Goal: Task Accomplishment & Management: Complete application form

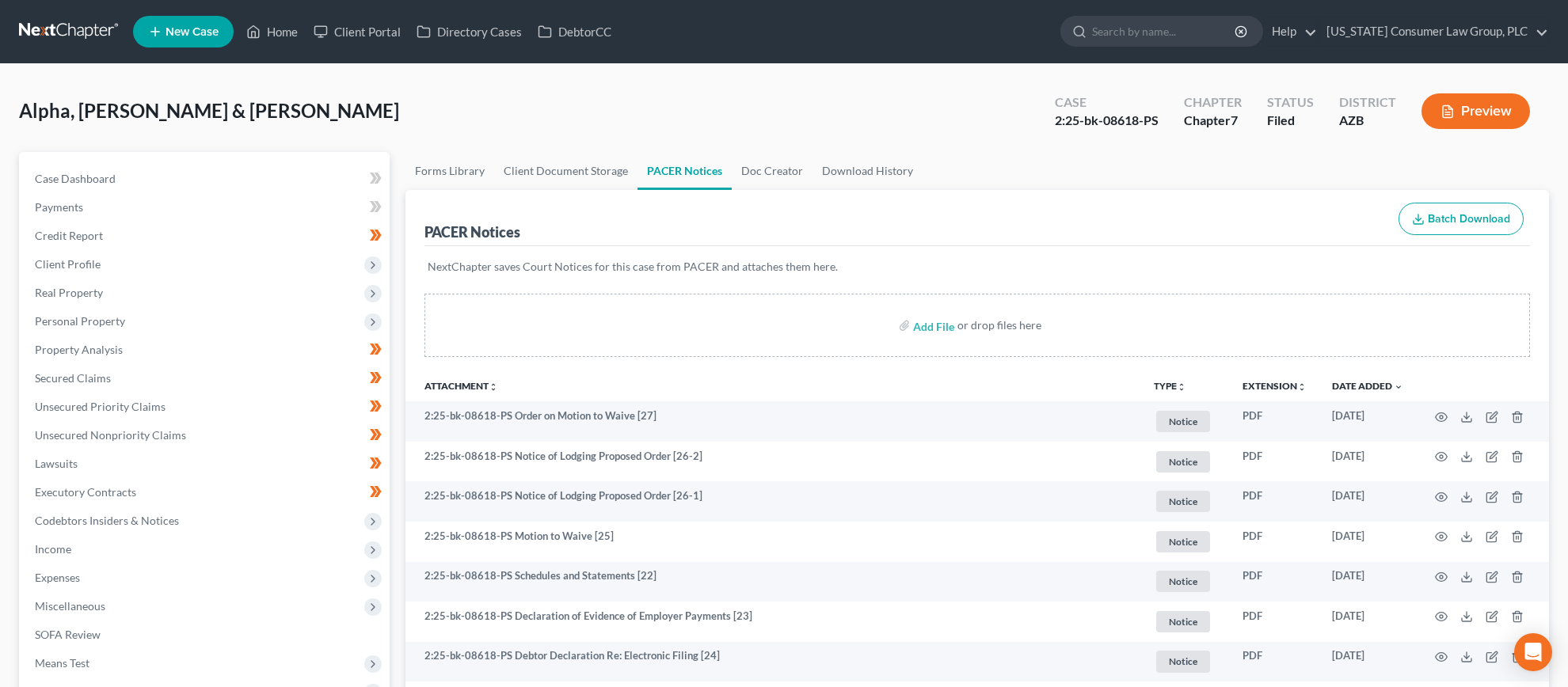
click at [90, 35] on link at bounding box center [69, 31] width 101 height 28
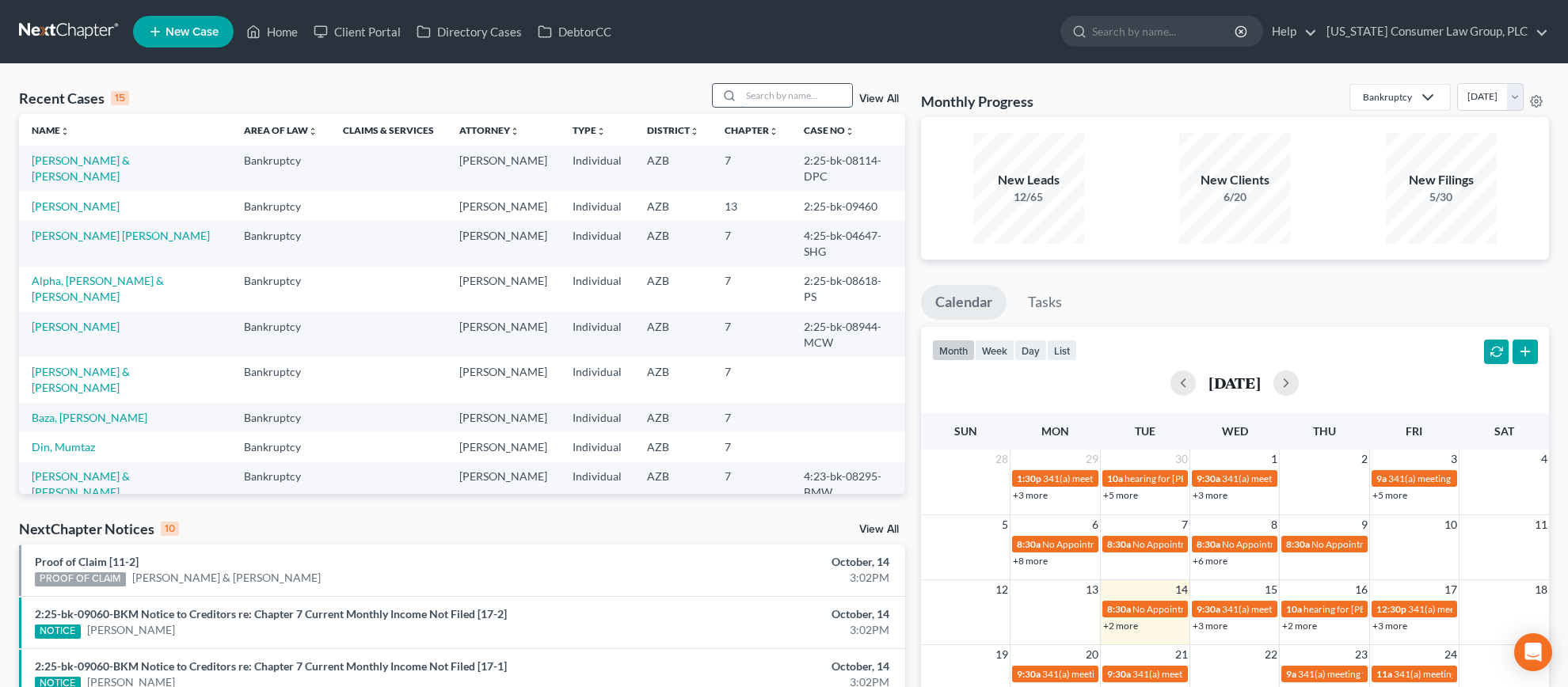
click at [803, 98] on input "search" at bounding box center [796, 95] width 110 height 23
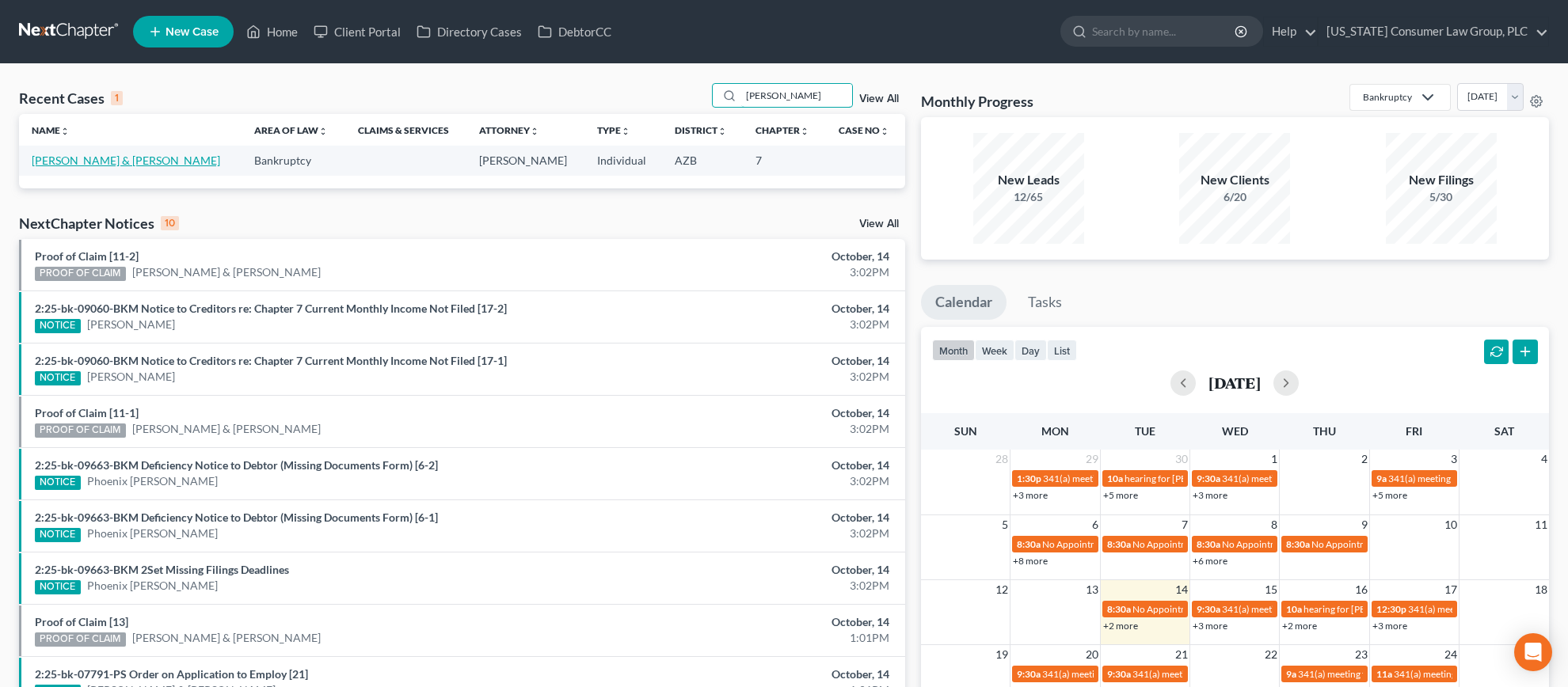
type input "[PERSON_NAME]"
click at [83, 154] on link "[PERSON_NAME] & [PERSON_NAME]" at bounding box center [126, 160] width 188 height 14
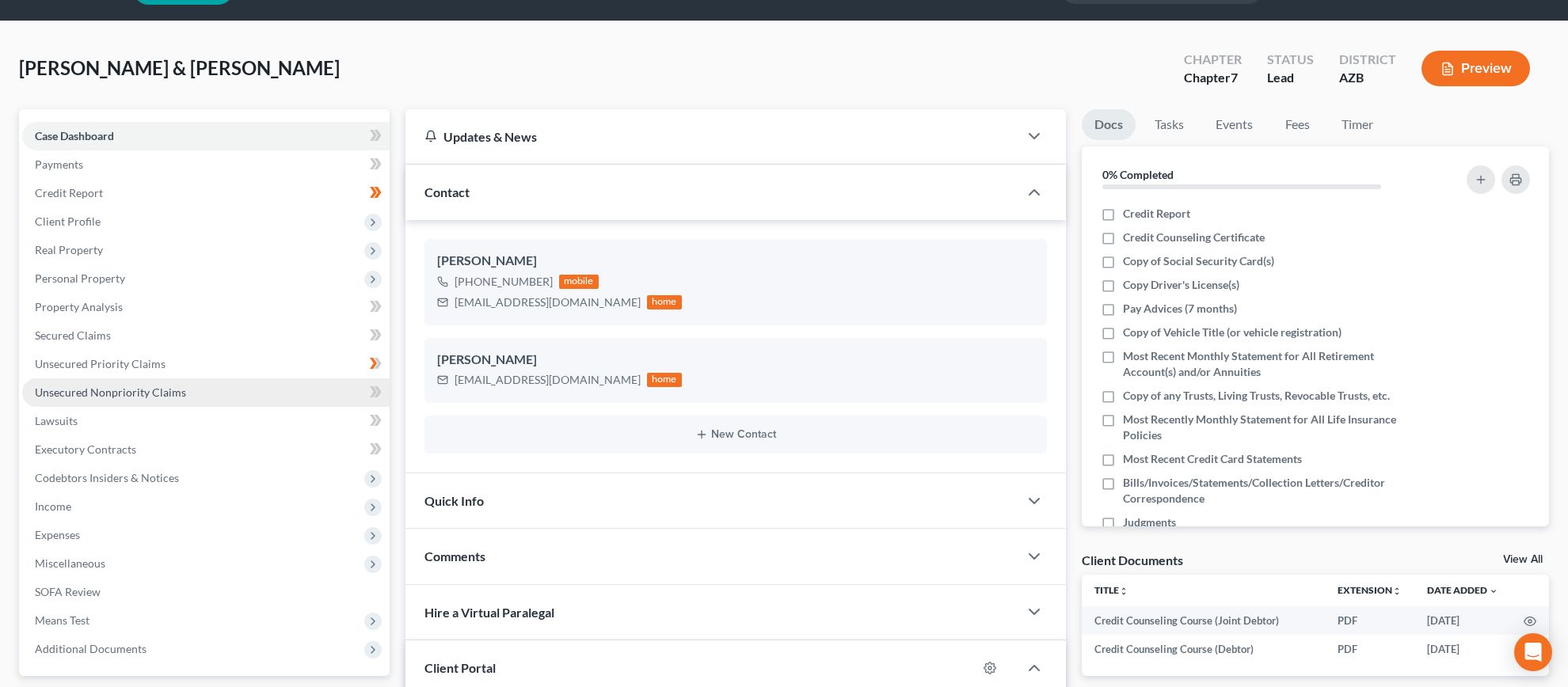
scroll to position [139, 0]
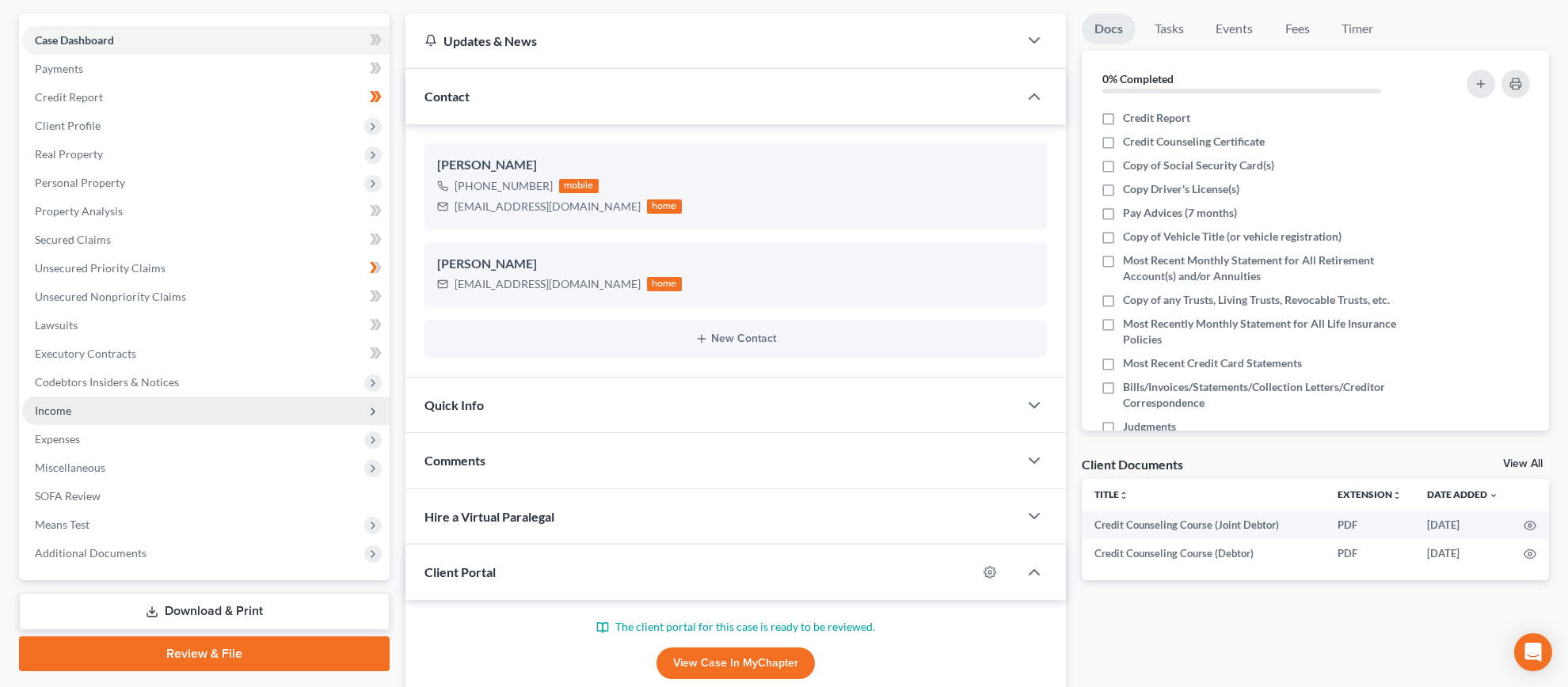
click at [55, 410] on span "Income" at bounding box center [53, 410] width 37 height 14
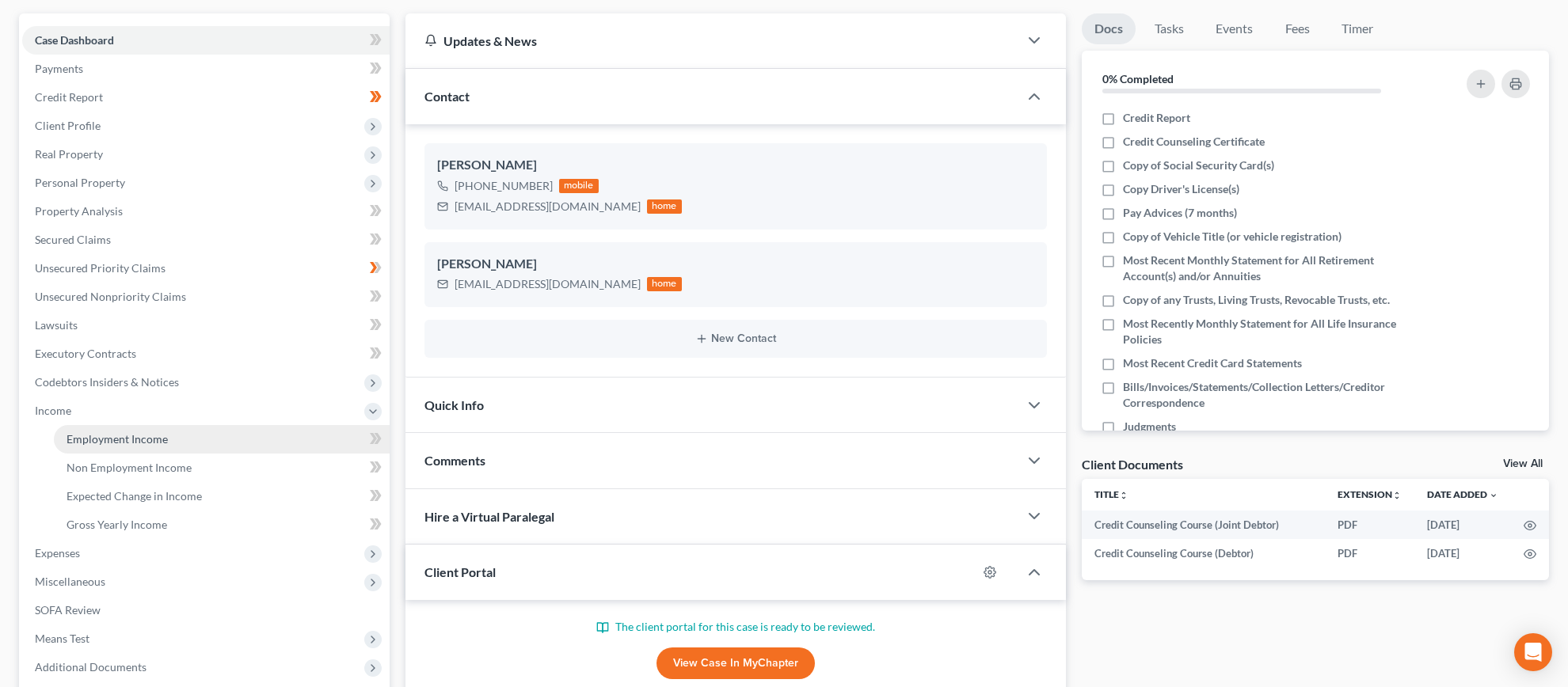
click at [89, 442] on span "Employment Income" at bounding box center [117, 439] width 101 height 14
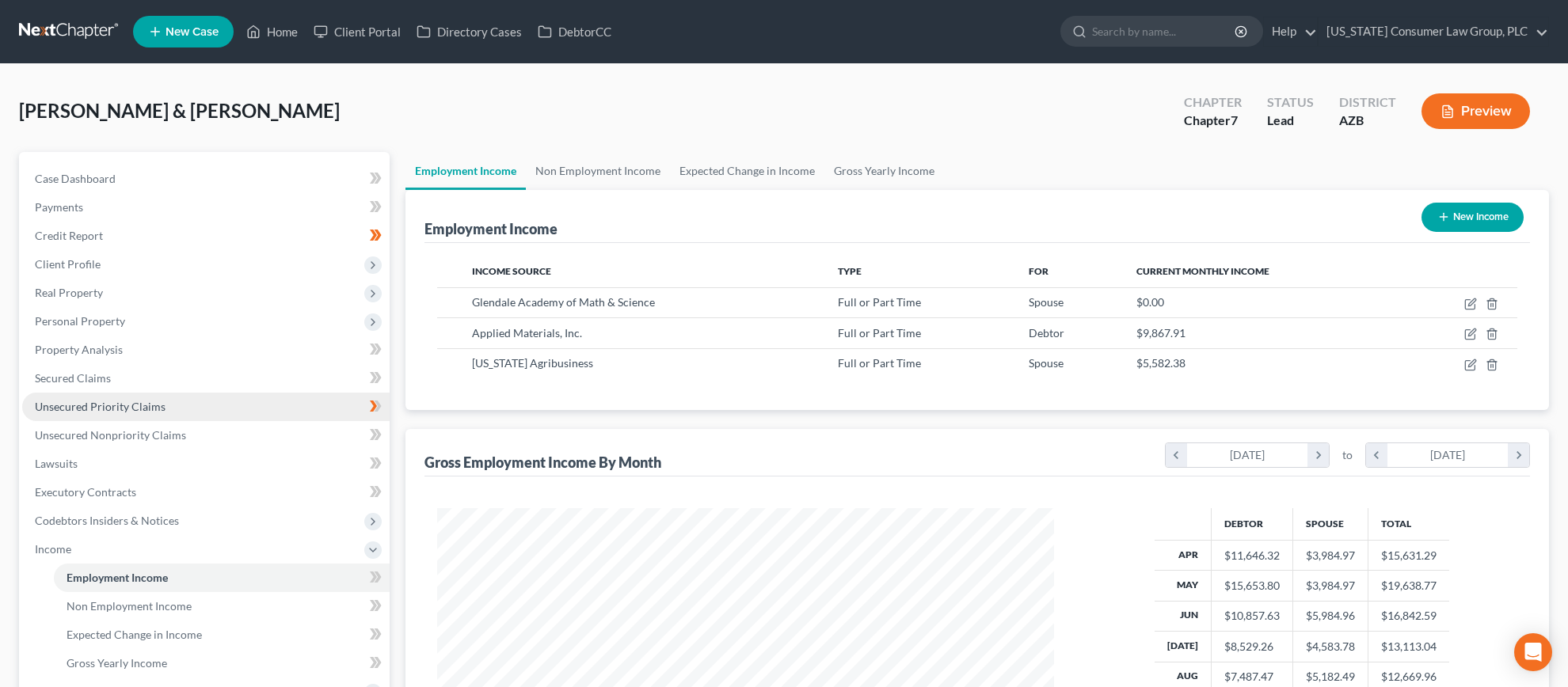
scroll to position [307, 649]
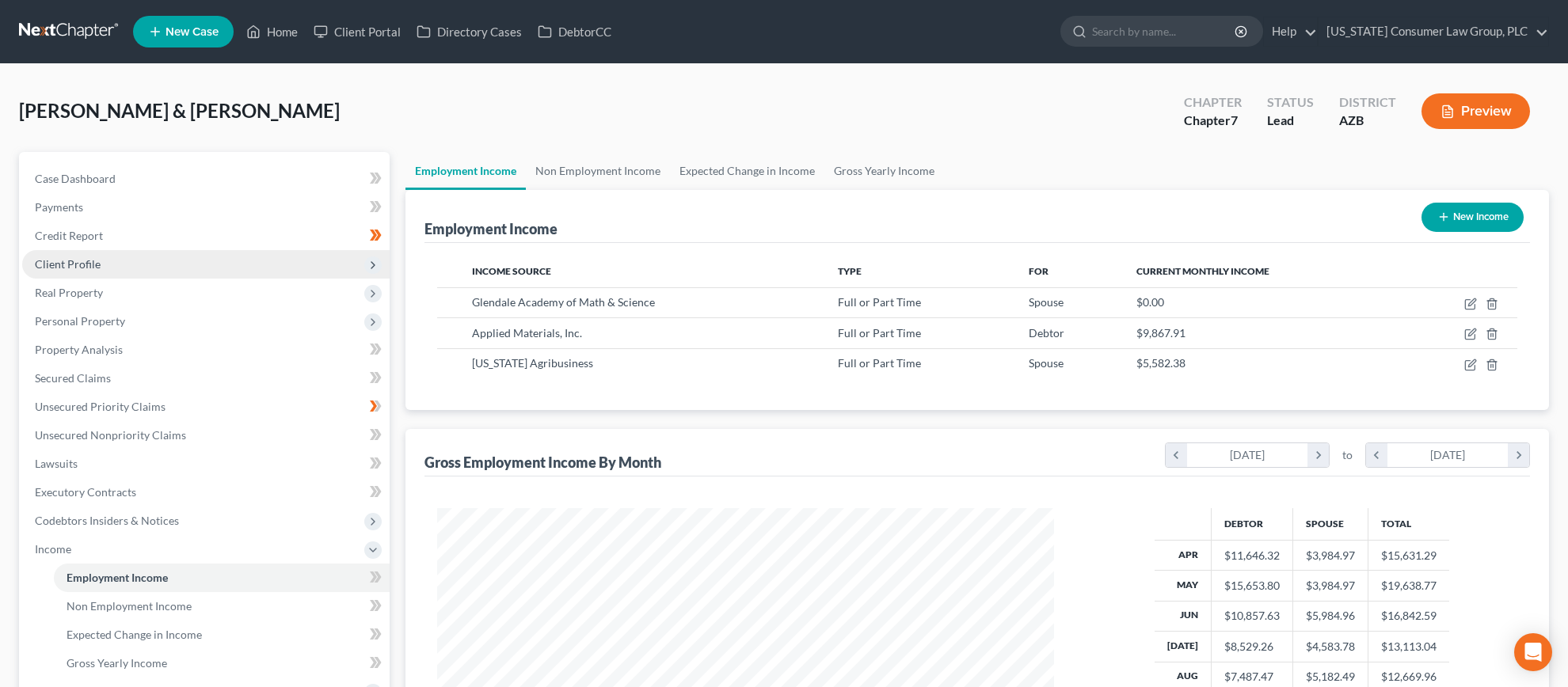
click at [75, 265] on span "Client Profile" at bounding box center [68, 264] width 66 height 14
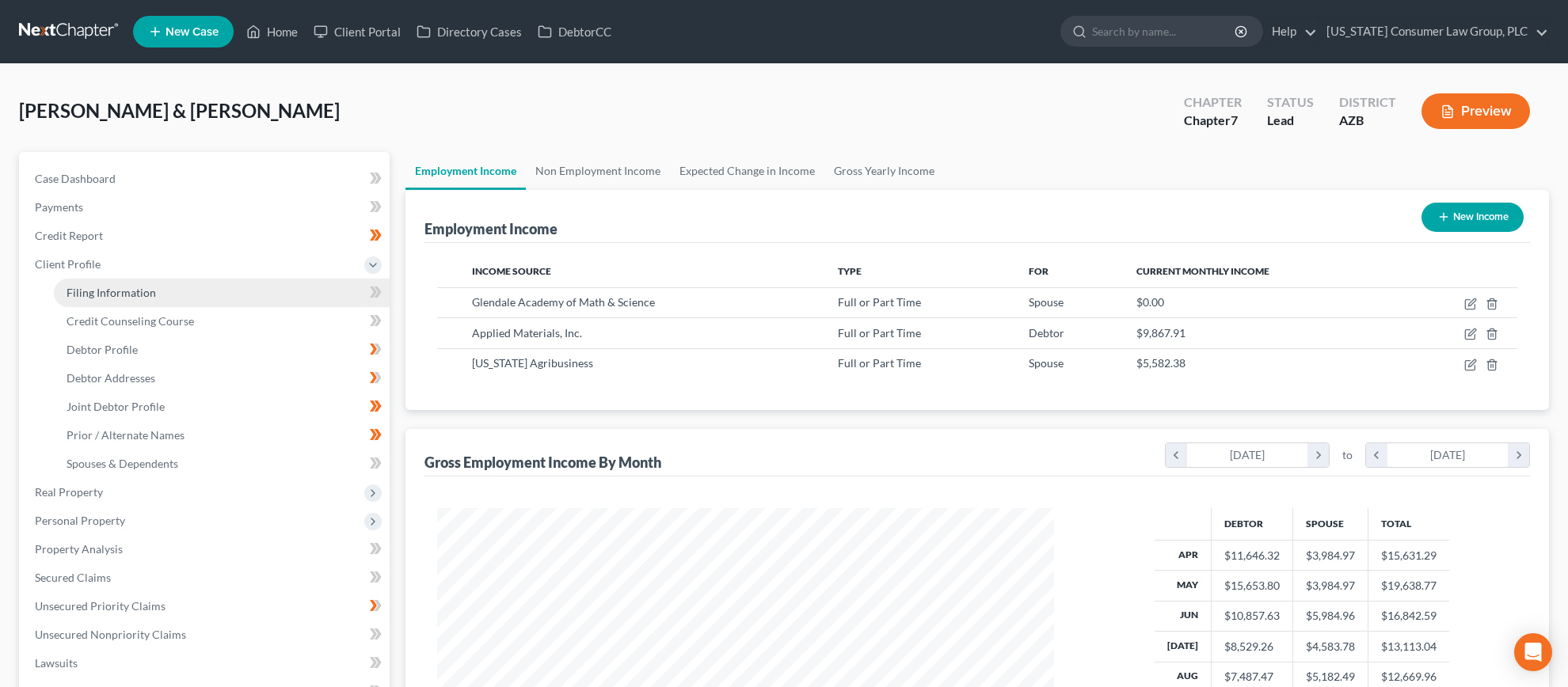
click at [89, 290] on span "Filing Information" at bounding box center [111, 292] width 89 height 14
select select "1"
select select "0"
select select "3"
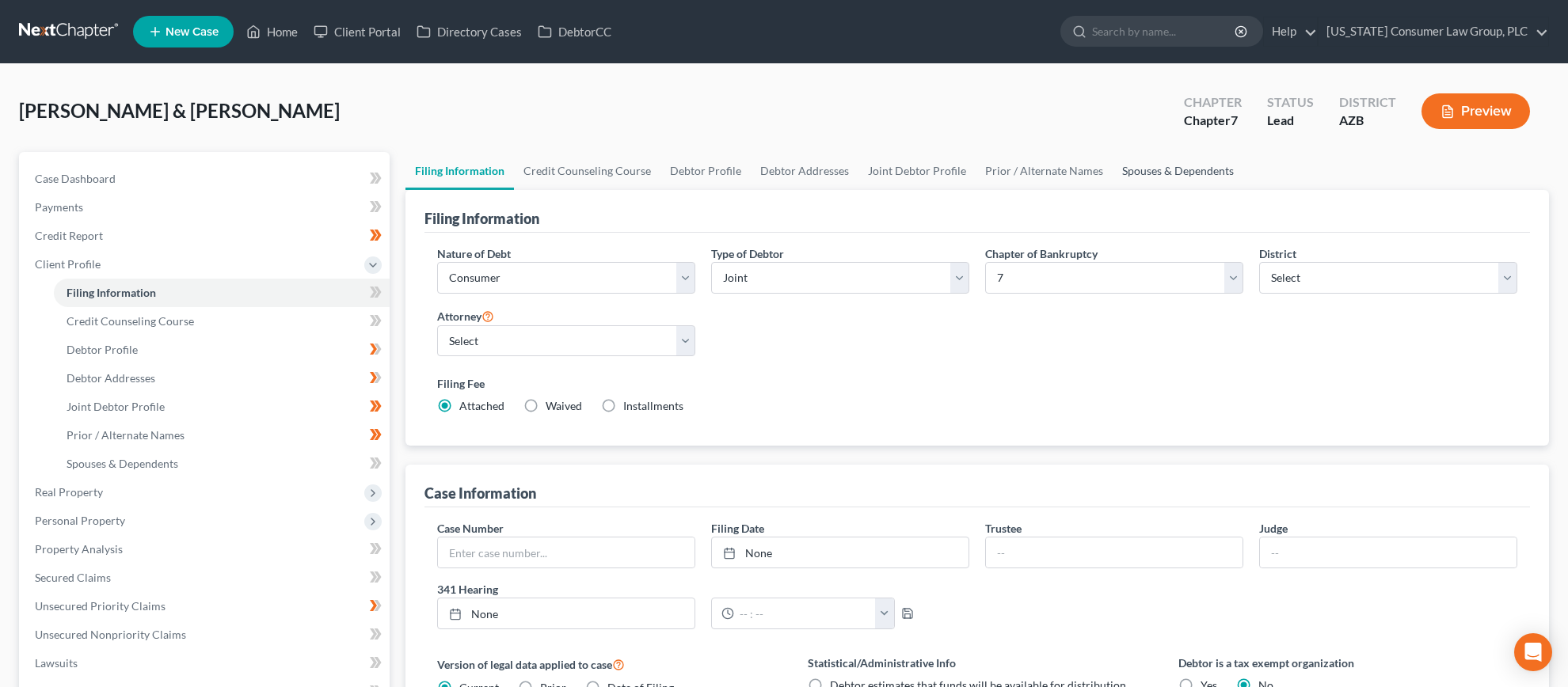
click at [1133, 166] on link "Spouses & Dependents" at bounding box center [1177, 172] width 131 height 38
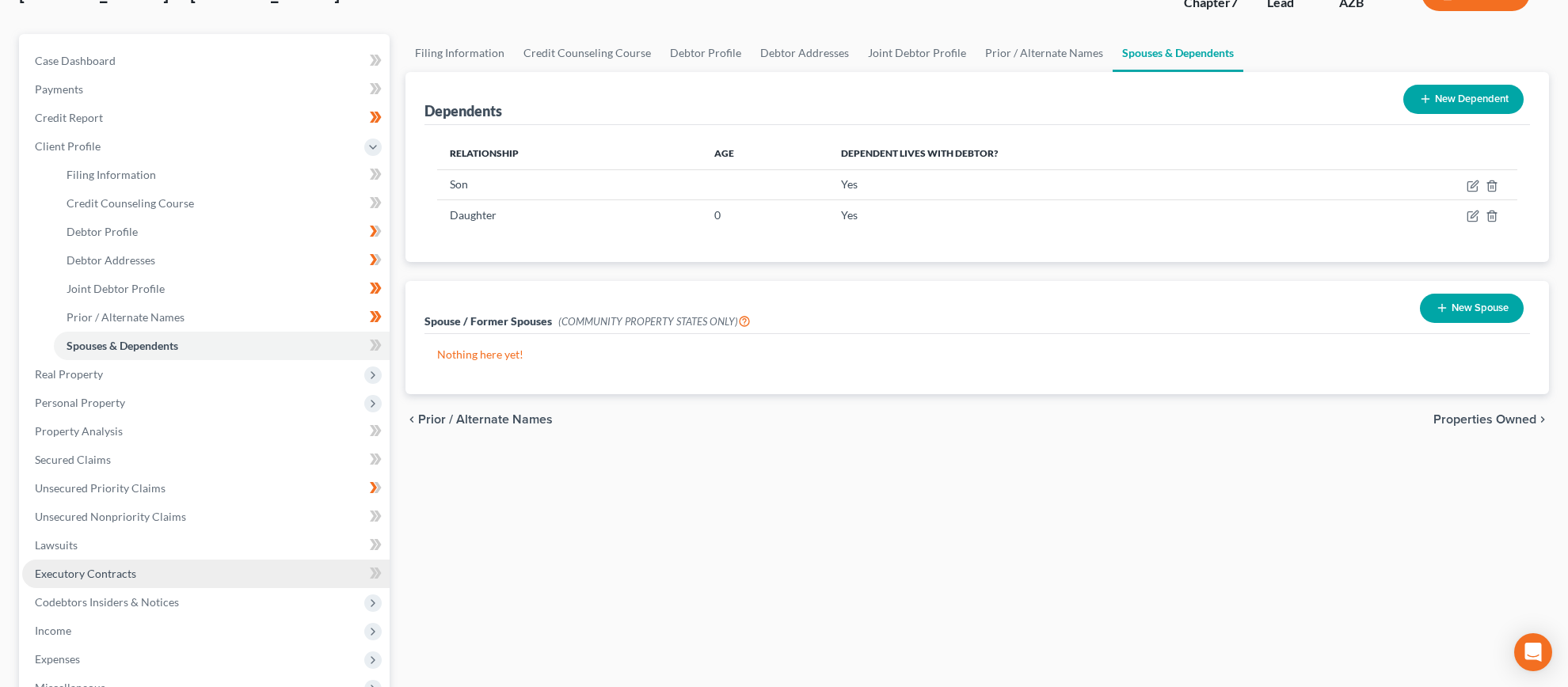
scroll to position [380, 0]
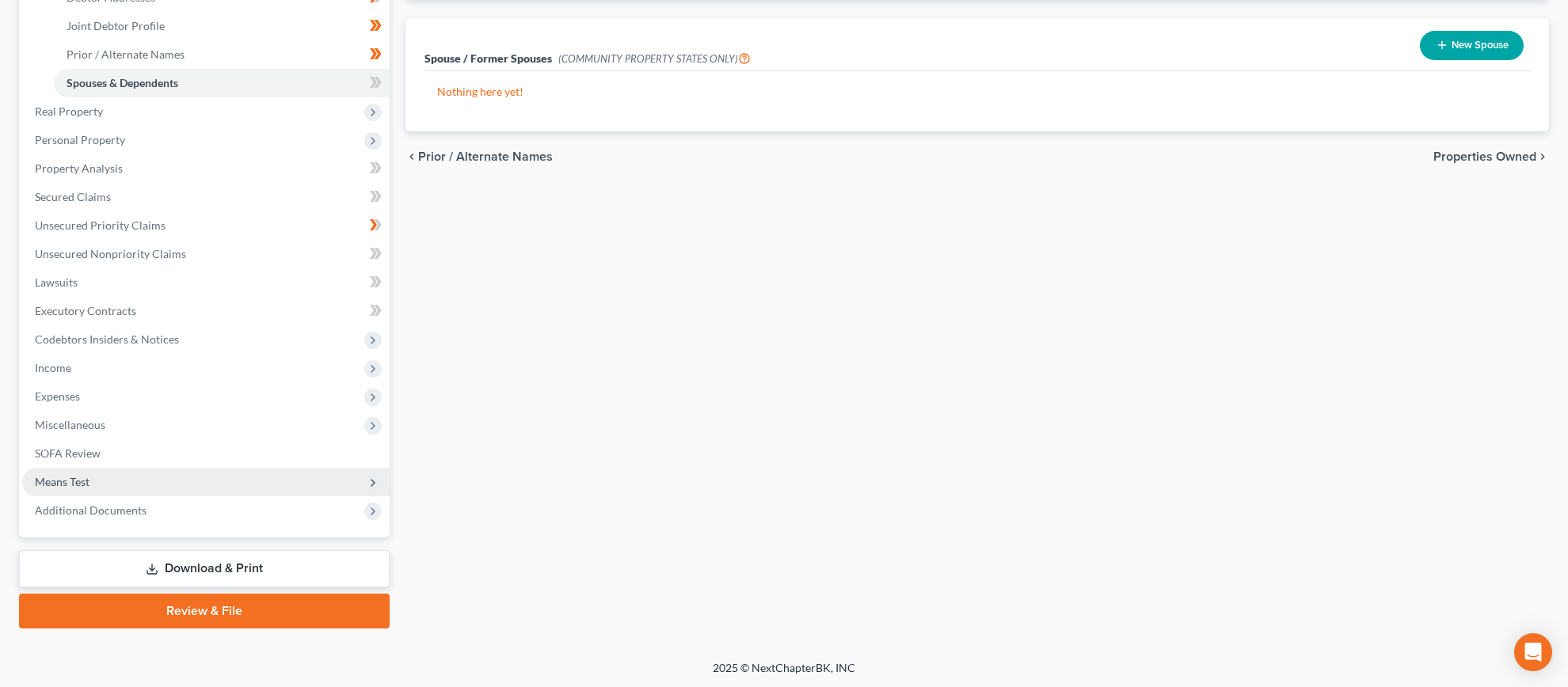
click at [76, 482] on span "Means Test" at bounding box center [62, 482] width 55 height 14
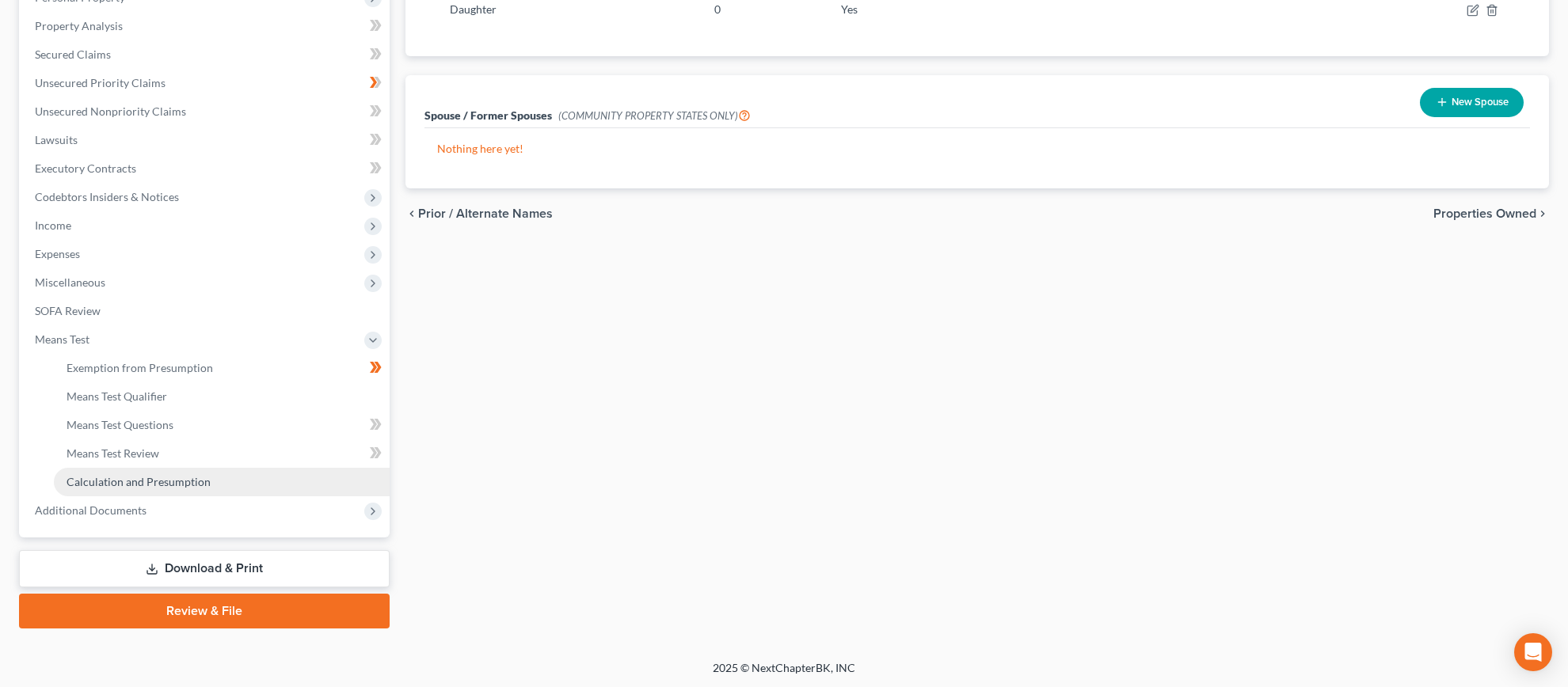
click at [152, 484] on span "Calculation and Presumption" at bounding box center [139, 482] width 144 height 14
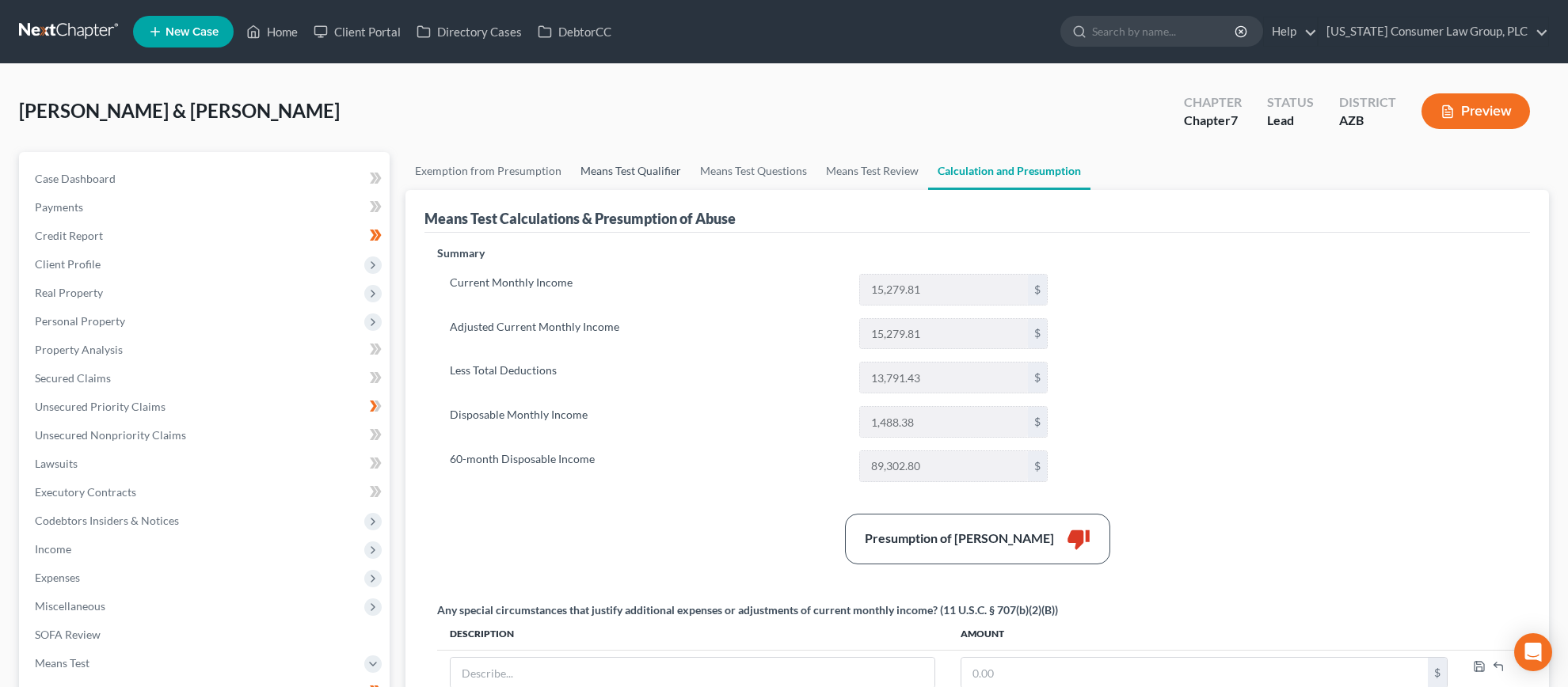
click at [613, 168] on link "Means Test Qualifier" at bounding box center [631, 172] width 120 height 38
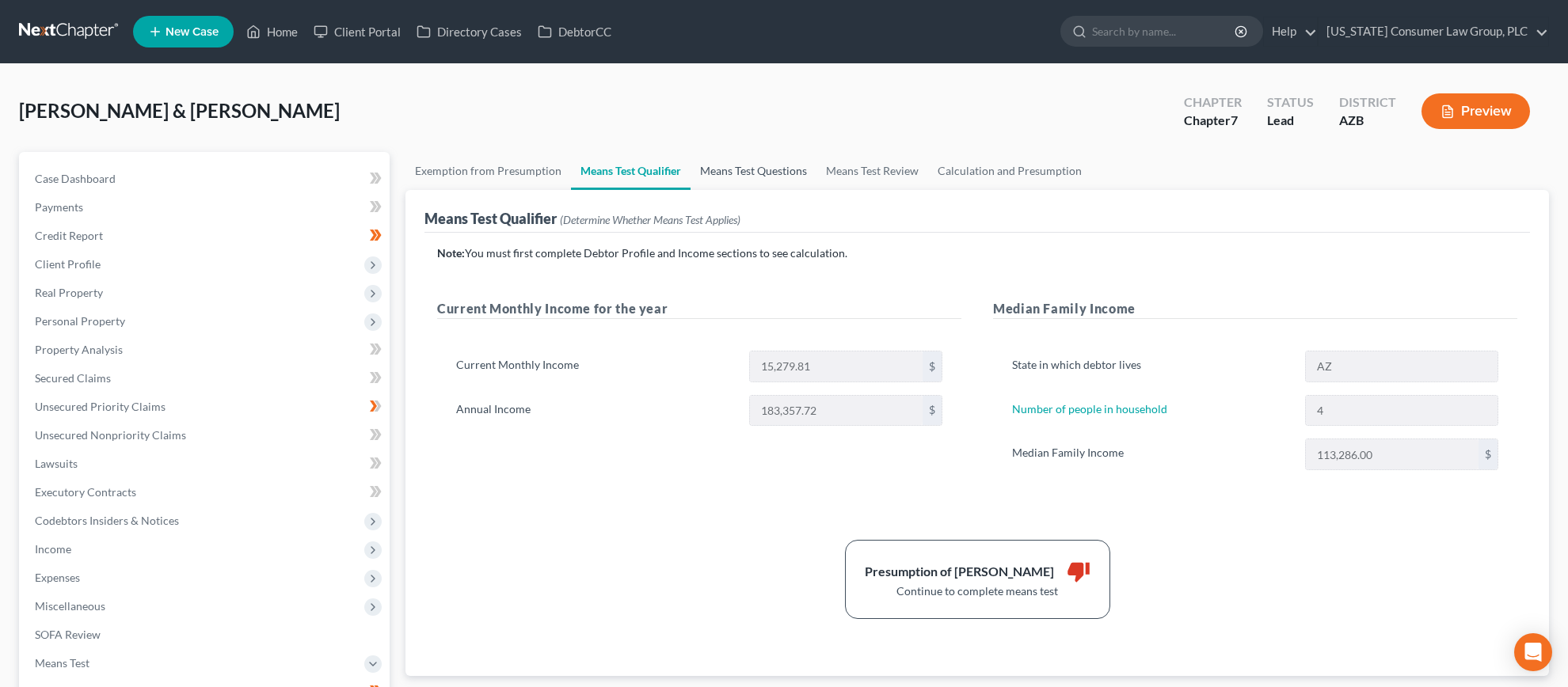
click at [756, 172] on link "Means Test Questions" at bounding box center [754, 172] width 126 height 38
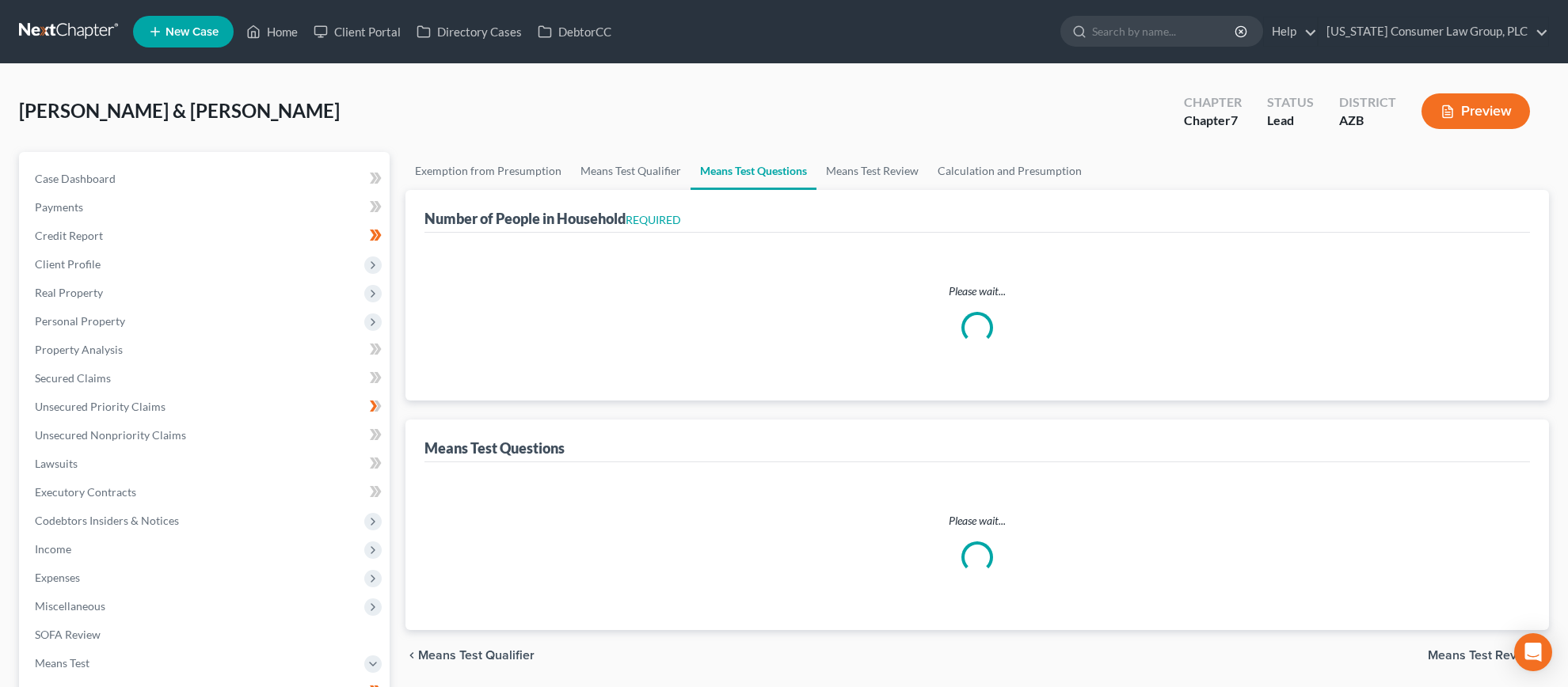
select select "0"
select select "60"
select select "1"
select select "60"
select select "1"
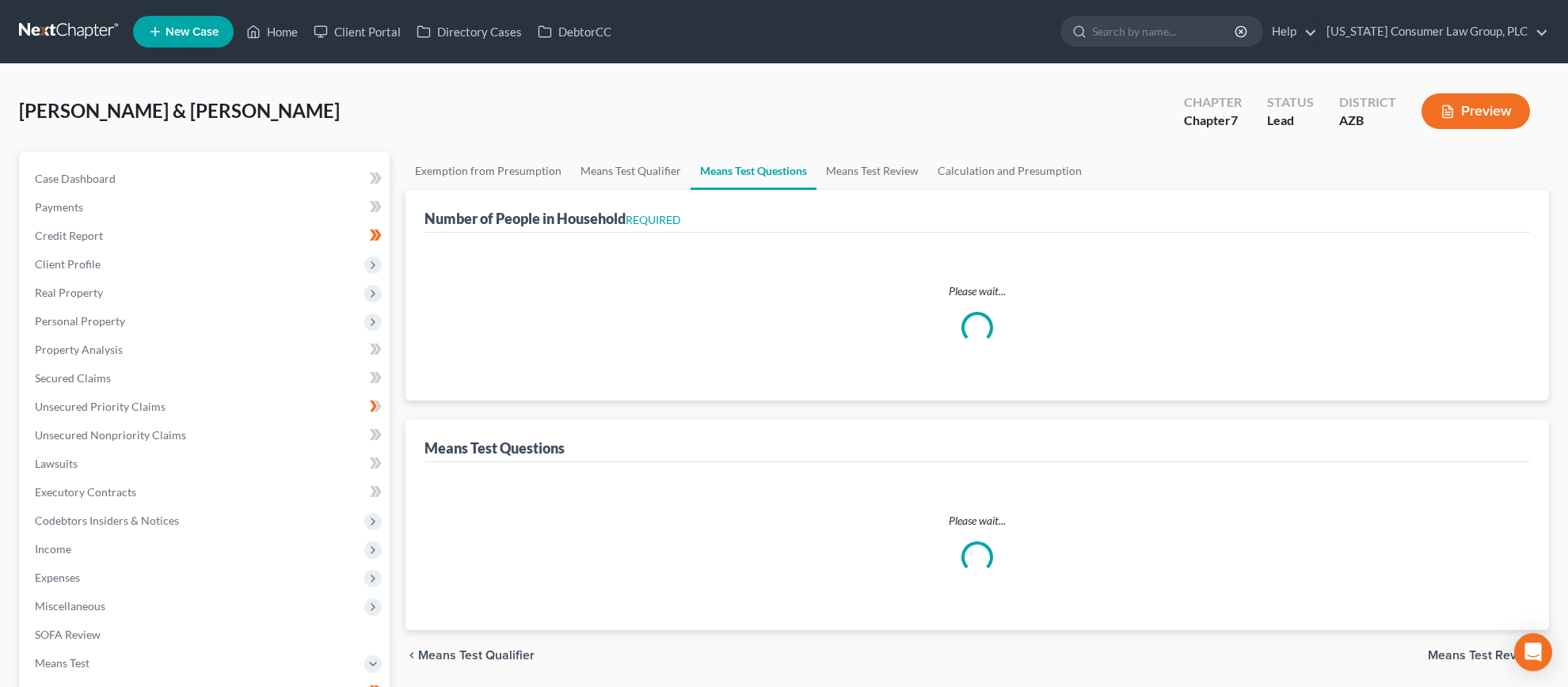
select select "60"
select select "4"
select select "2"
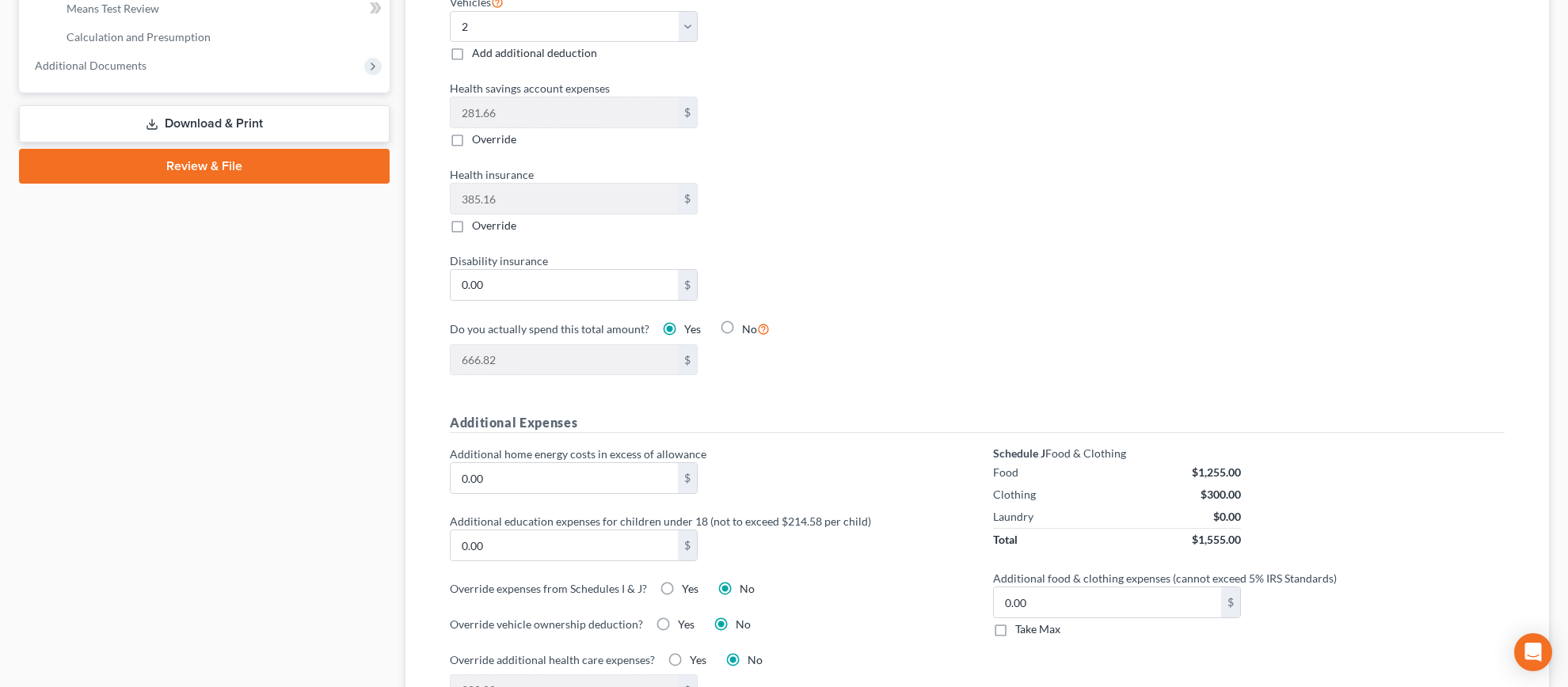
scroll to position [368, 0]
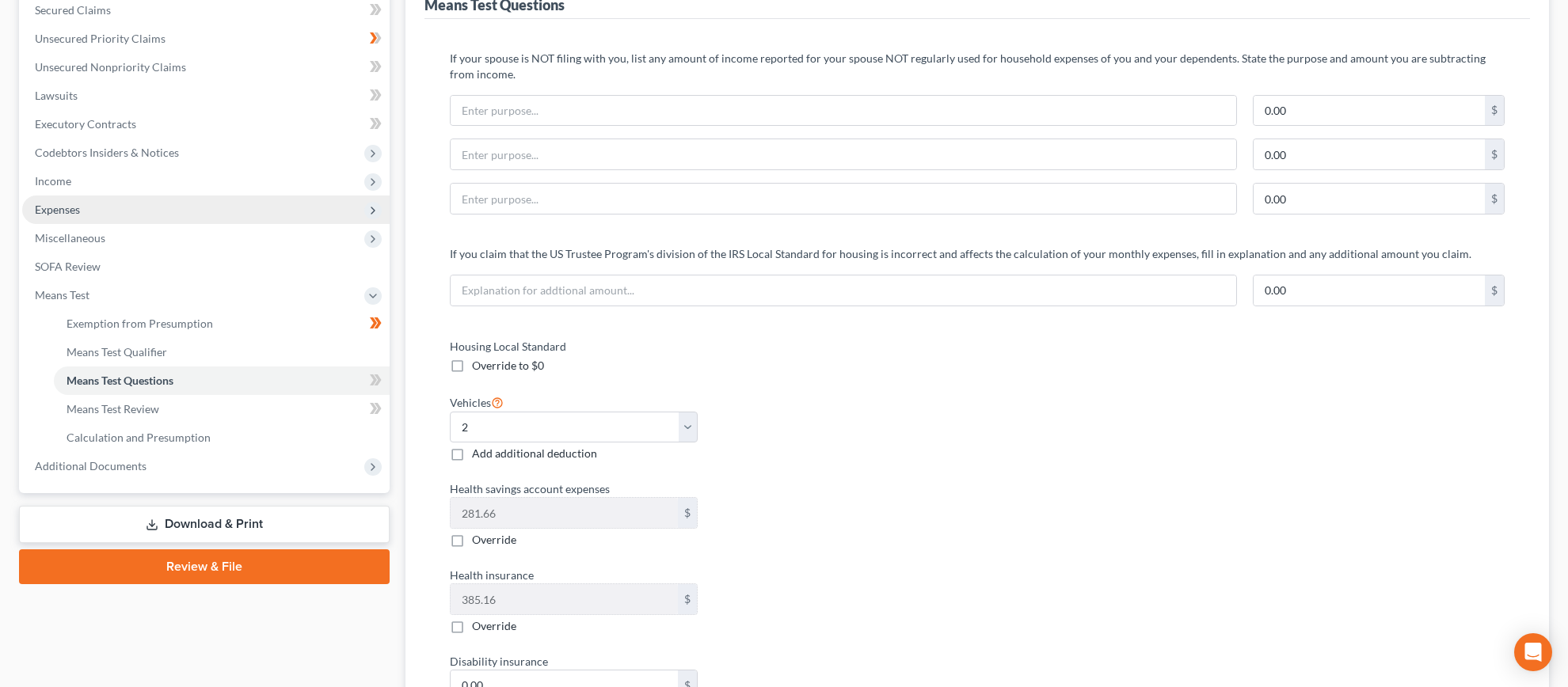
click at [64, 203] on span "Expenses" at bounding box center [57, 209] width 45 height 14
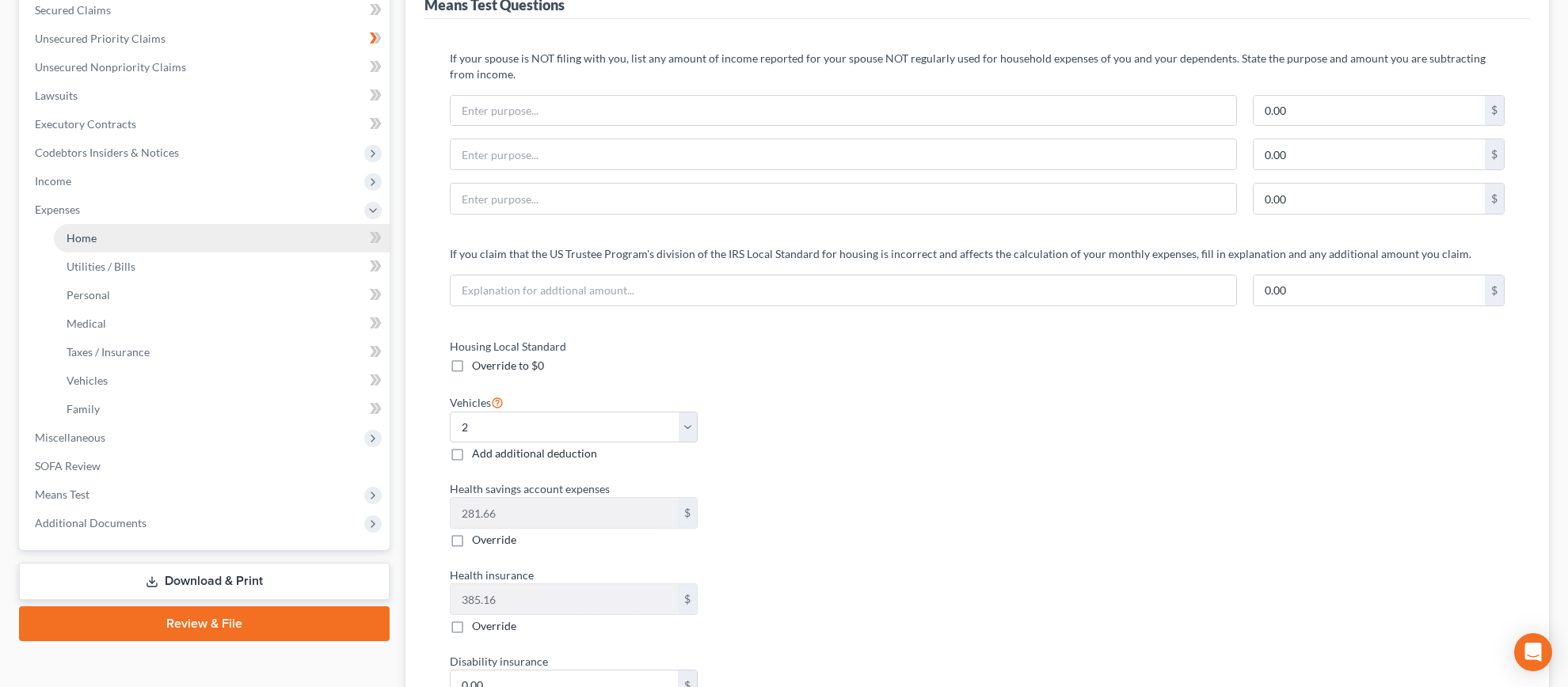
click at [78, 235] on span "Home" at bounding box center [81, 237] width 30 height 14
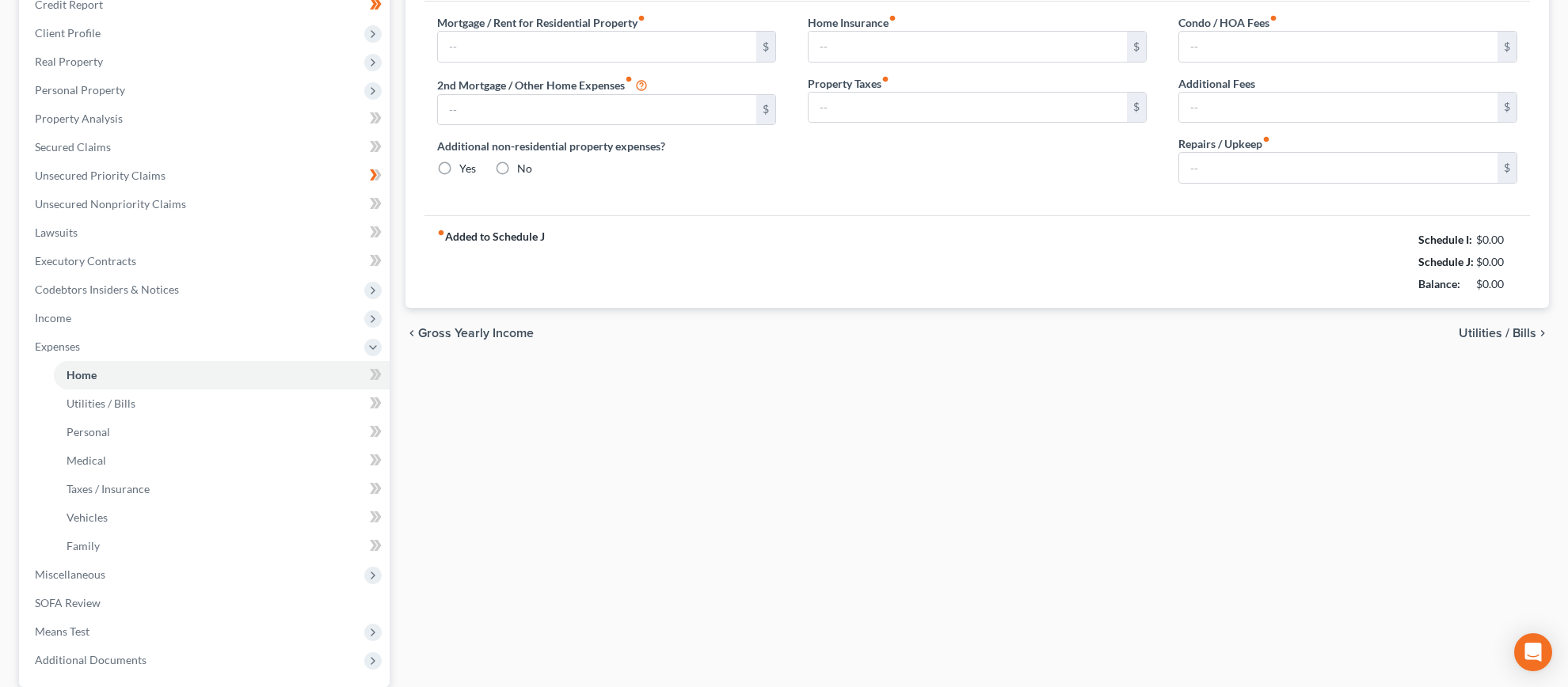
type input "3,083.00"
type input "0.00"
radio input "true"
type input "66.40"
type input "0.00"
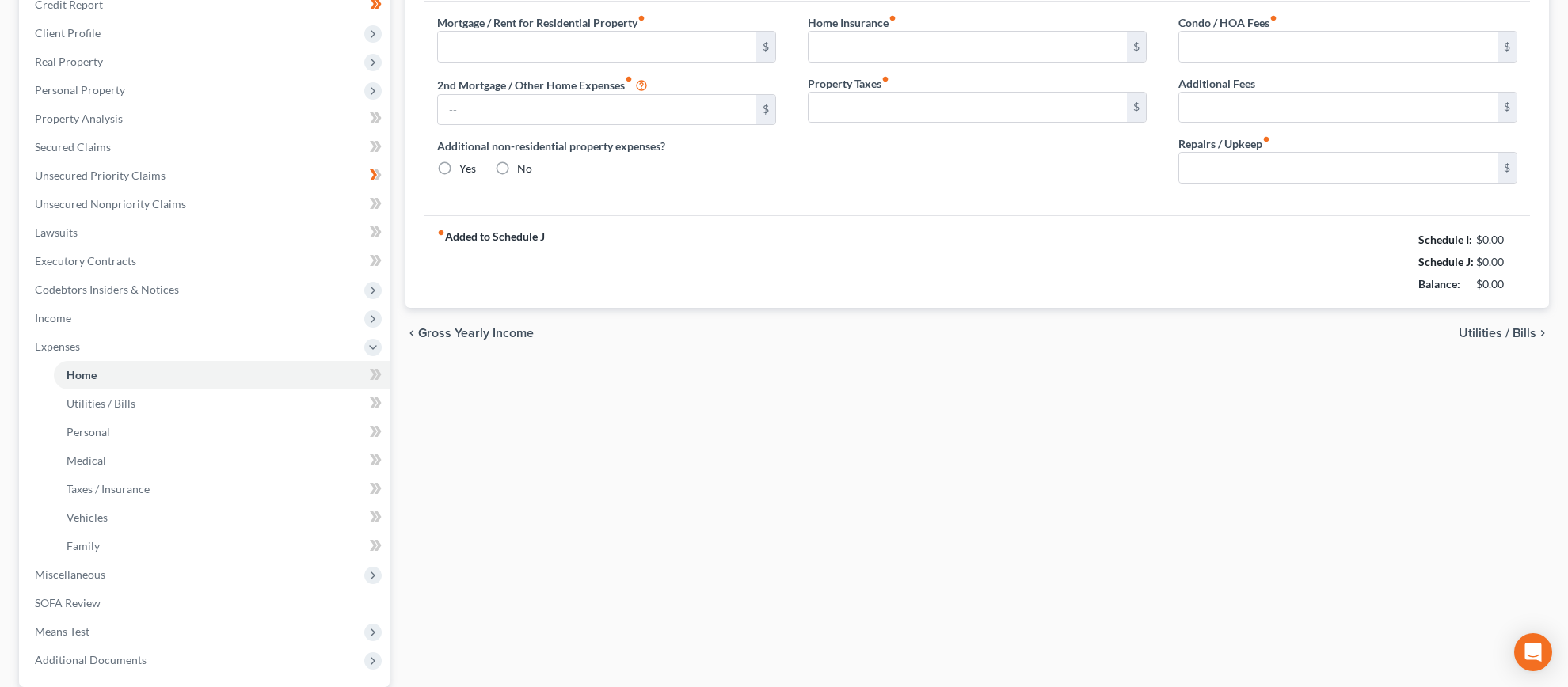
type input "100.00"
type input "0.00"
type input "200.00"
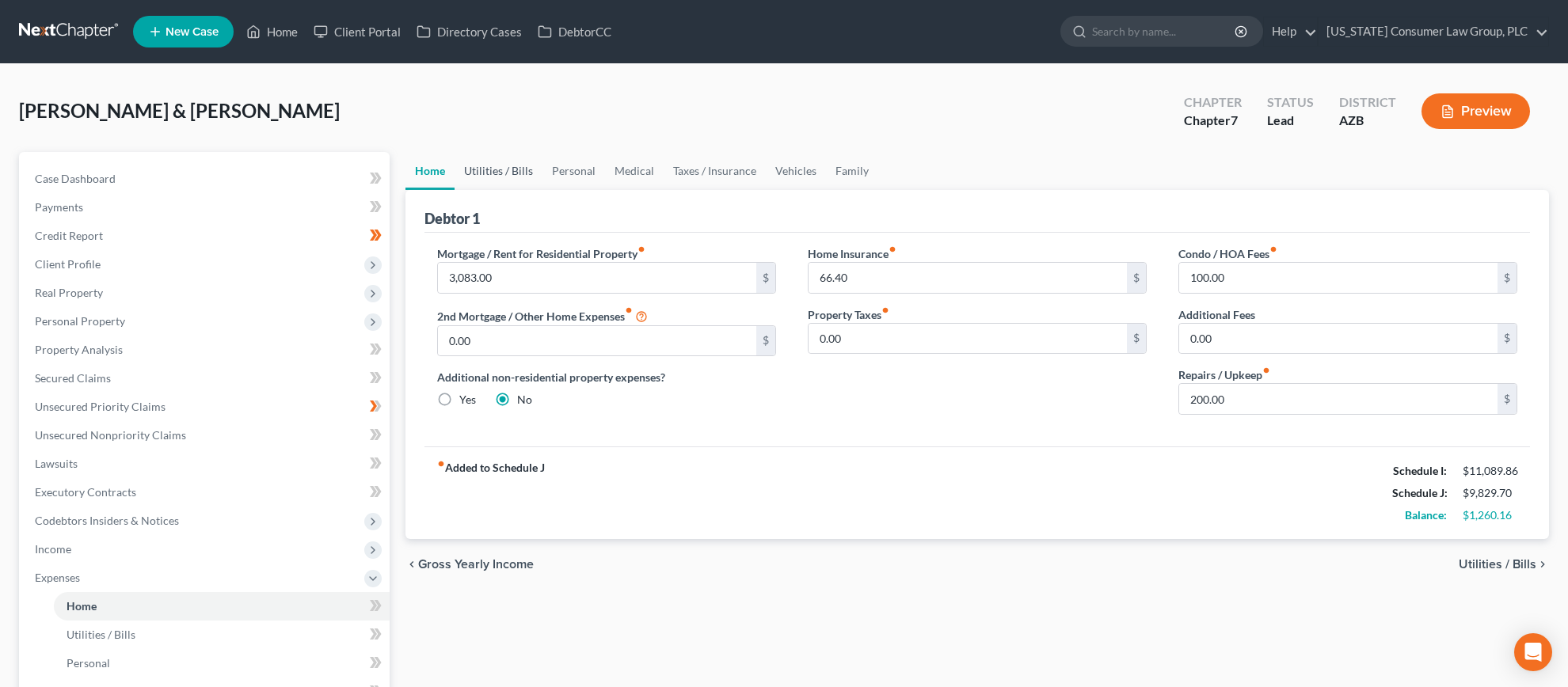
click at [499, 171] on link "Utilities / Bills" at bounding box center [498, 172] width 88 height 38
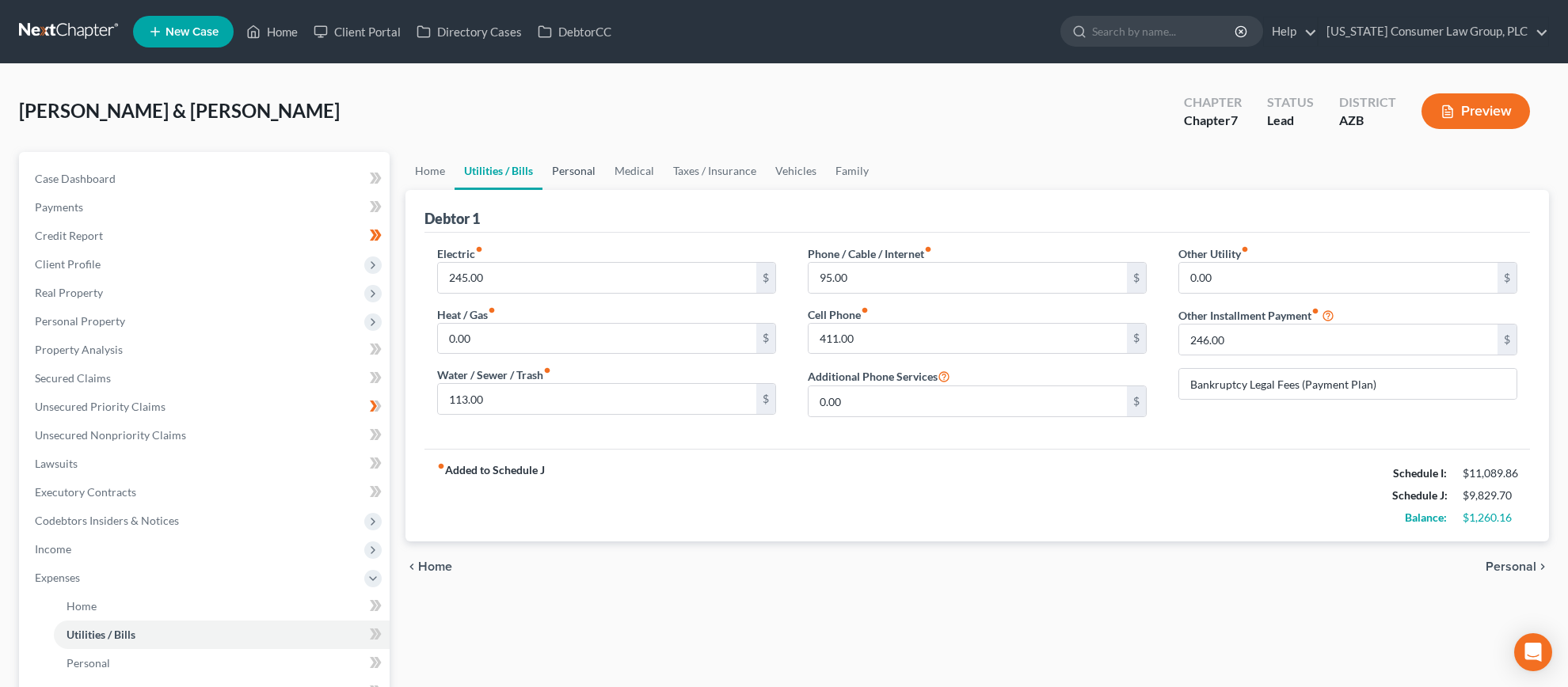
click at [559, 168] on link "Personal" at bounding box center [573, 172] width 63 height 38
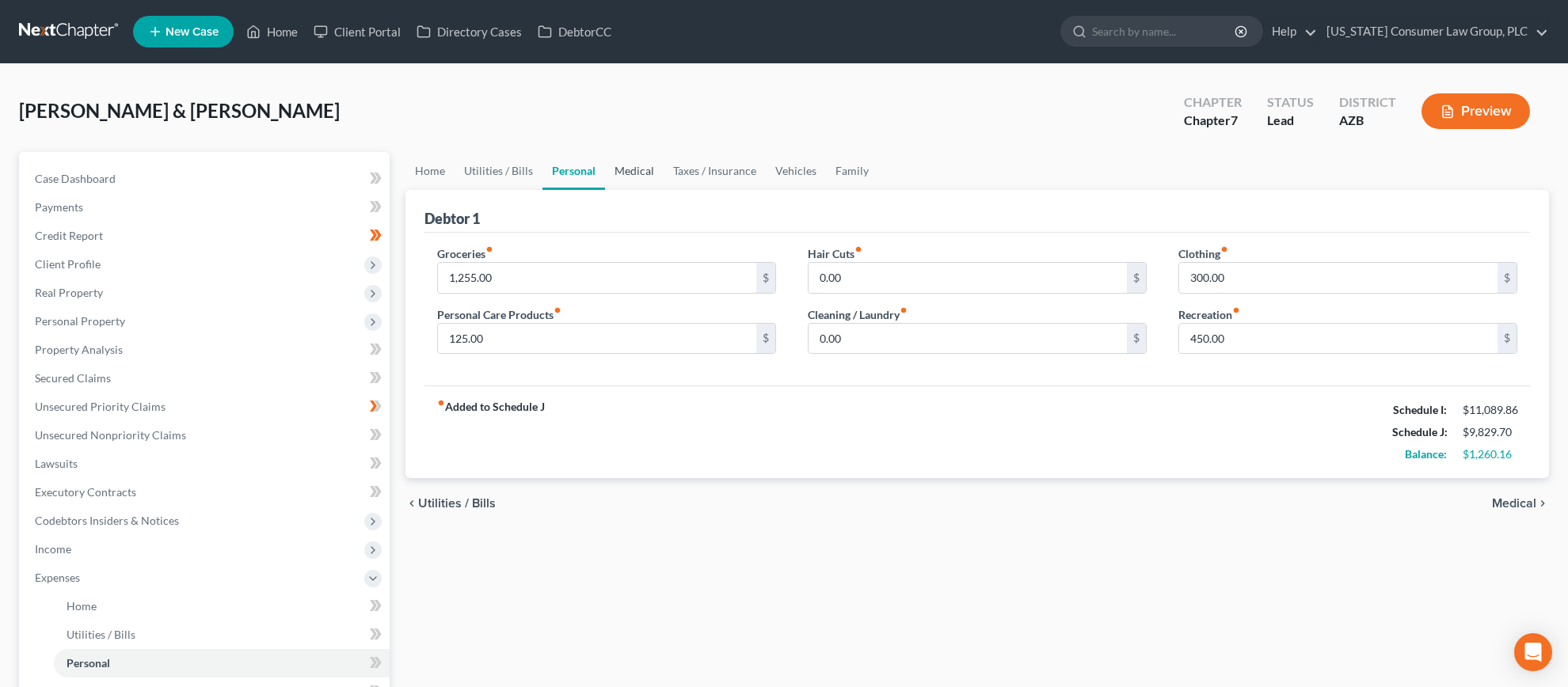
click at [643, 168] on link "Medical" at bounding box center [634, 172] width 58 height 38
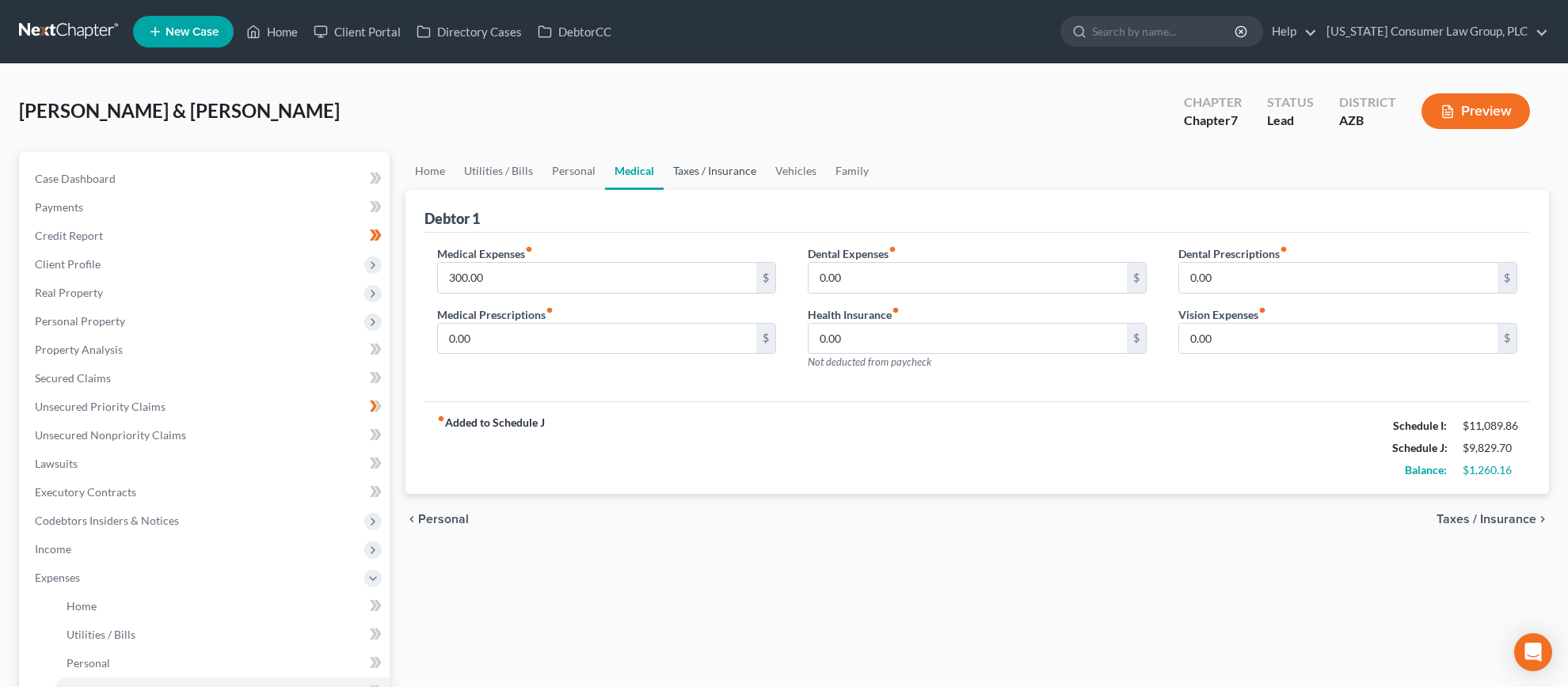
click at [678, 169] on link "Taxes / Insurance" at bounding box center [715, 172] width 102 height 38
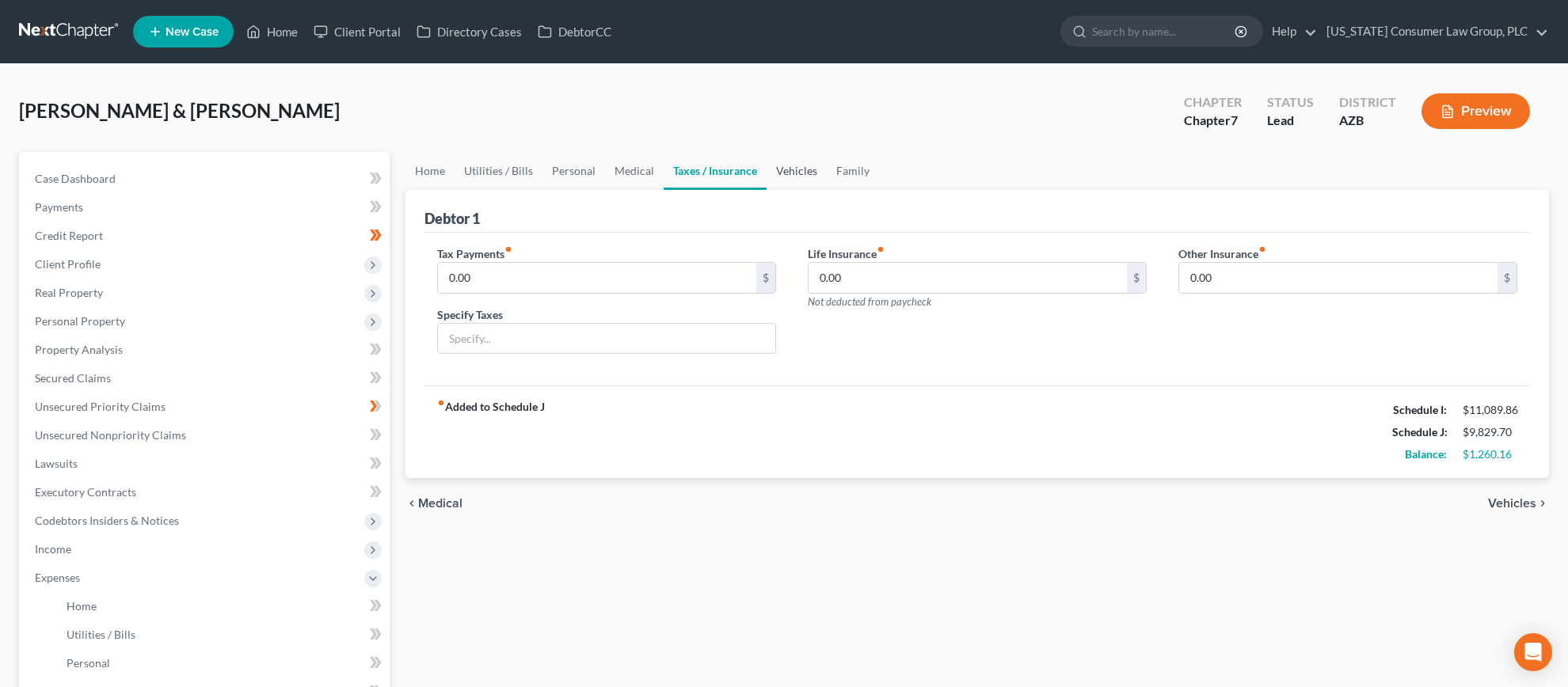
click at [781, 171] on link "Vehicles" at bounding box center [797, 172] width 60 height 38
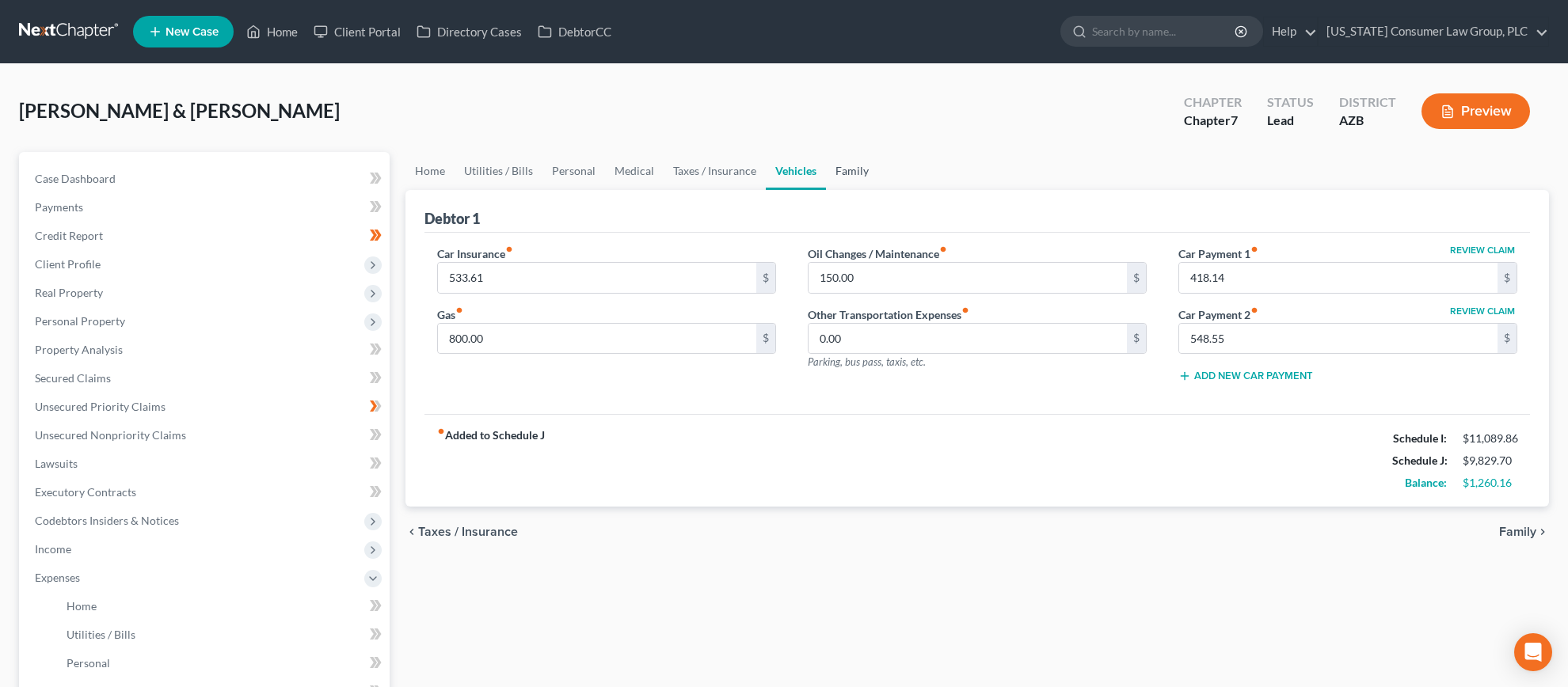
click at [849, 163] on link "Family" at bounding box center [852, 172] width 52 height 38
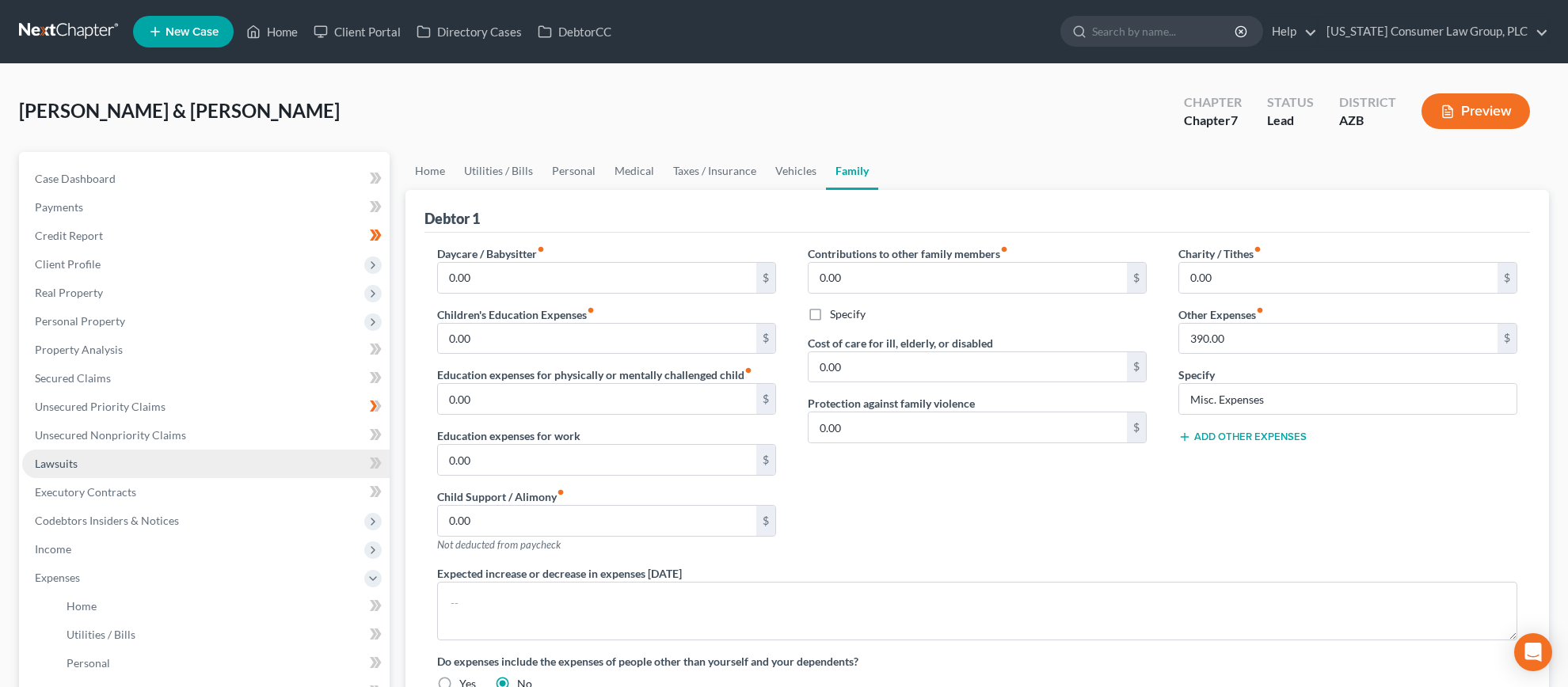
scroll to position [230, 0]
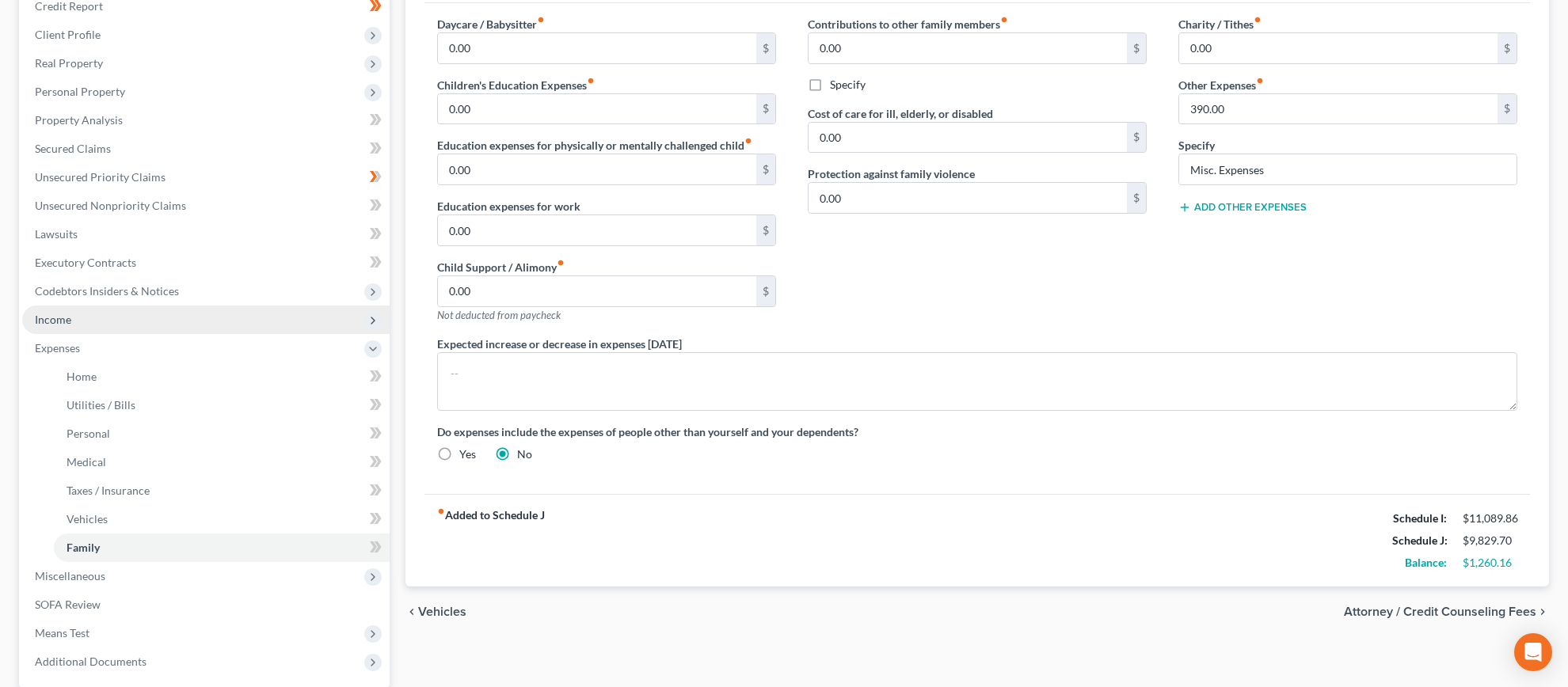
click at [95, 324] on span "Income" at bounding box center [205, 319] width 368 height 28
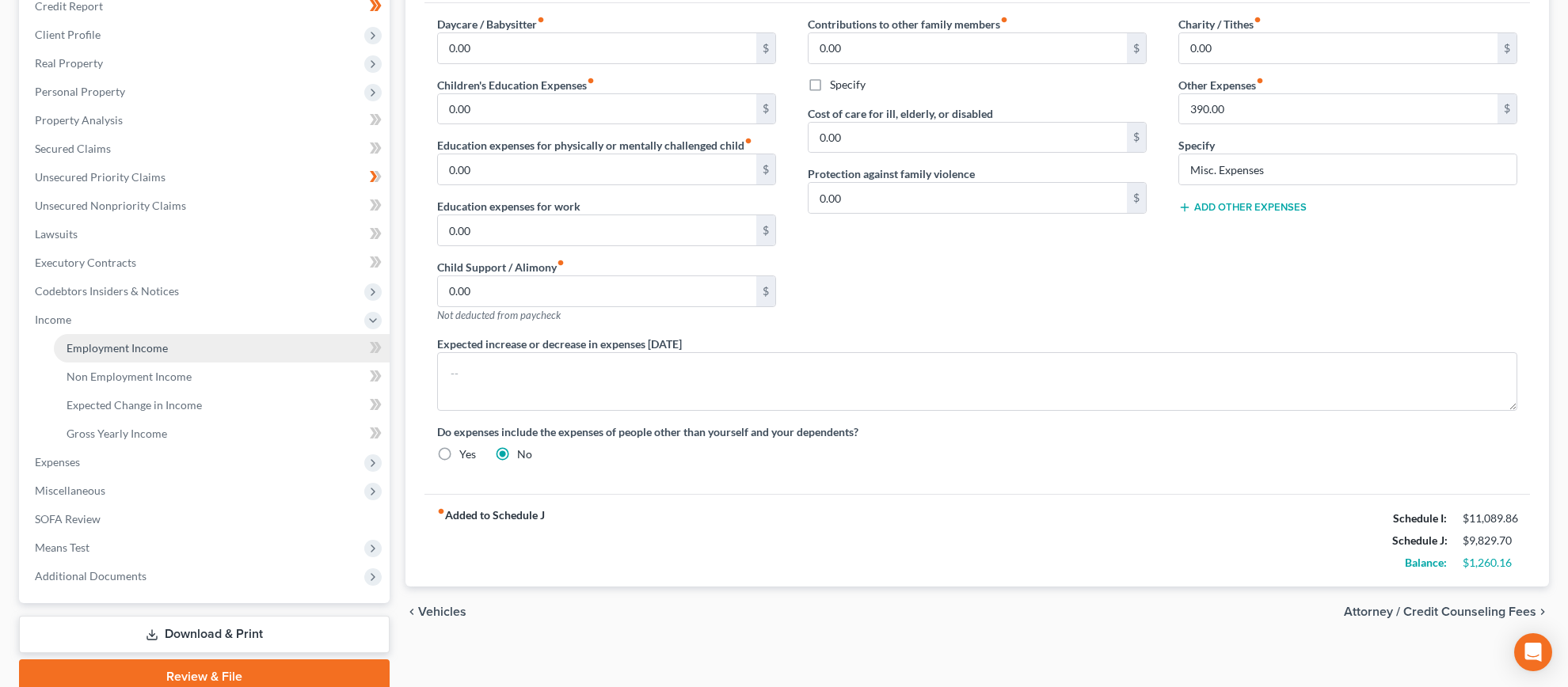
click at [93, 339] on link "Employment Income" at bounding box center [222, 348] width 336 height 28
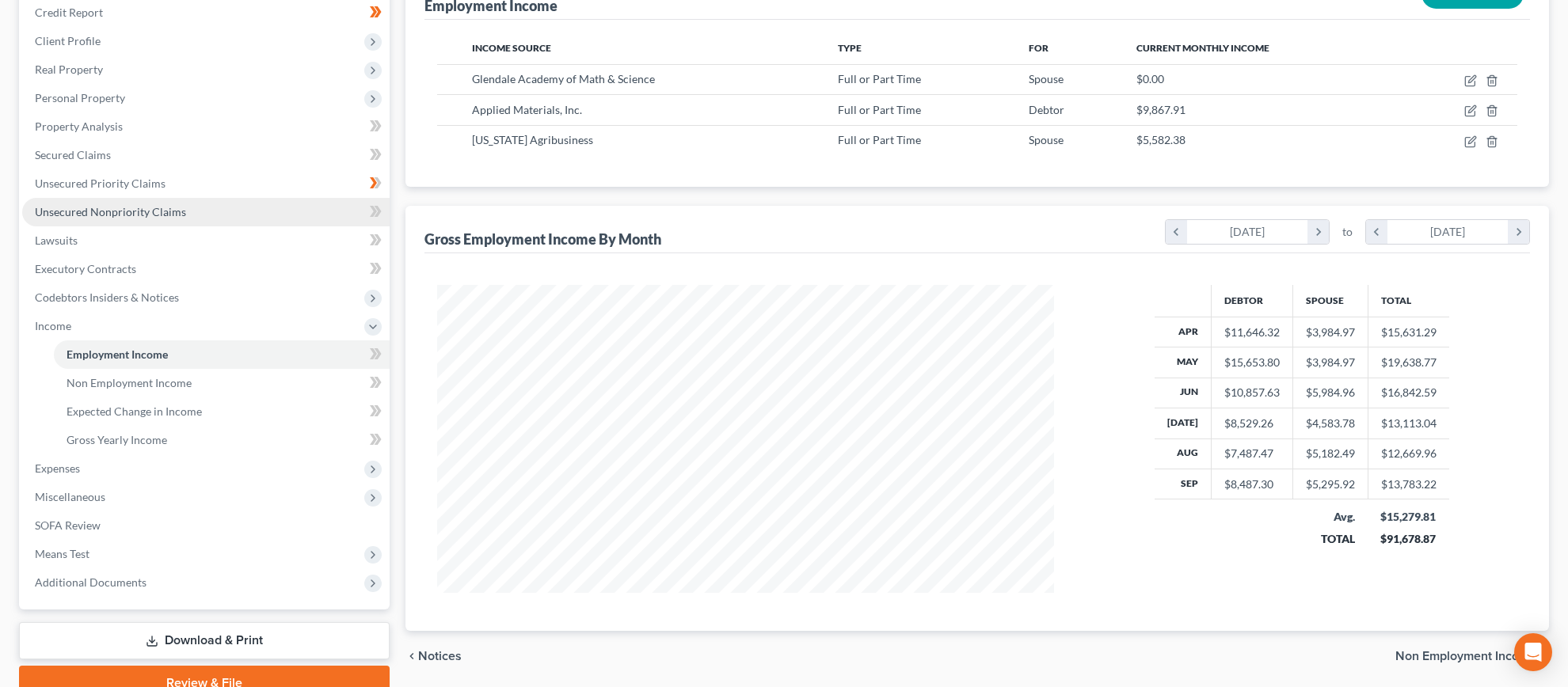
scroll to position [284, 0]
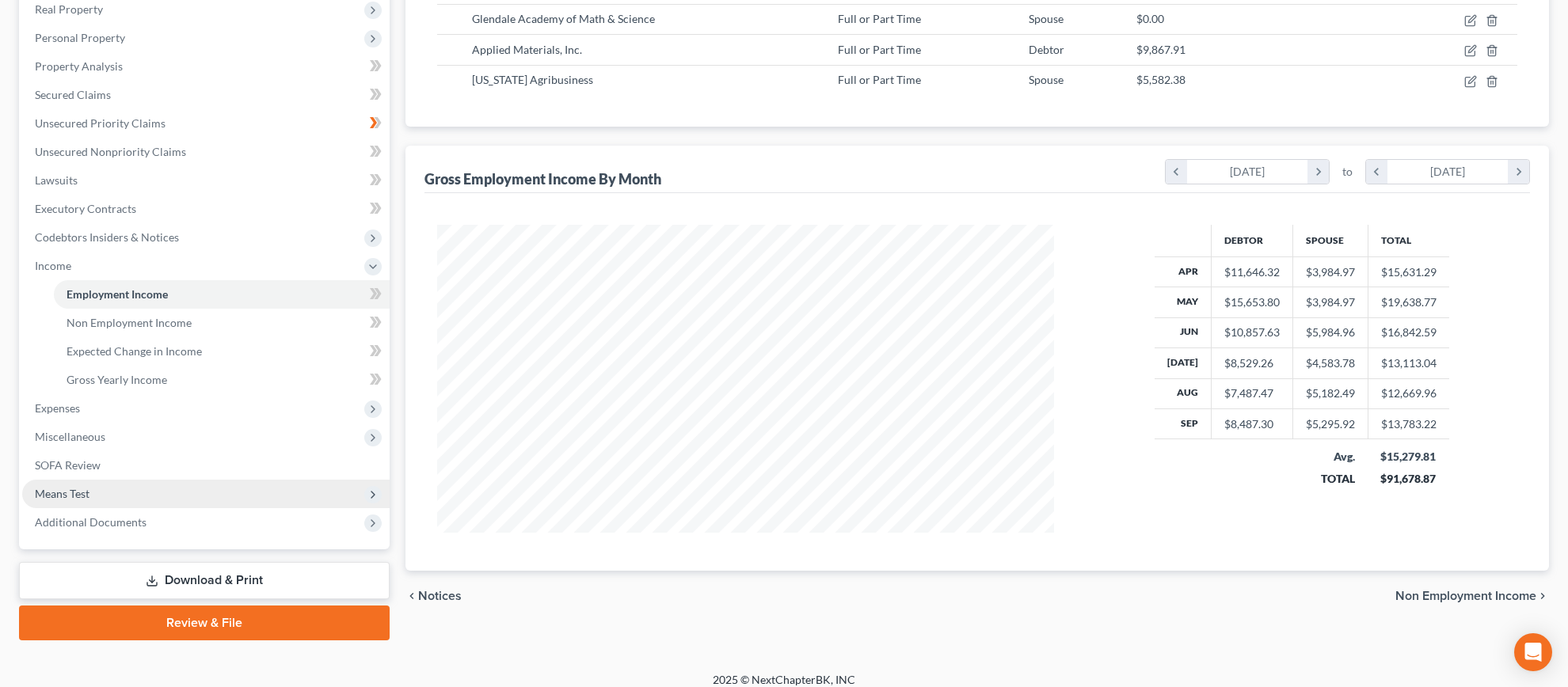
click at [89, 490] on span "Means Test" at bounding box center [205, 494] width 368 height 28
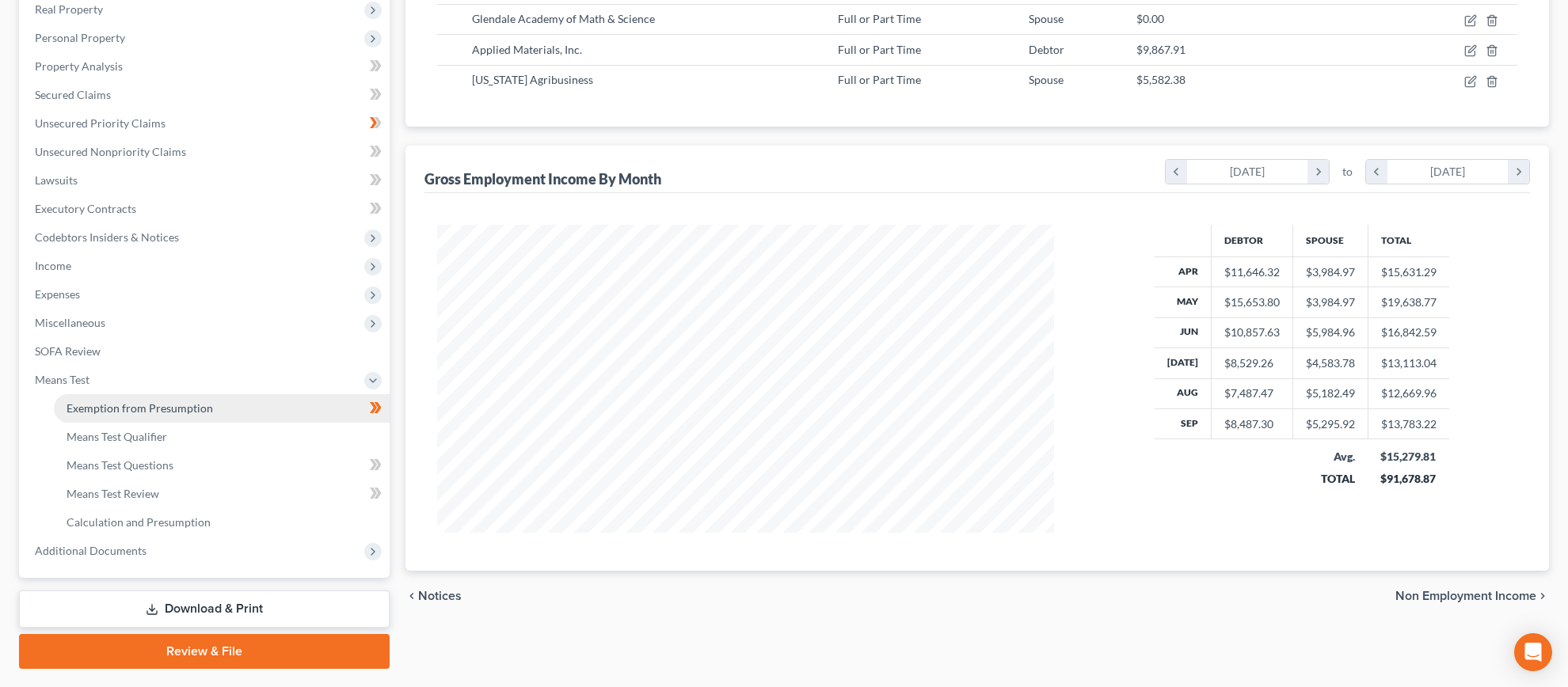
click at [124, 409] on span "Exemption from Presumption" at bounding box center [140, 408] width 147 height 14
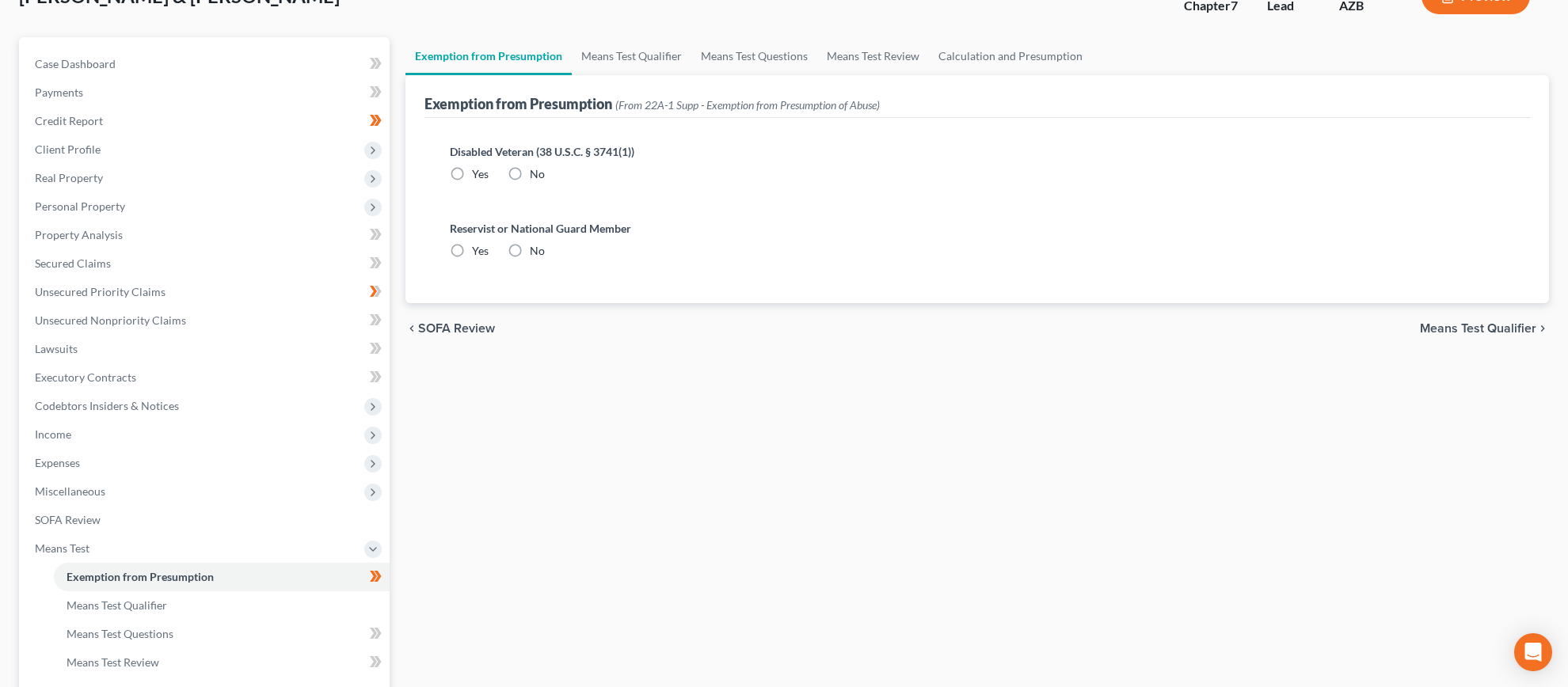
radio input "true"
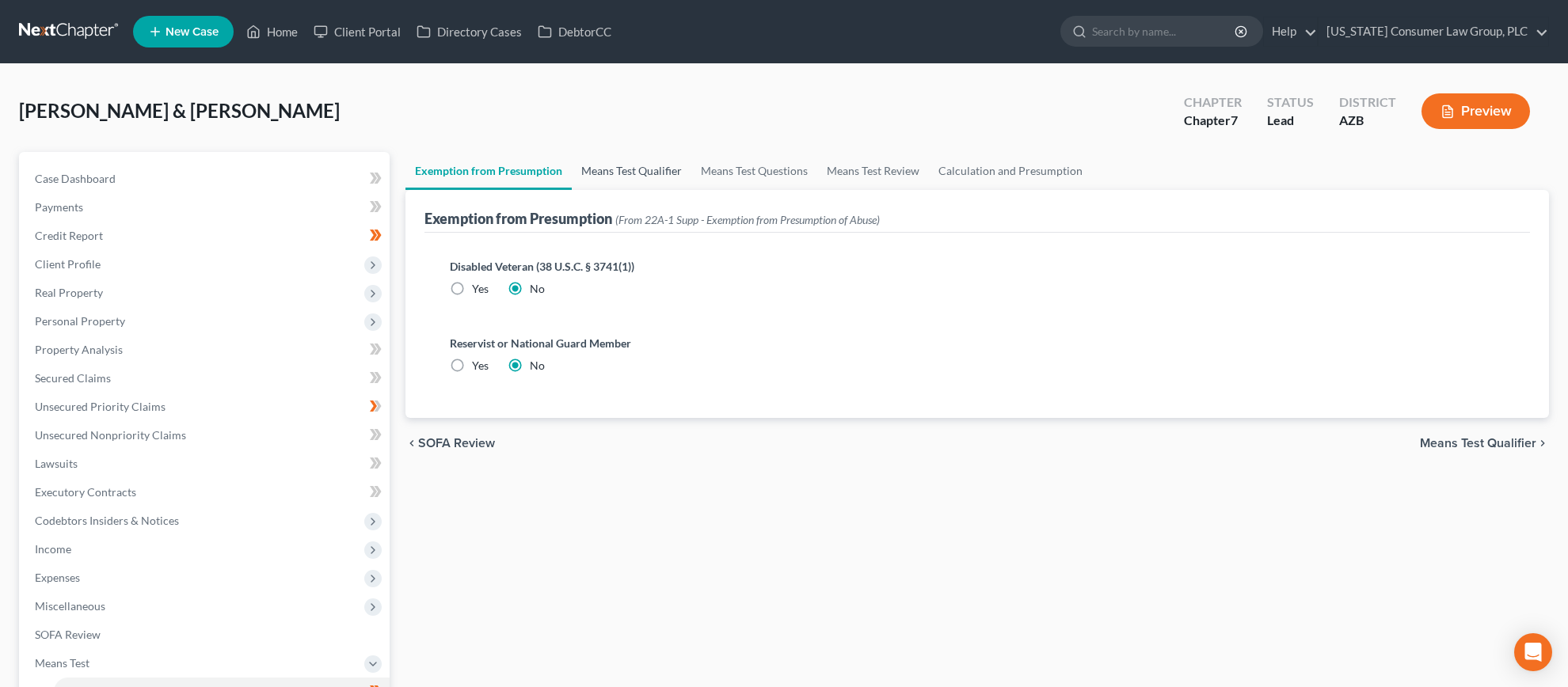
click at [643, 182] on link "Means Test Qualifier" at bounding box center [631, 172] width 120 height 38
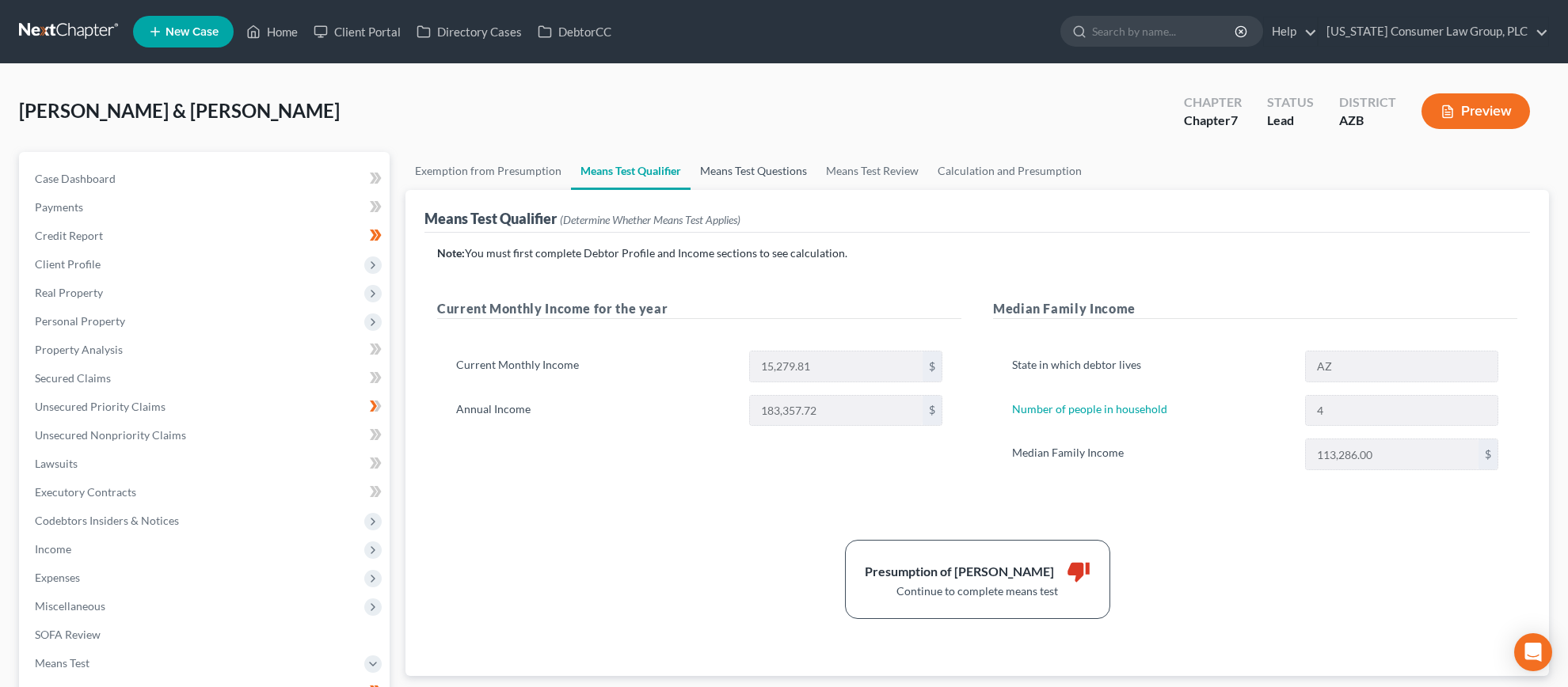
click at [763, 175] on link "Means Test Questions" at bounding box center [754, 172] width 126 height 38
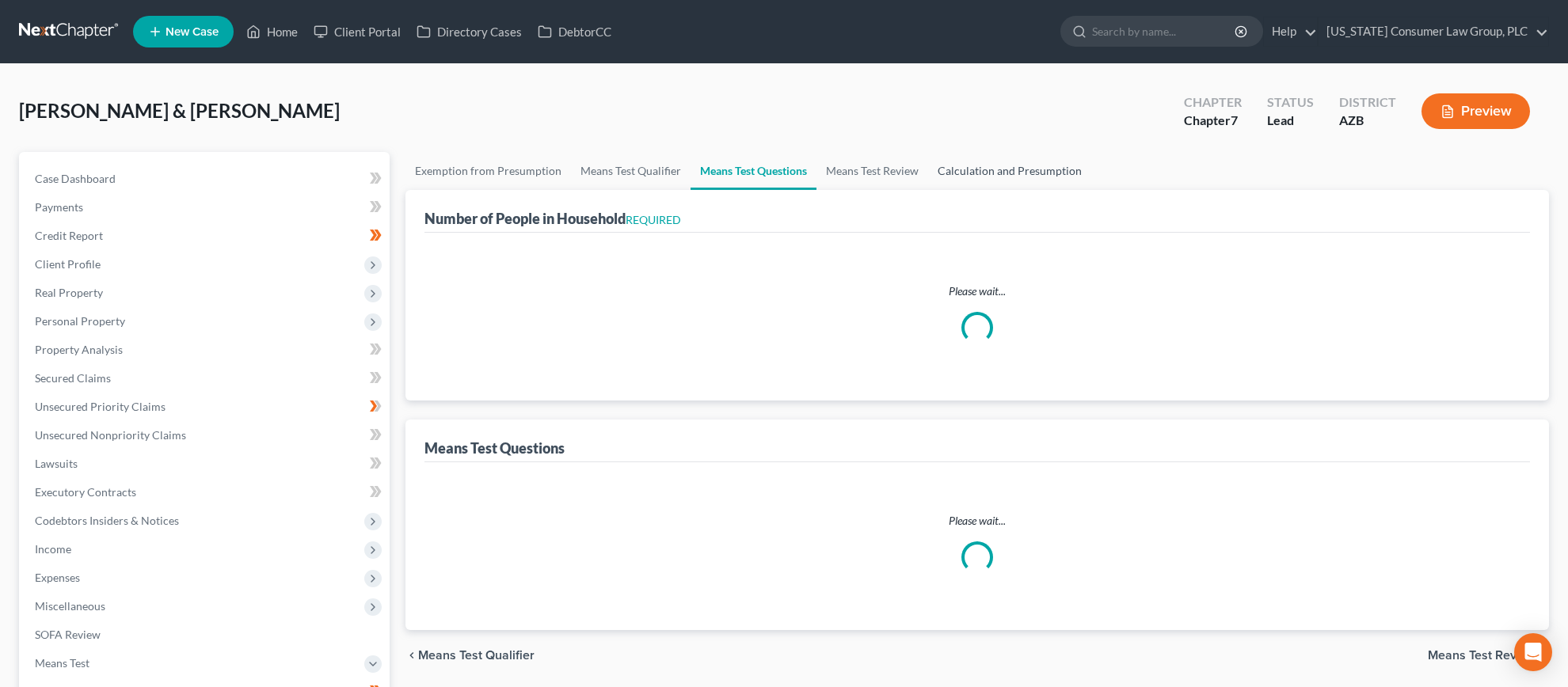
select select "0"
select select "60"
select select "1"
select select "60"
select select "1"
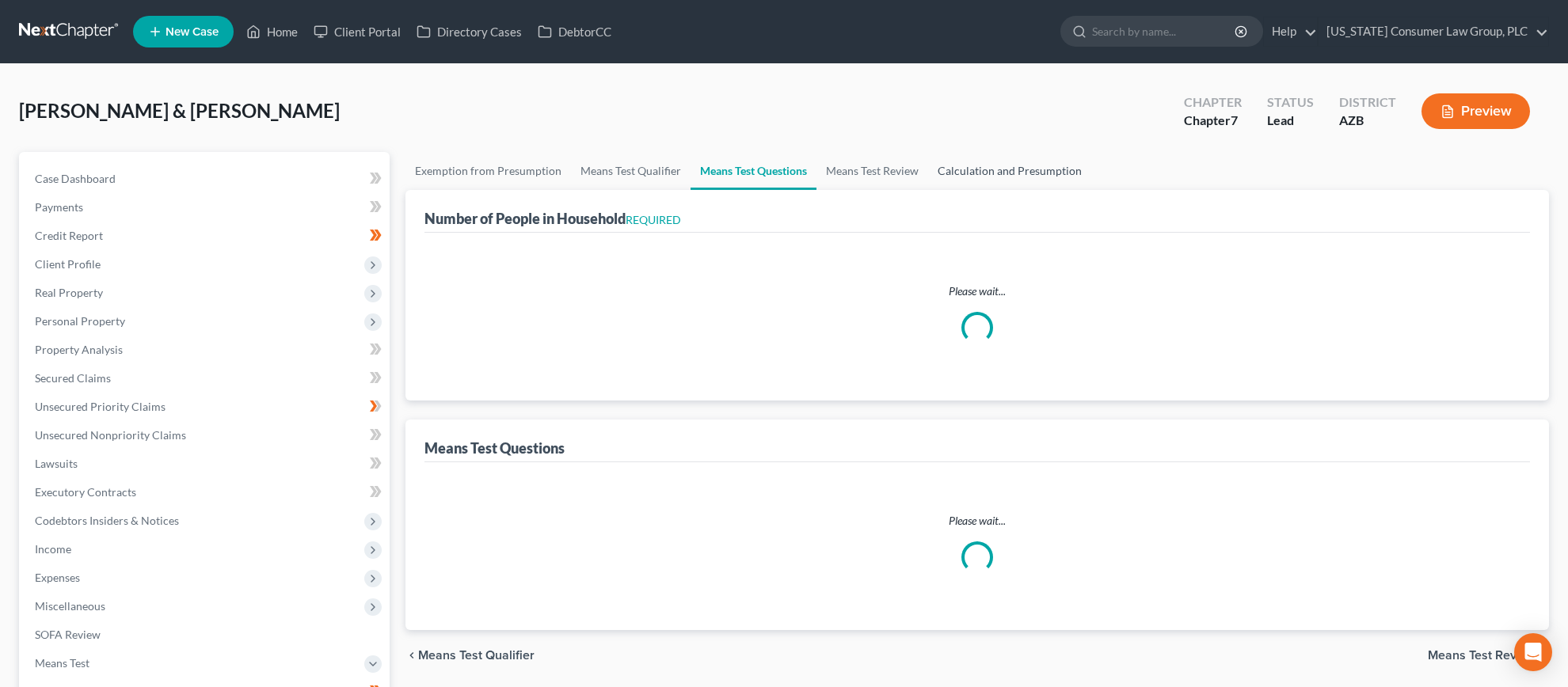
select select "60"
select select "4"
select select "2"
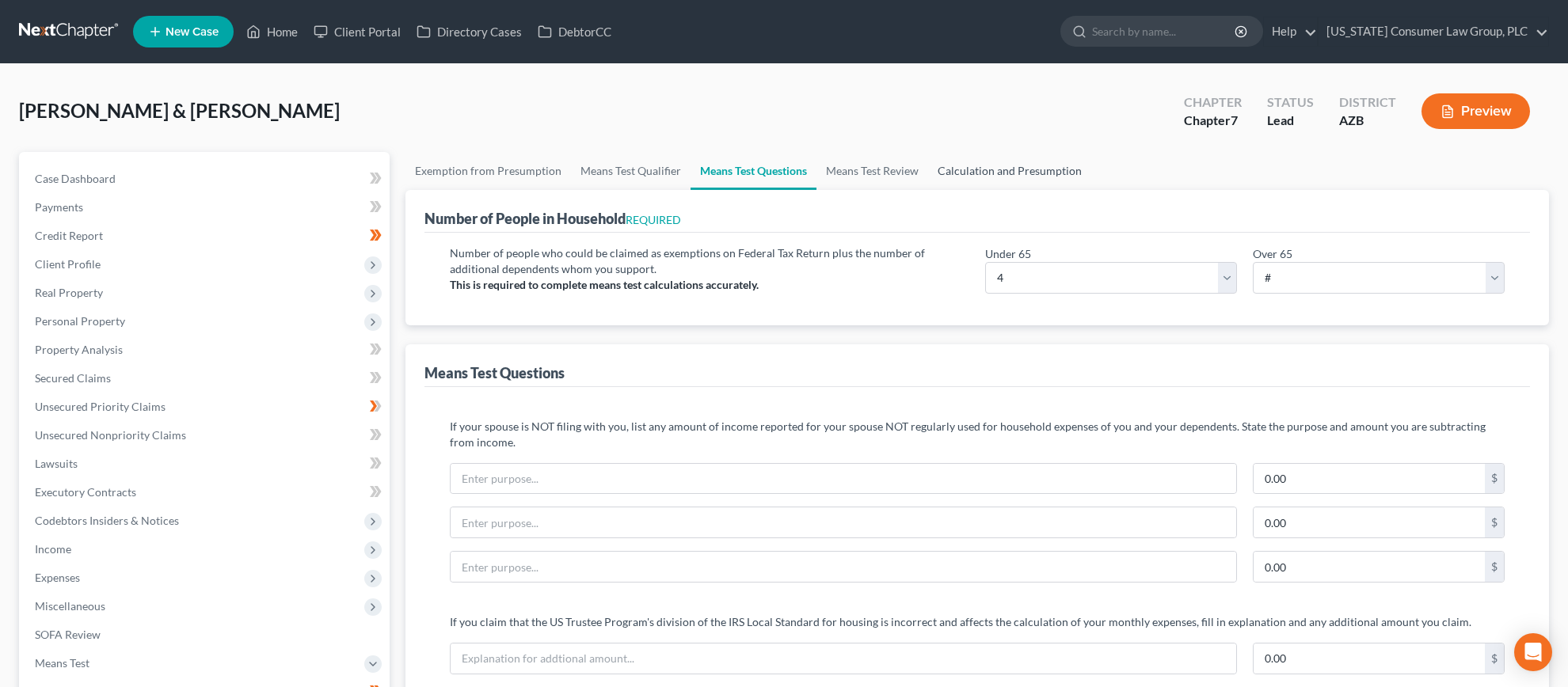
click at [1003, 165] on link "Calculation and Presumption" at bounding box center [1009, 172] width 163 height 38
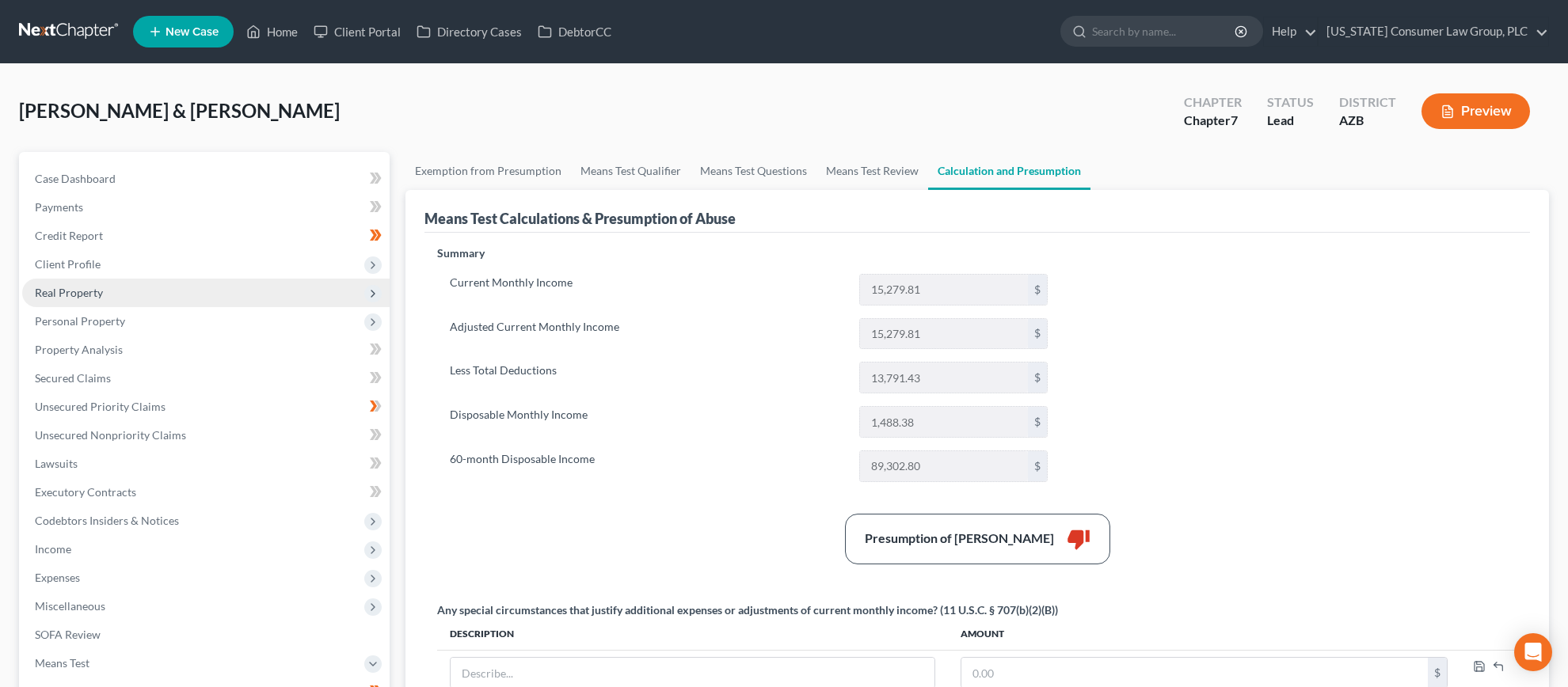
click at [86, 289] on span "Real Property" at bounding box center [68, 292] width 68 height 14
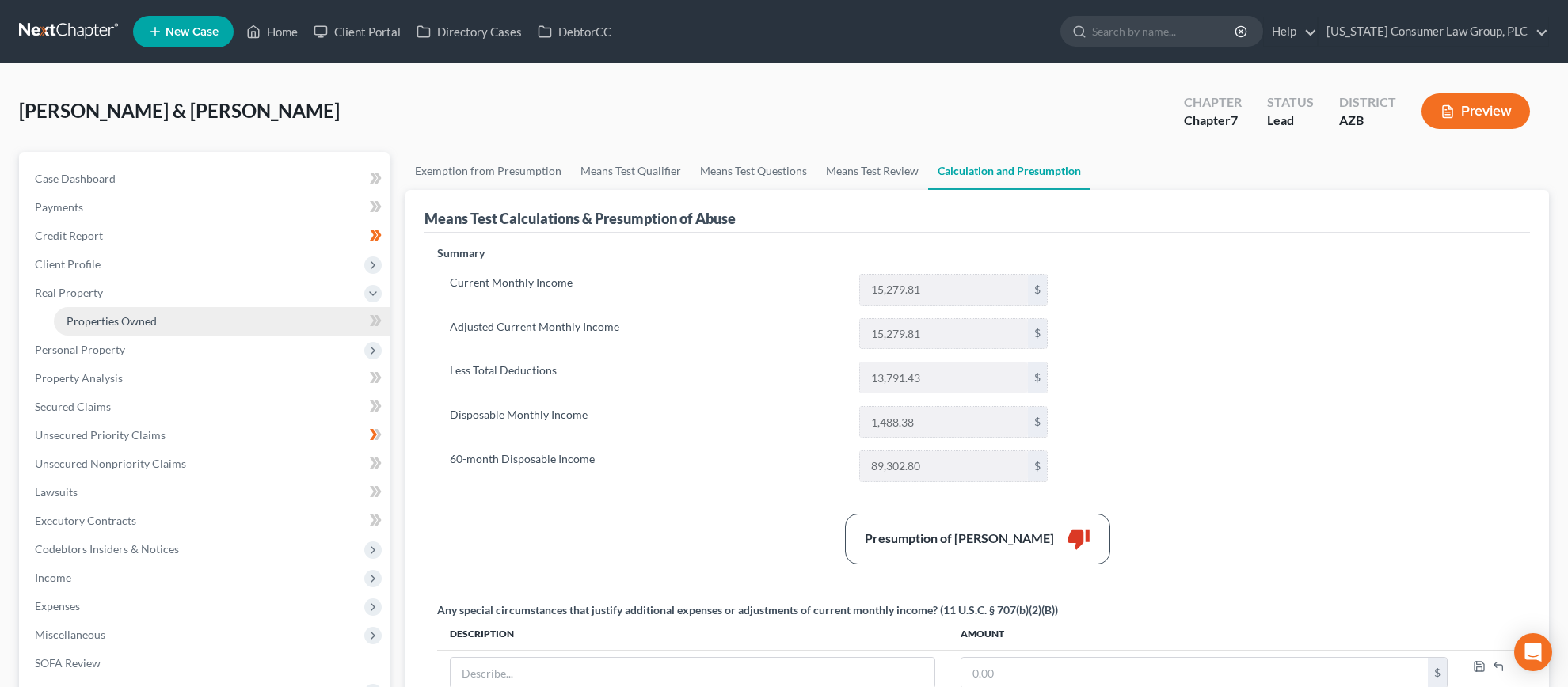
click at [91, 317] on span "Properties Owned" at bounding box center [111, 320] width 90 height 14
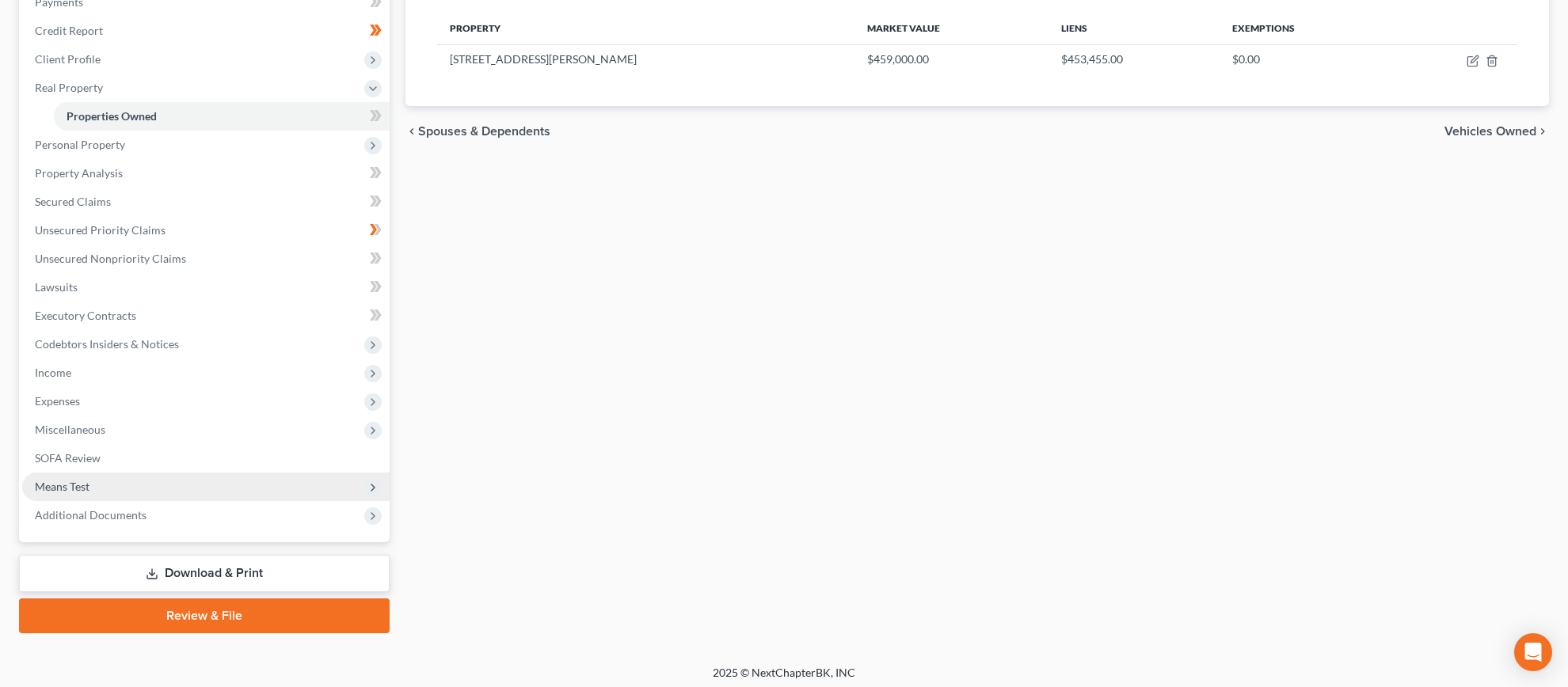
scroll to position [210, 0]
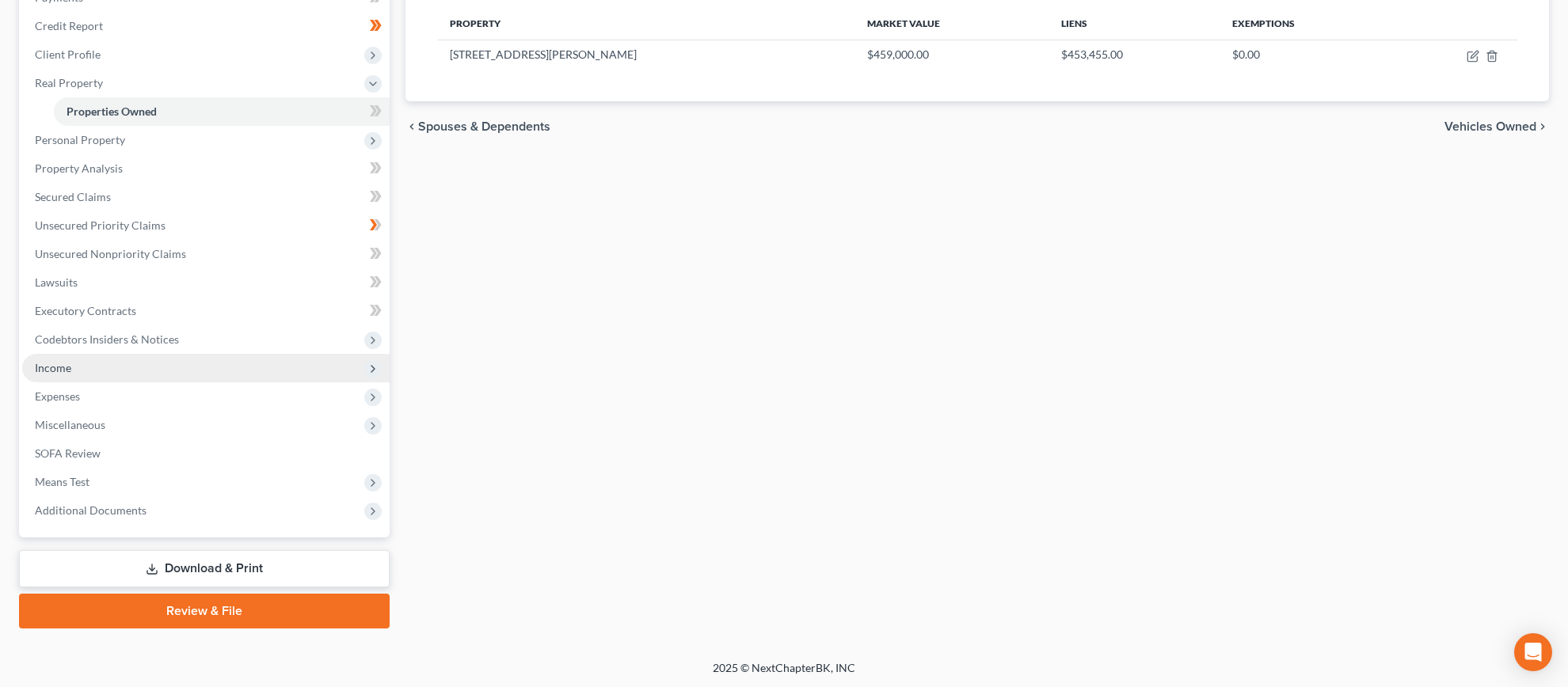
click at [76, 369] on span "Income" at bounding box center [205, 368] width 368 height 28
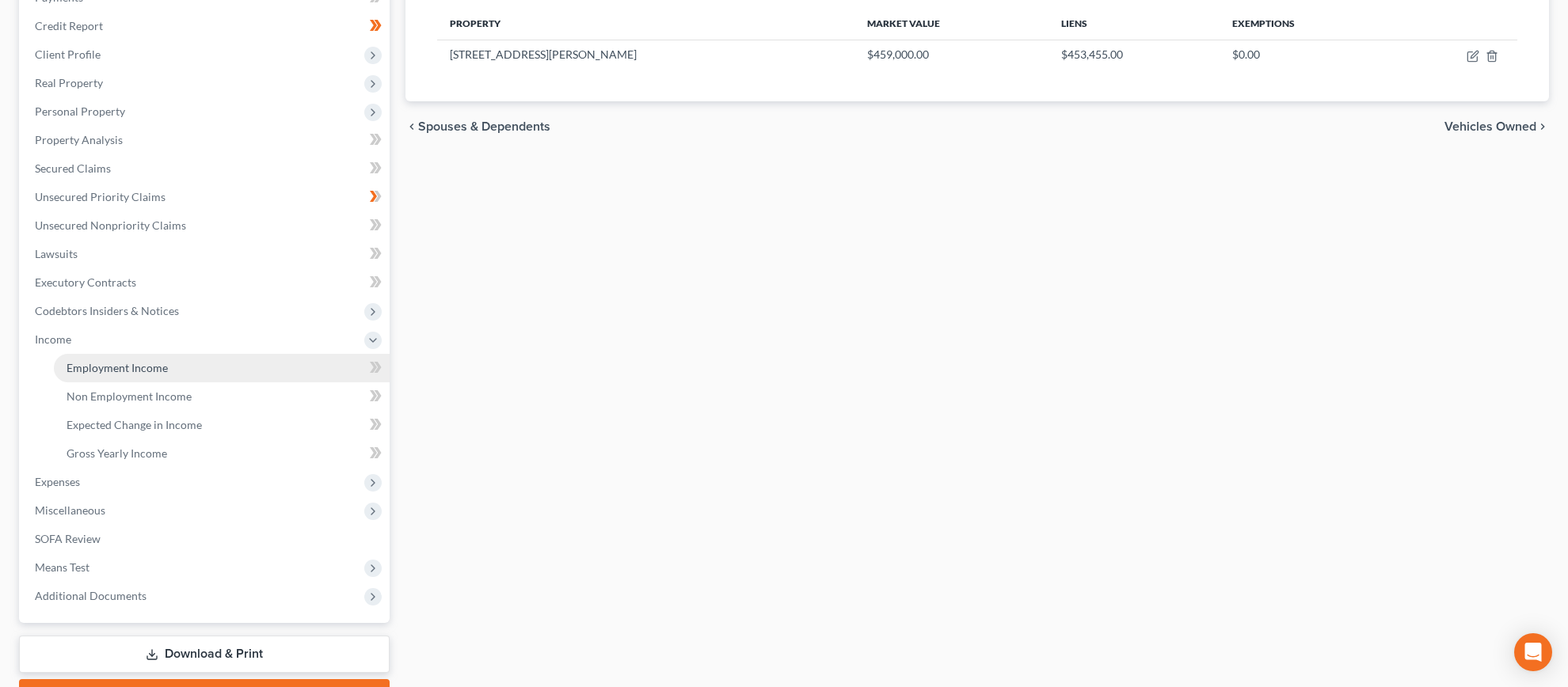
click at [85, 368] on span "Employment Income" at bounding box center [117, 368] width 101 height 14
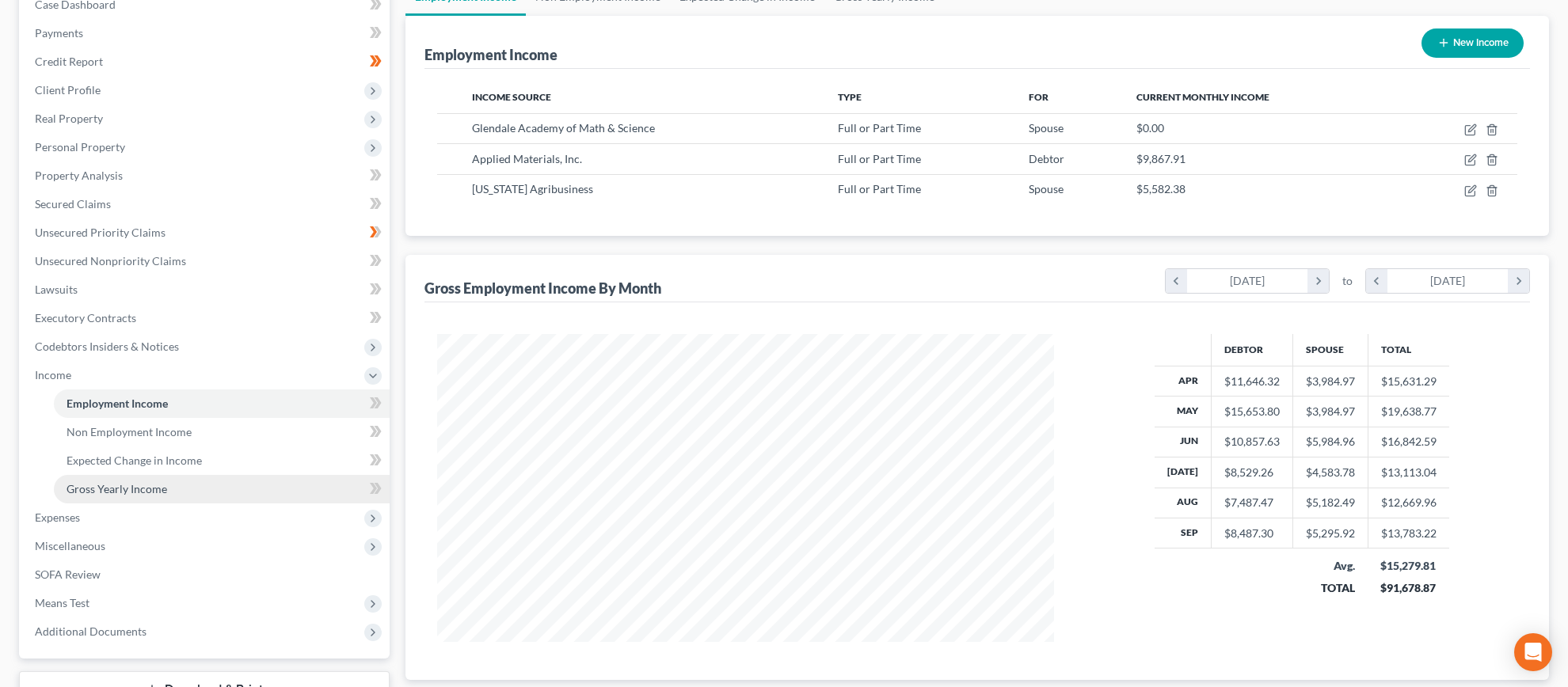
scroll to position [195, 0]
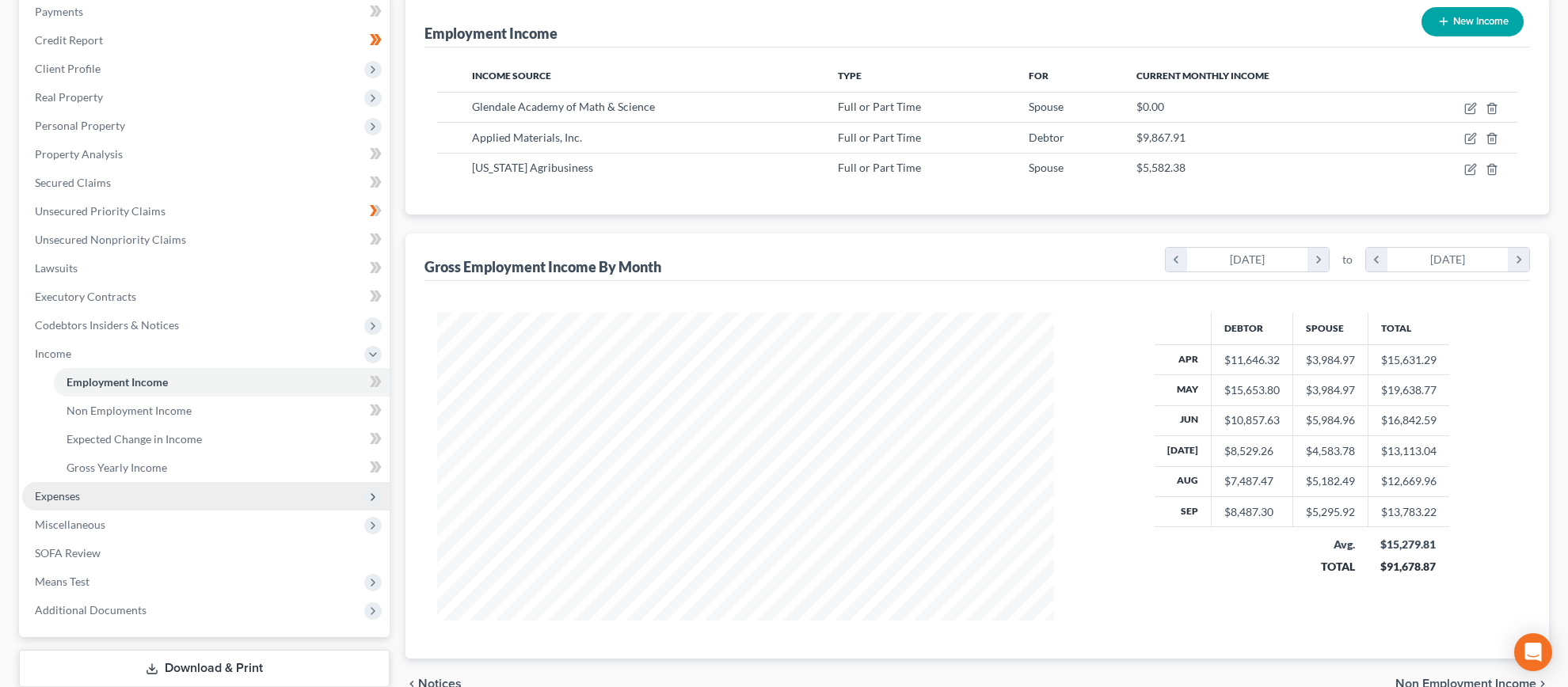
click at [76, 494] on span "Expenses" at bounding box center [57, 495] width 45 height 14
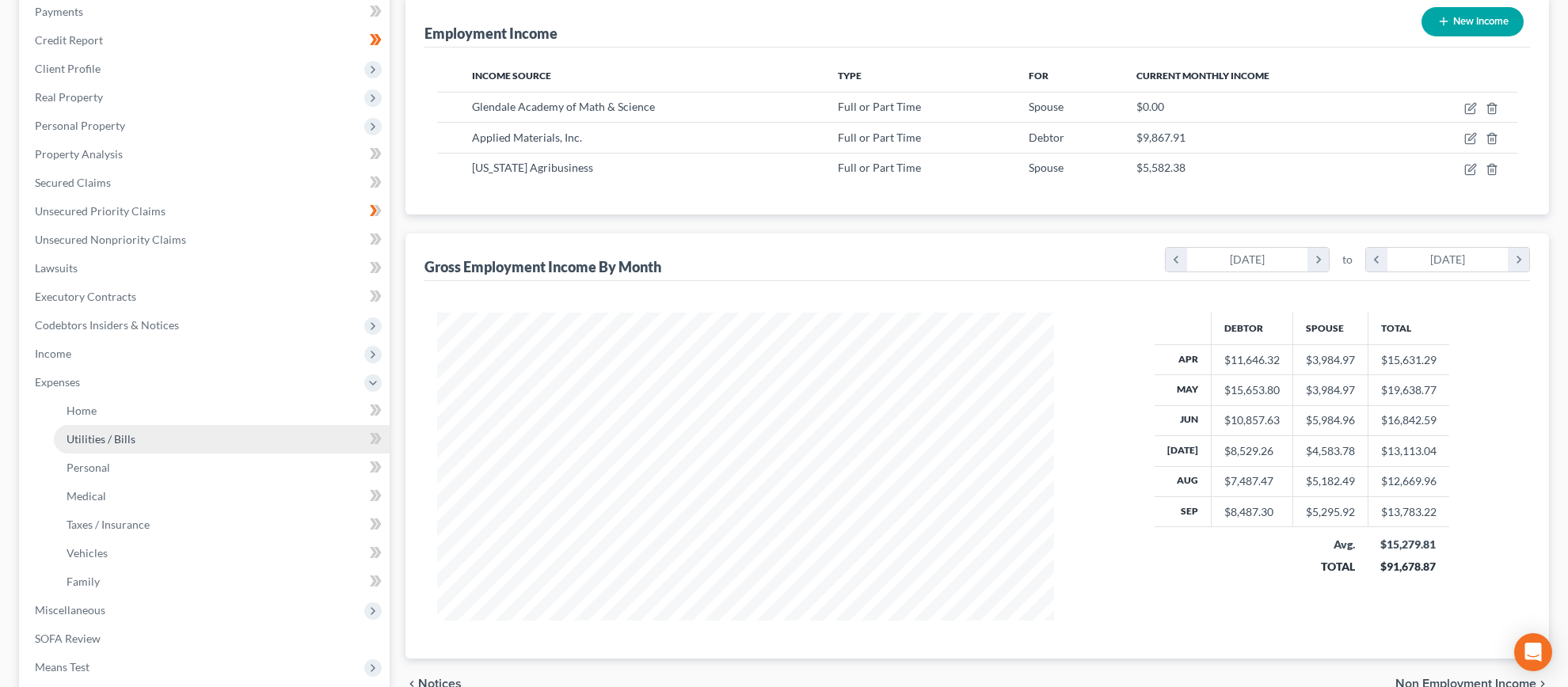
click at [99, 439] on span "Utilities / Bills" at bounding box center [100, 439] width 68 height 14
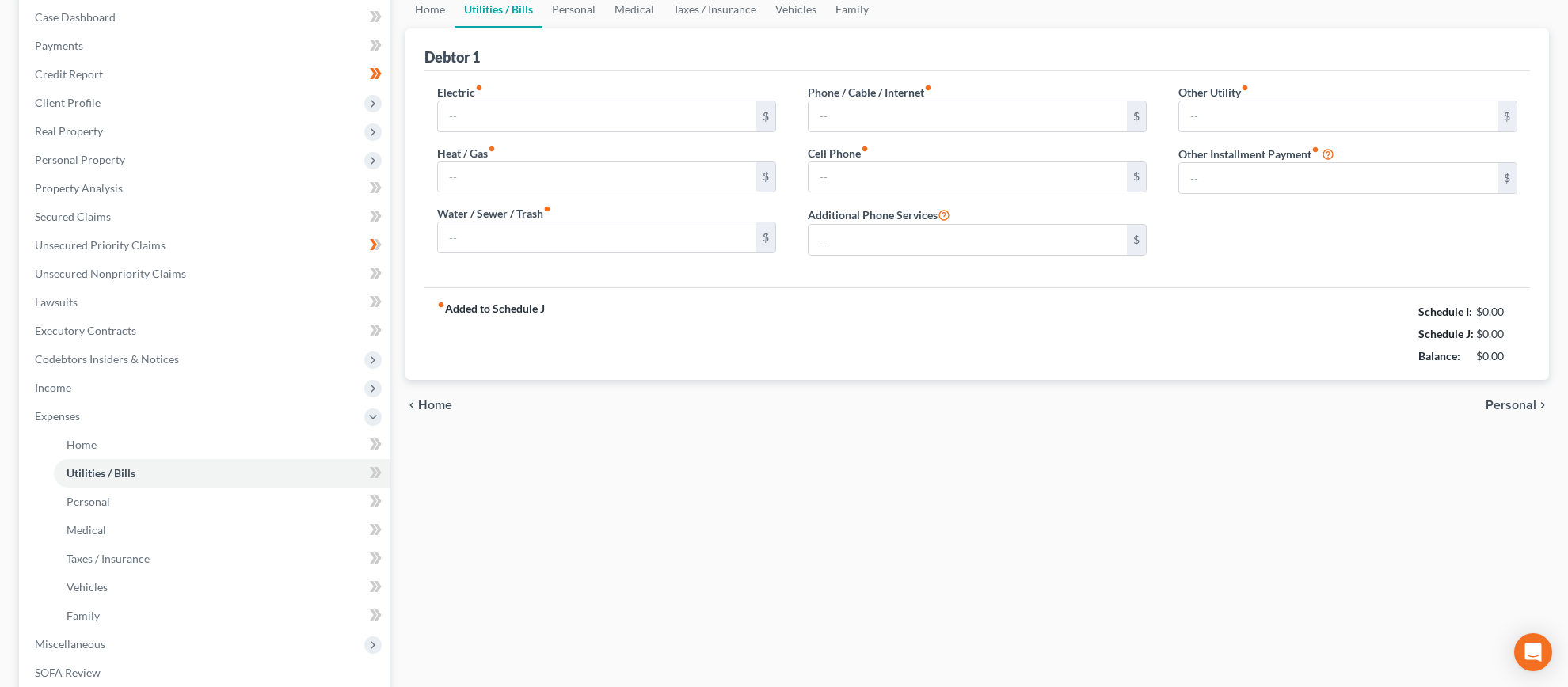
scroll to position [20, 0]
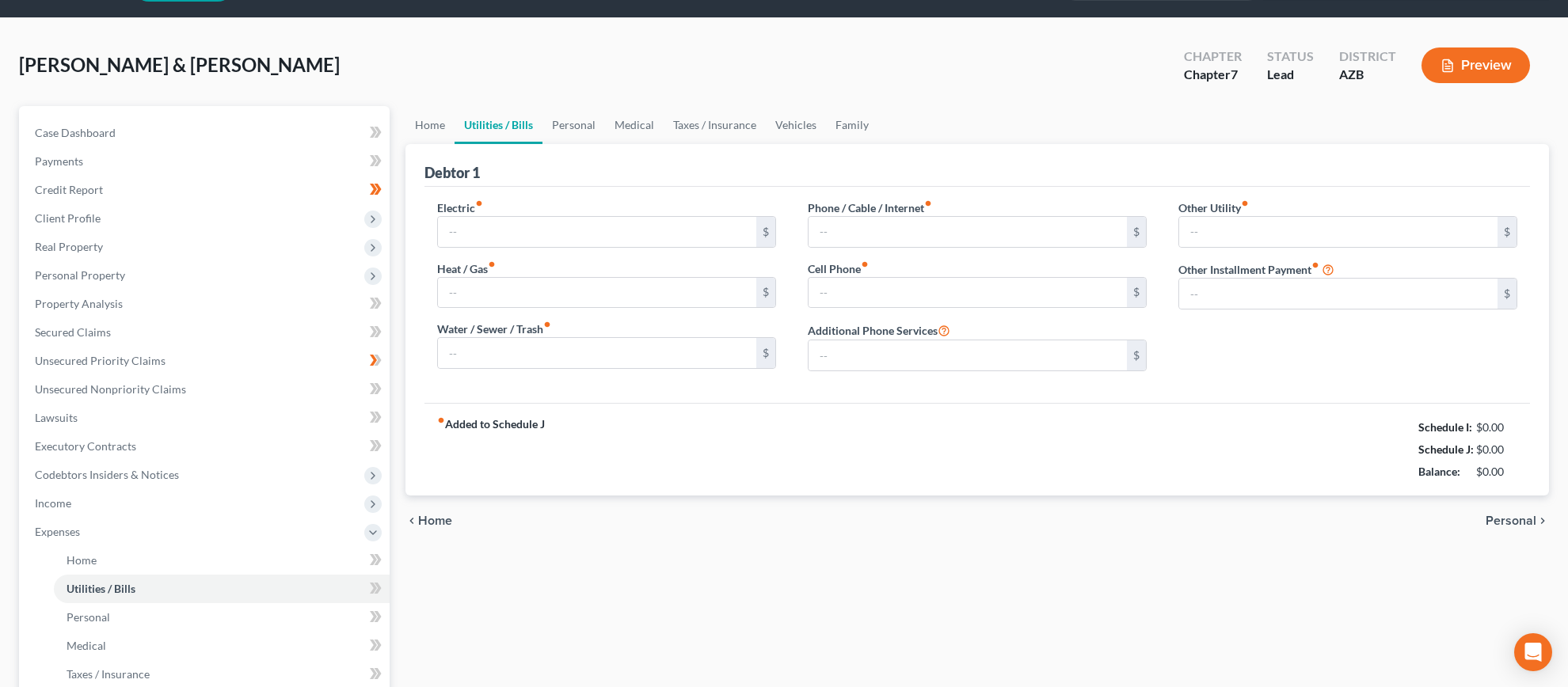
type input "245.00"
type input "0.00"
type input "113.00"
type input "95.00"
type input "411.00"
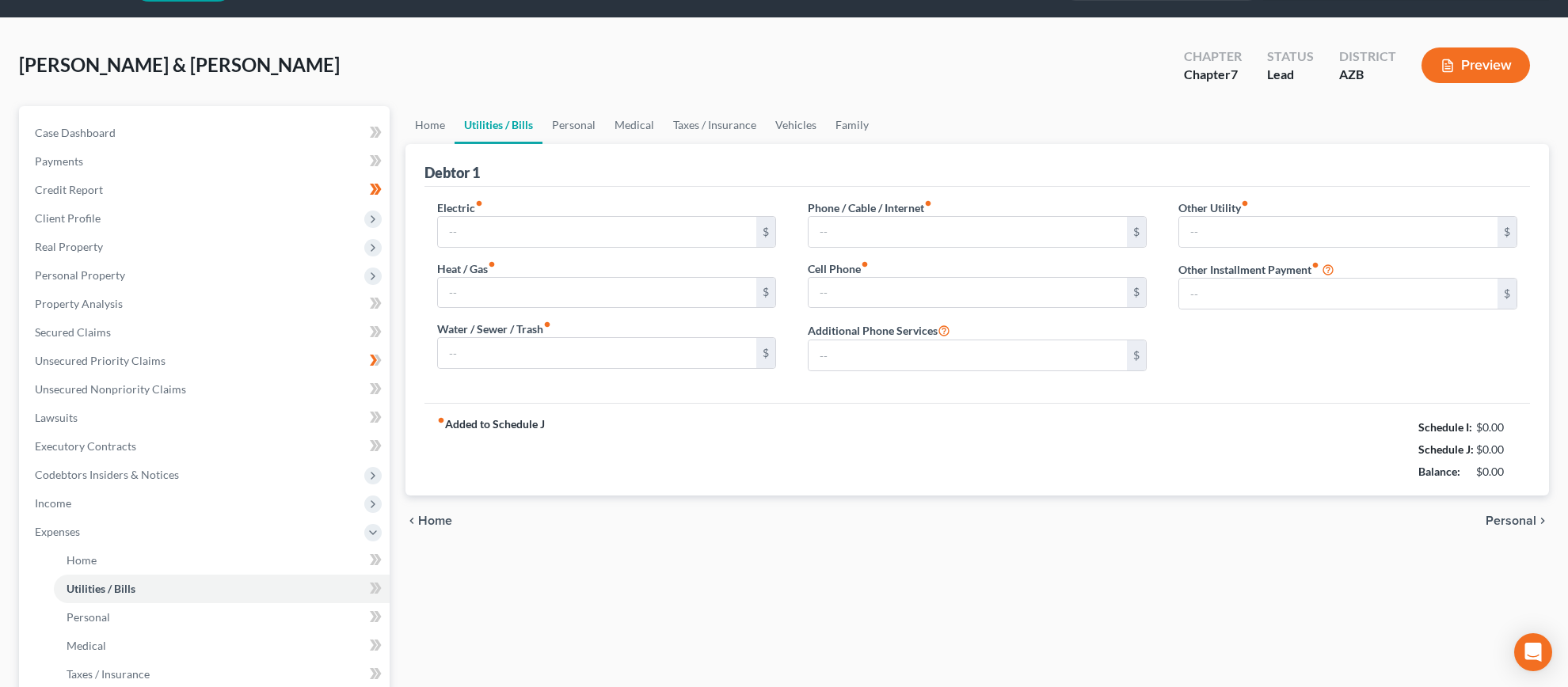
type input "0.00"
type input "246.00"
type input "Bankruptcy Legal Fees (Payment Plan)"
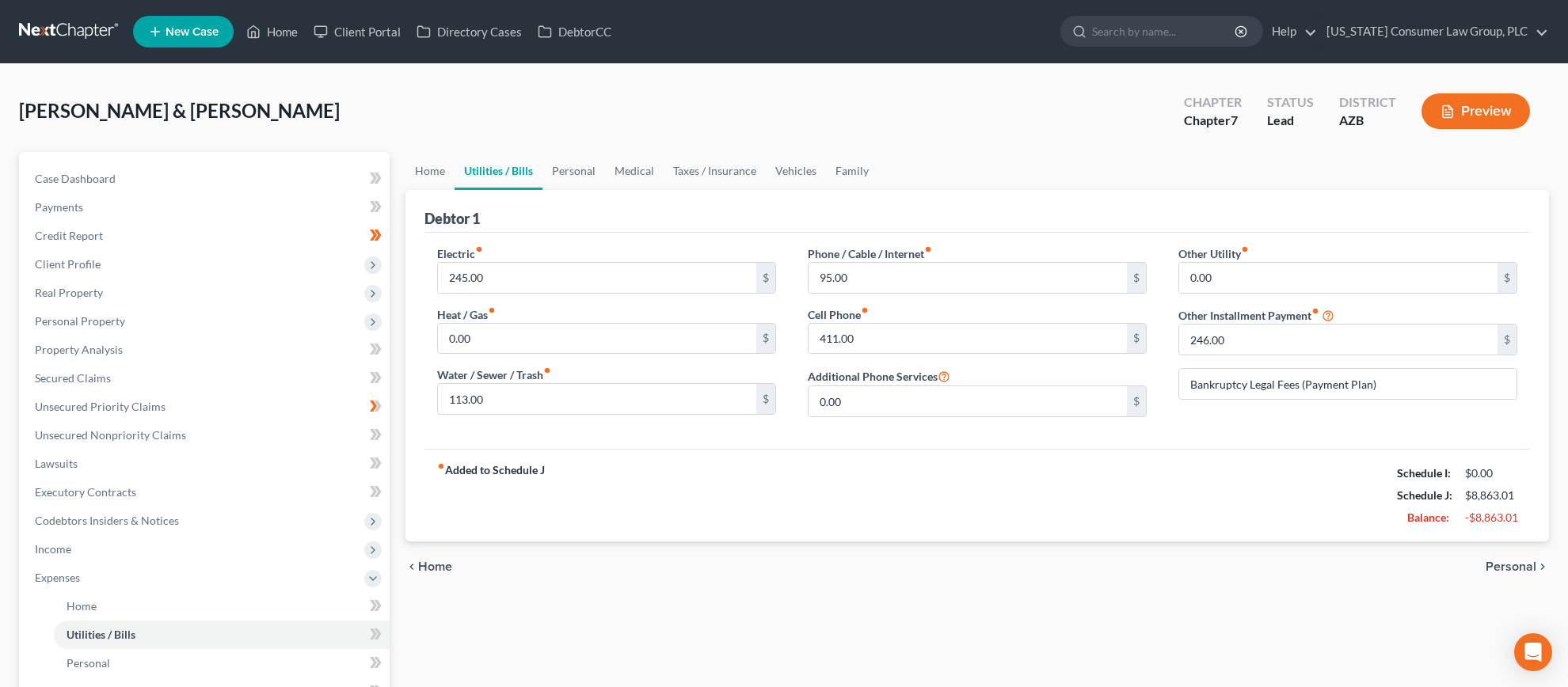
scroll to position [0, 0]
drag, startPoint x: 1275, startPoint y: 343, endPoint x: 1140, endPoint y: 330, distance: 135.6
click at [1140, 330] on div "Electric fiber_manual_record 245.00 $ Heat / Gas fiber_manual_record 0.00 $ Wat…" at bounding box center [977, 338] width 1112 height 184
click at [1228, 344] on input "246.00" at bounding box center [1338, 339] width 319 height 30
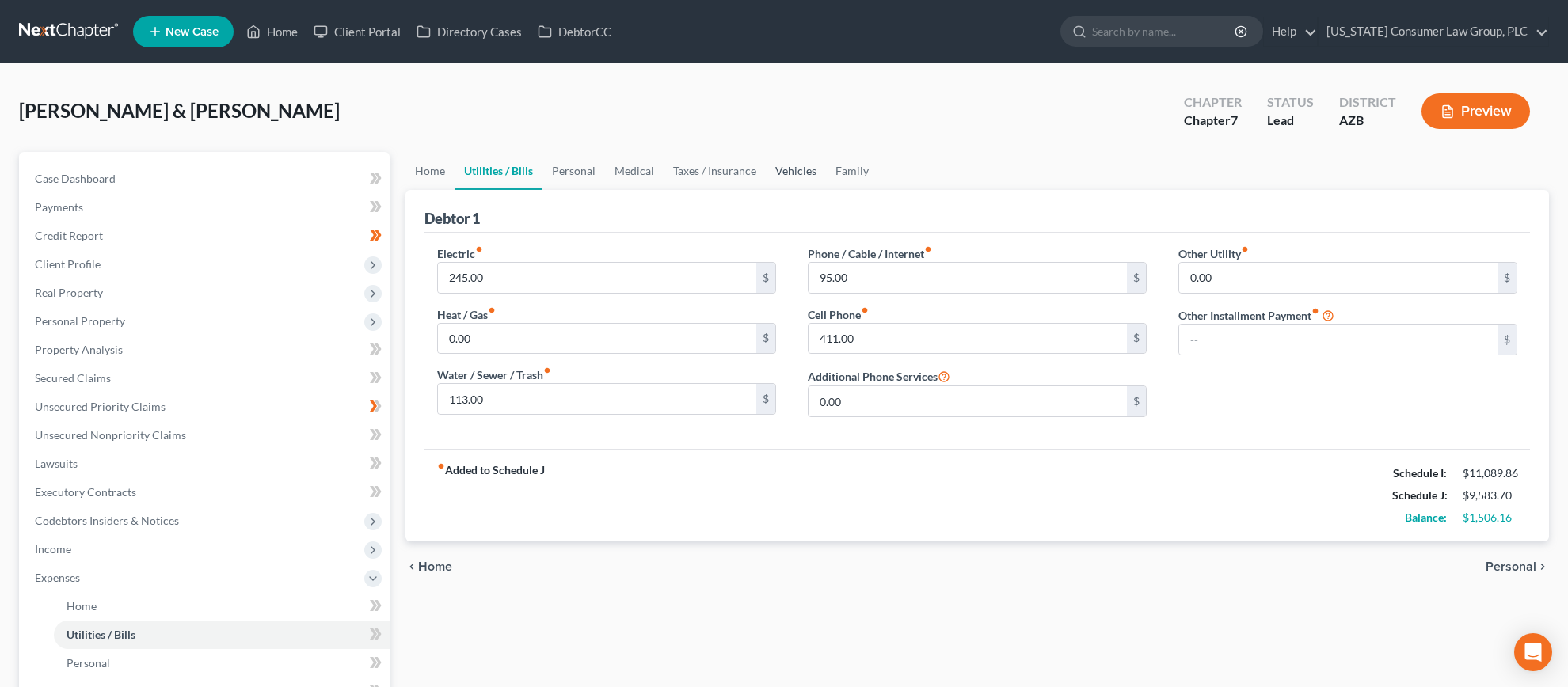
click at [813, 169] on link "Vehicles" at bounding box center [796, 172] width 60 height 38
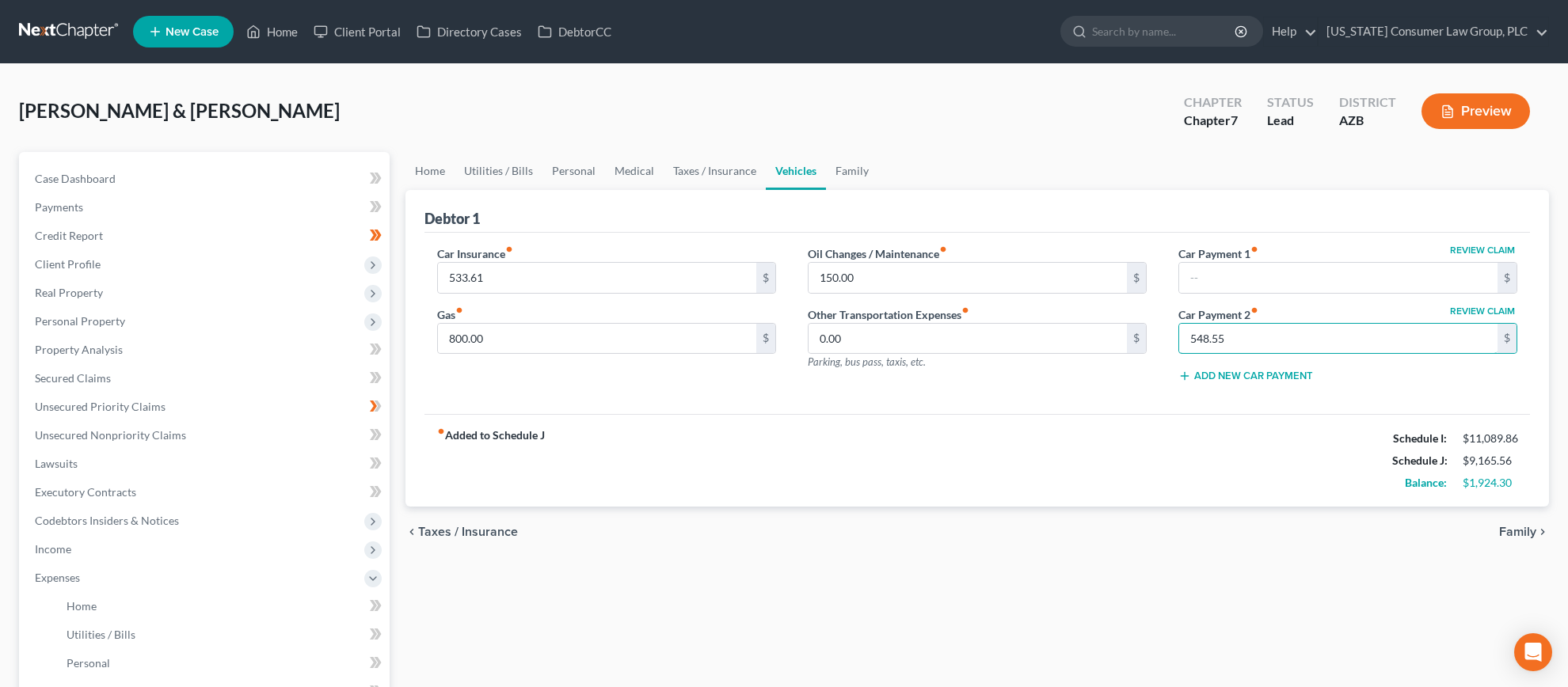
drag, startPoint x: 1260, startPoint y: 344, endPoint x: 1267, endPoint y: 360, distance: 17.5
click at [1267, 360] on div "Review Claim Car Payment 1 fiber_manual_record $ Review Claim Car Payment 2 fib…" at bounding box center [1348, 320] width 371 height 151
click at [852, 170] on link "Family" at bounding box center [852, 172] width 52 height 38
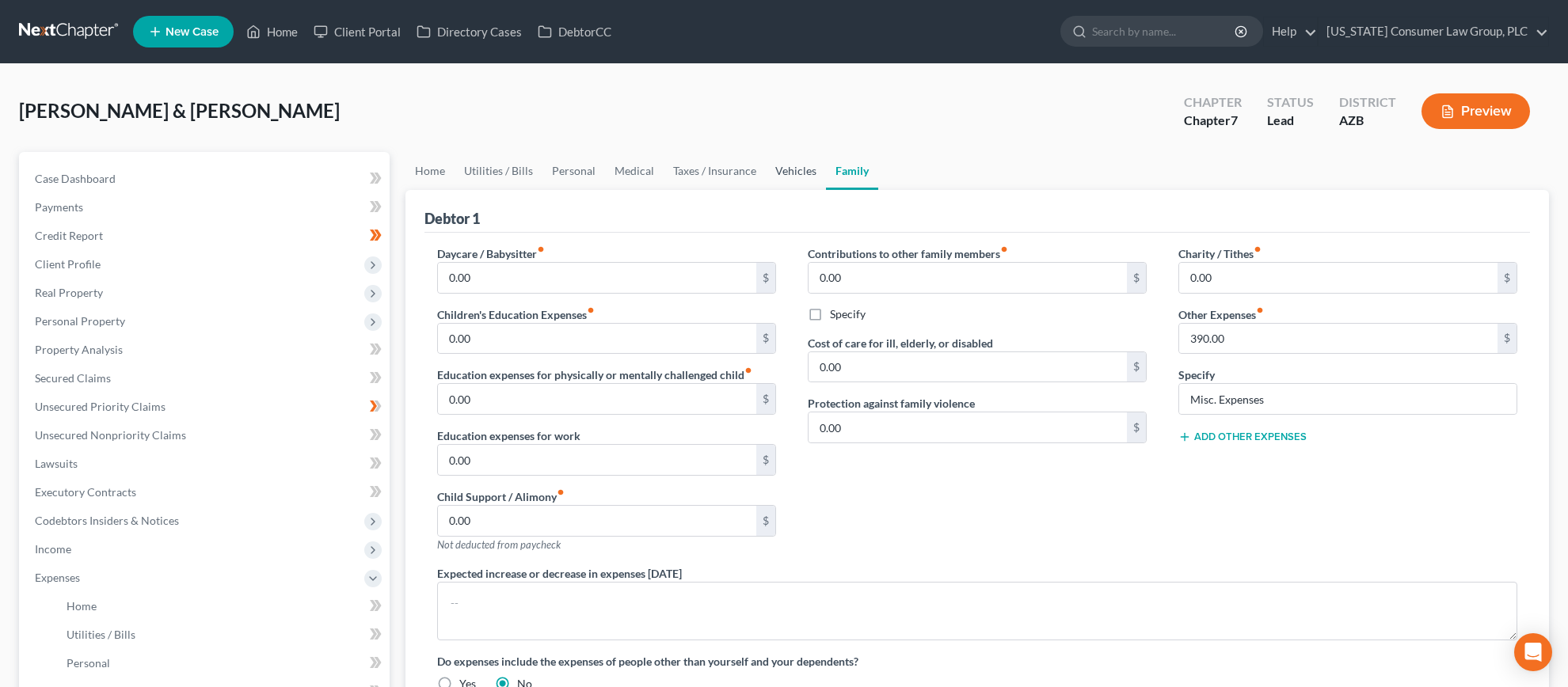
click at [787, 171] on link "Vehicles" at bounding box center [796, 172] width 60 height 38
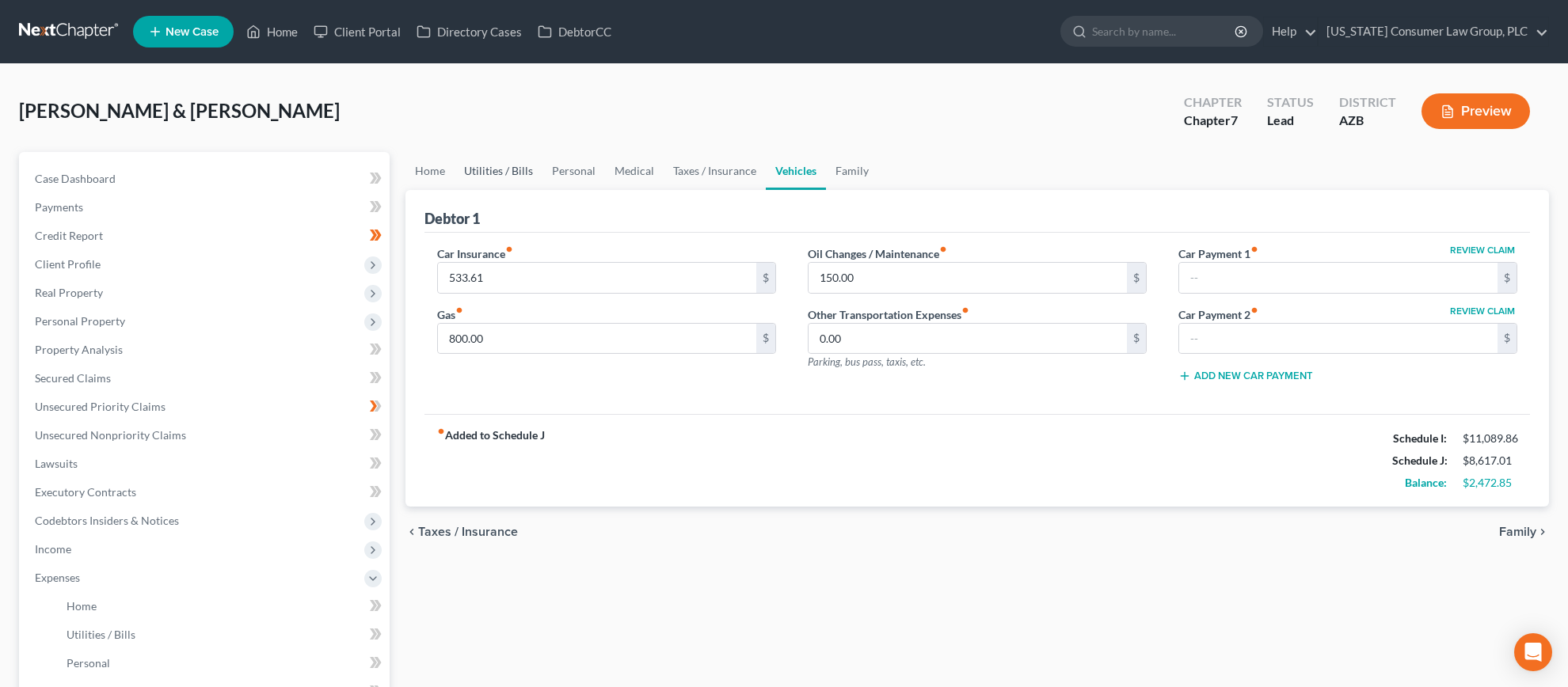
click at [471, 164] on link "Utilities / Bills" at bounding box center [498, 172] width 88 height 38
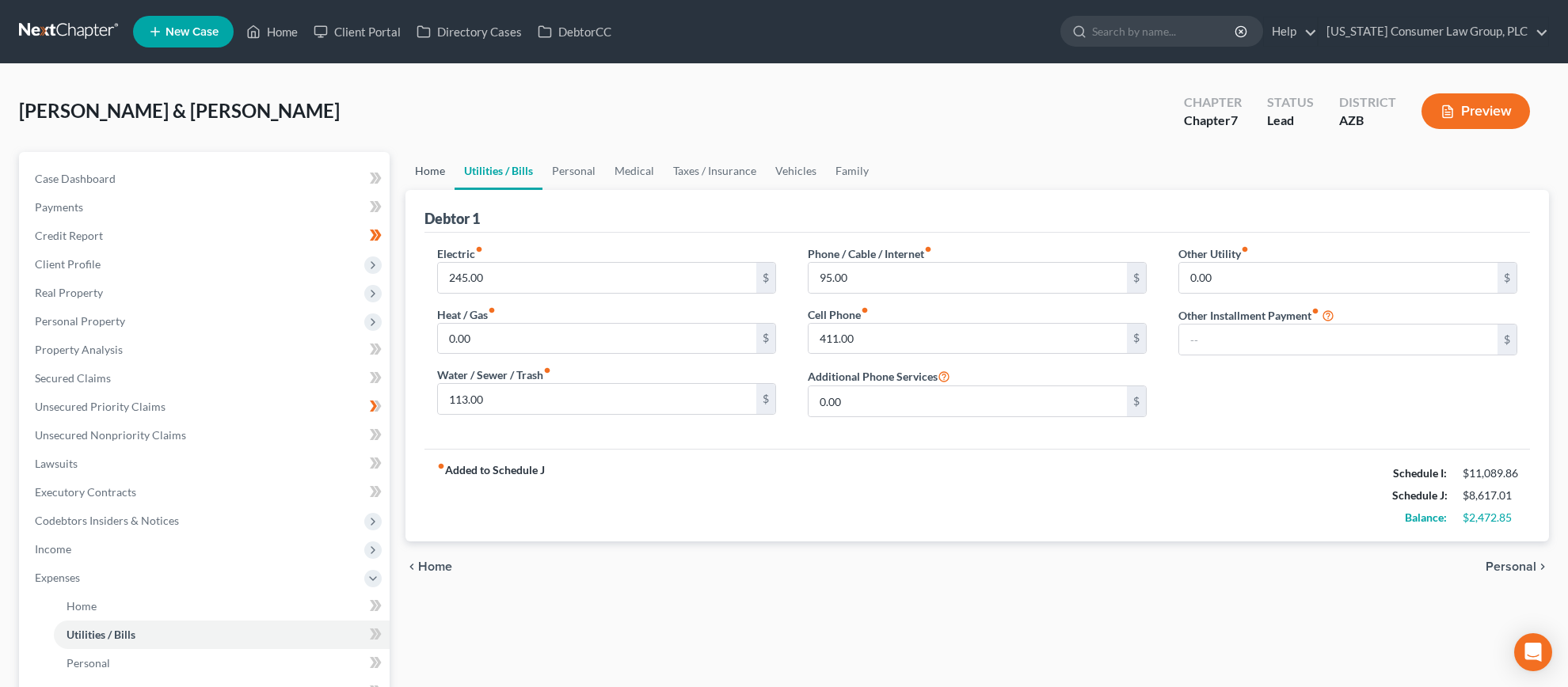
click at [414, 167] on link "Home" at bounding box center [430, 172] width 49 height 38
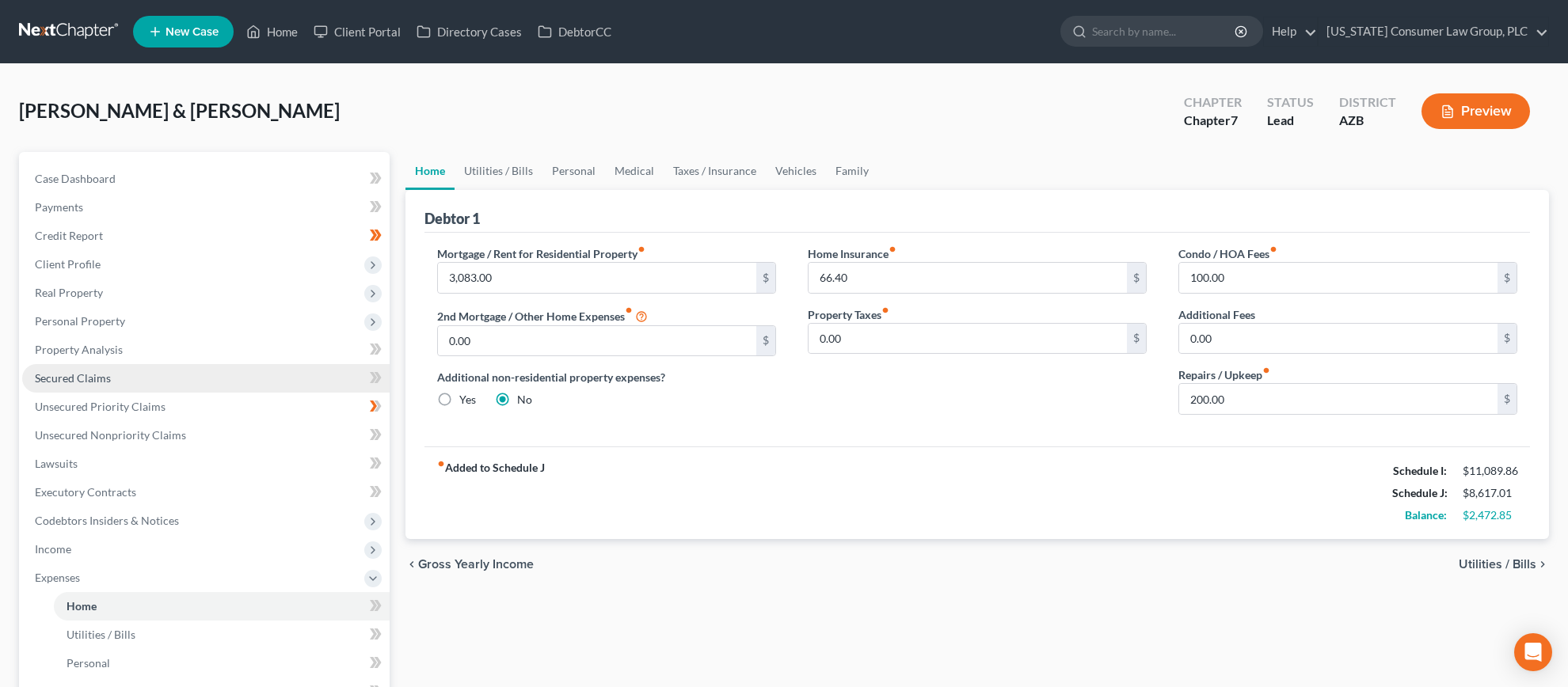
click at [71, 378] on span "Secured Claims" at bounding box center [72, 378] width 76 height 14
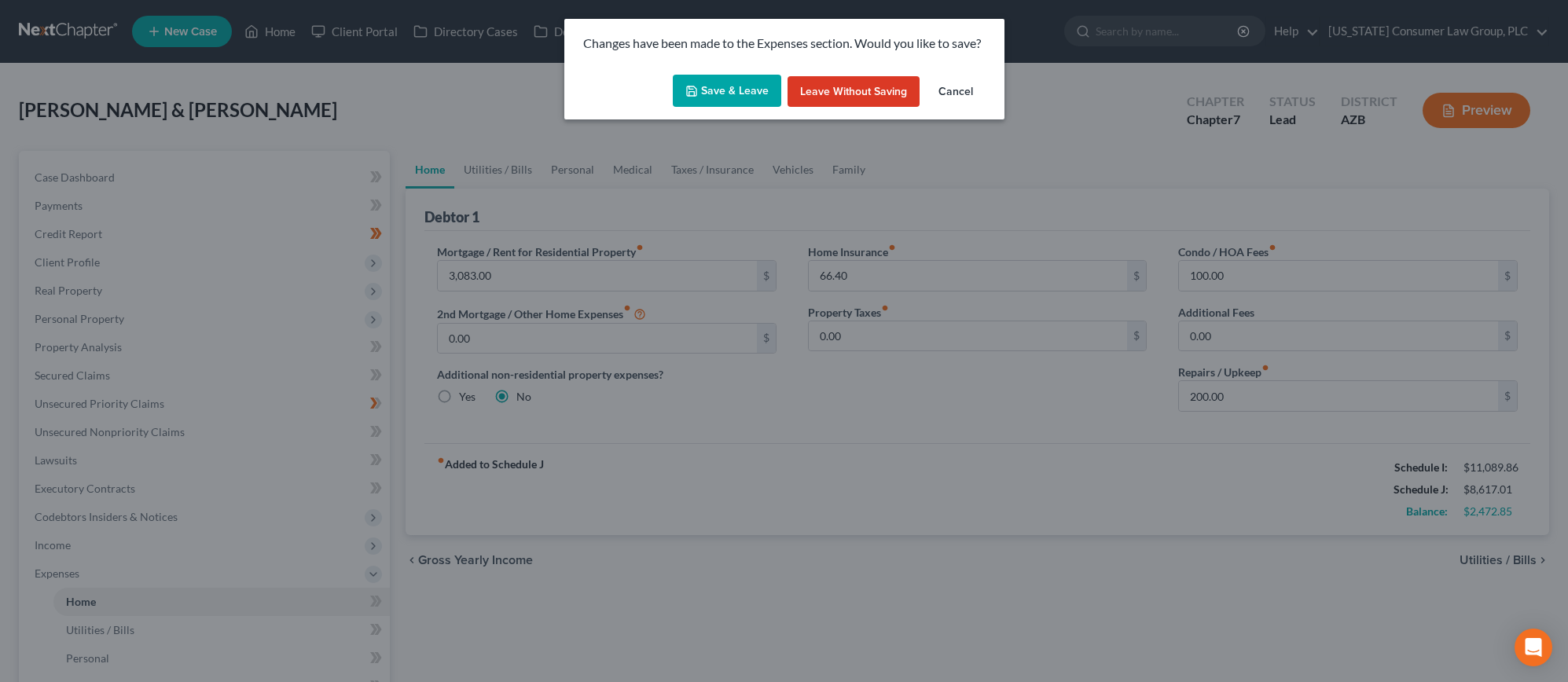
click at [707, 92] on button "Save & Leave" at bounding box center [727, 91] width 109 height 33
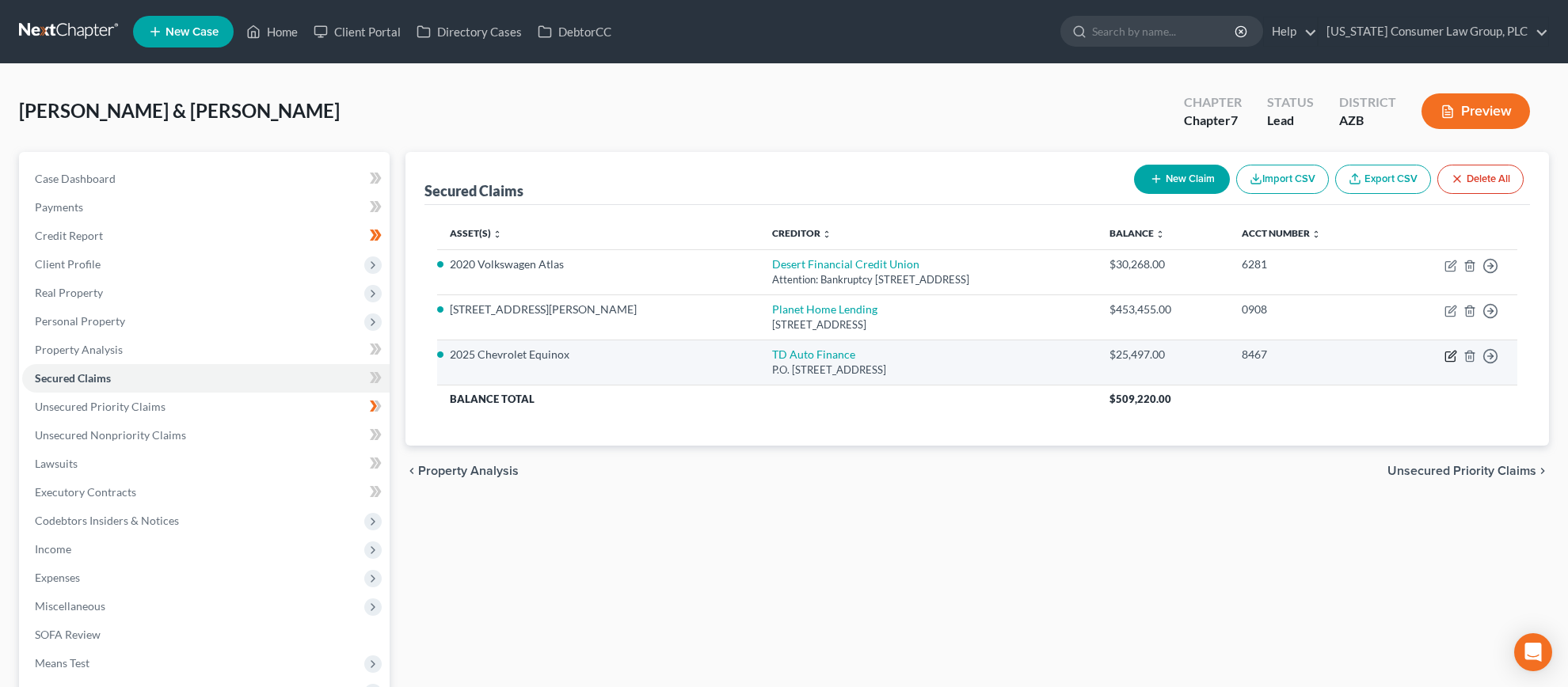
click at [1448, 354] on icon "button" at bounding box center [1451, 356] width 13 height 13
select select "20"
select select "2"
select select "0"
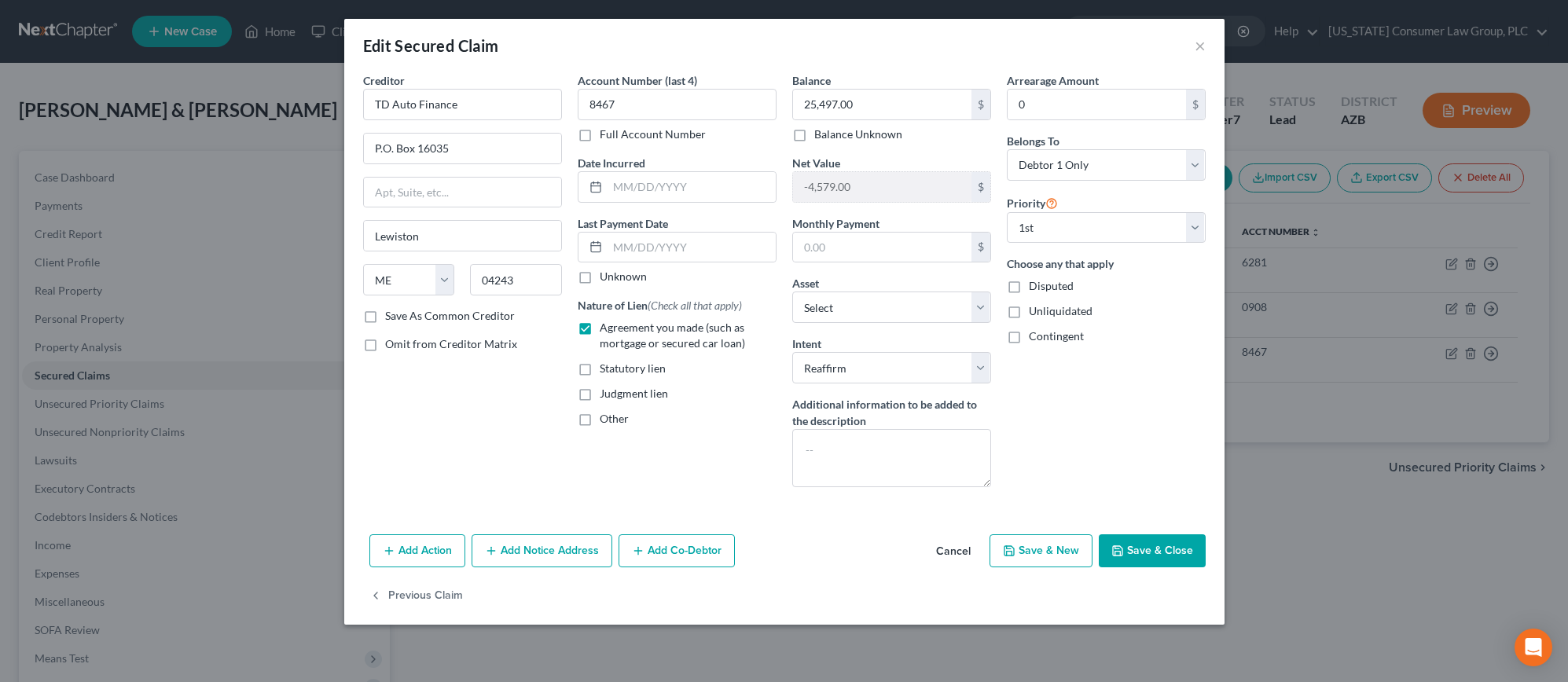
click at [953, 553] on button "Cancel" at bounding box center [953, 552] width 60 height 32
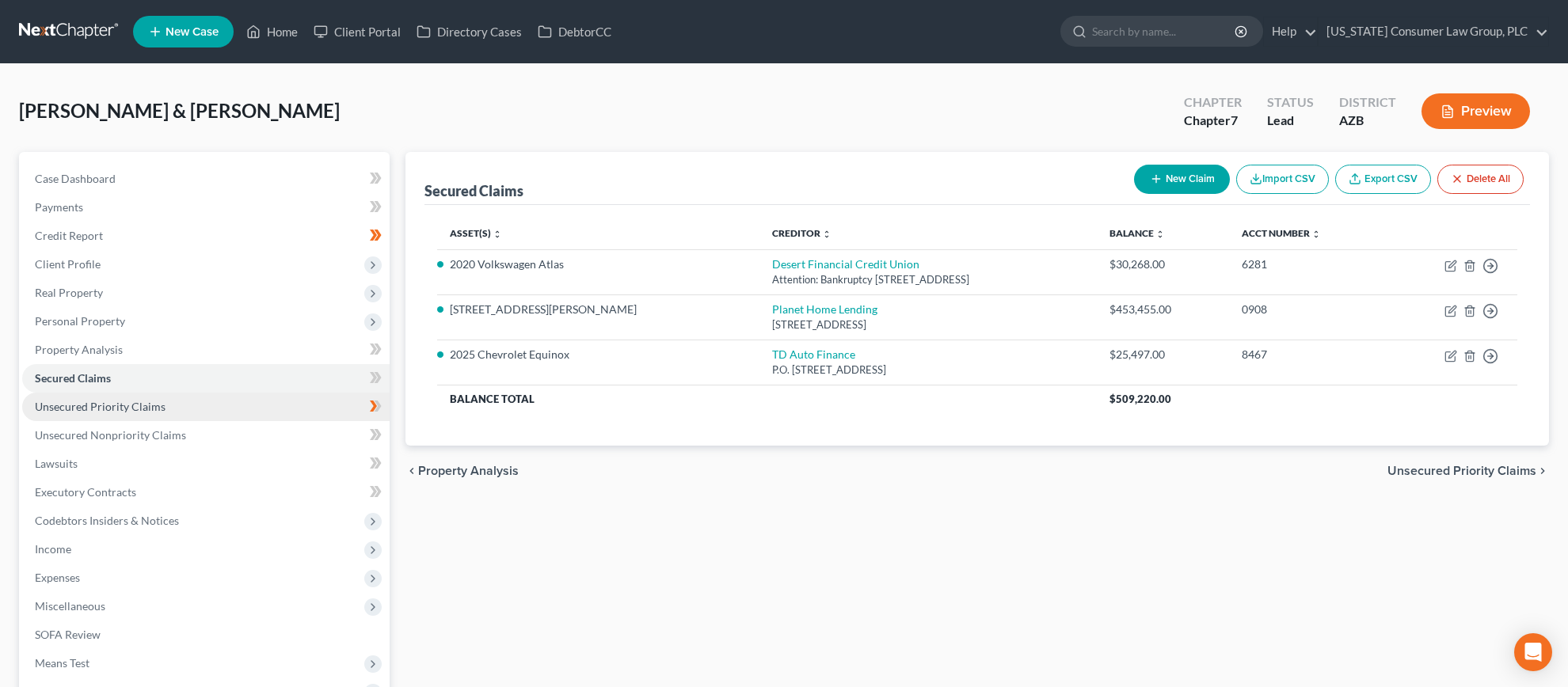
click at [120, 410] on span "Unsecured Priority Claims" at bounding box center [99, 406] width 131 height 14
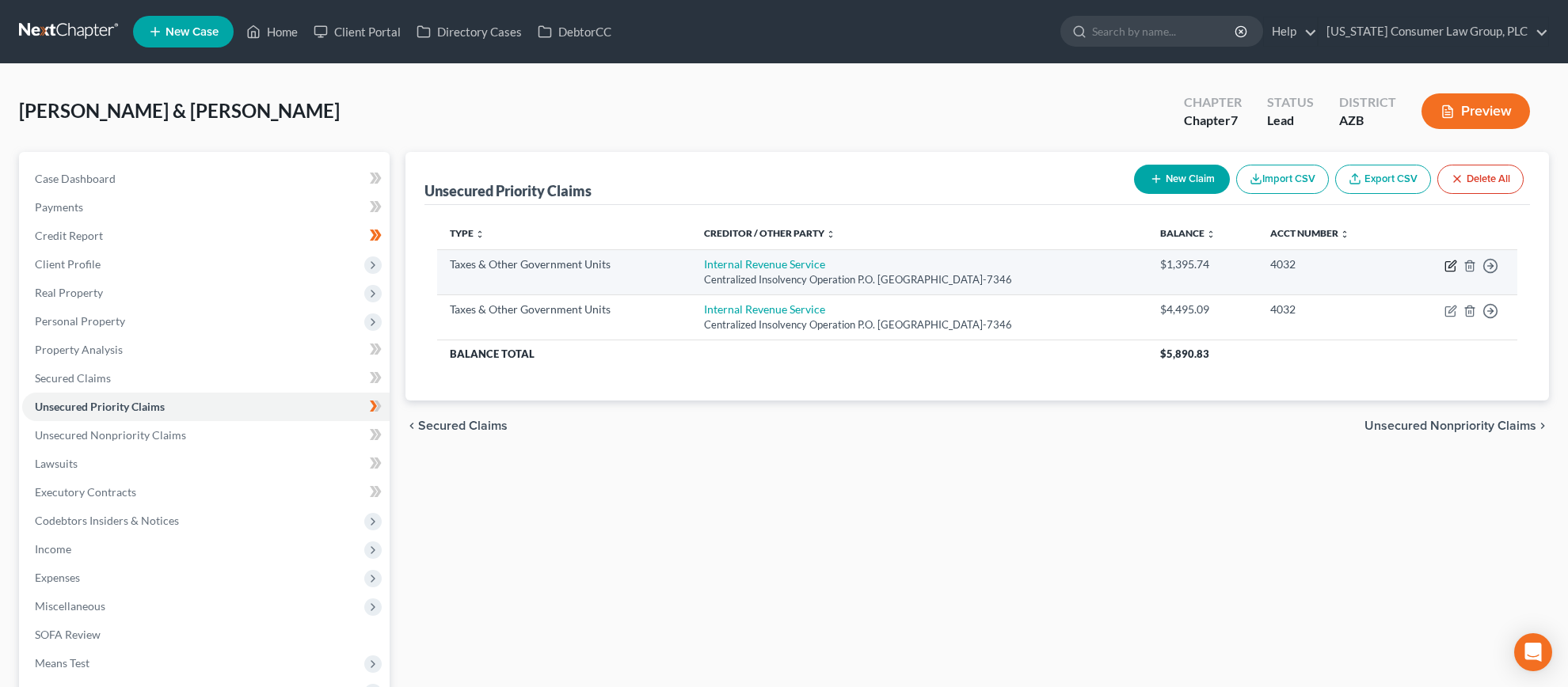
click at [1453, 265] on icon "button" at bounding box center [1452, 264] width 7 height 7
select select "0"
select select "39"
select select "2"
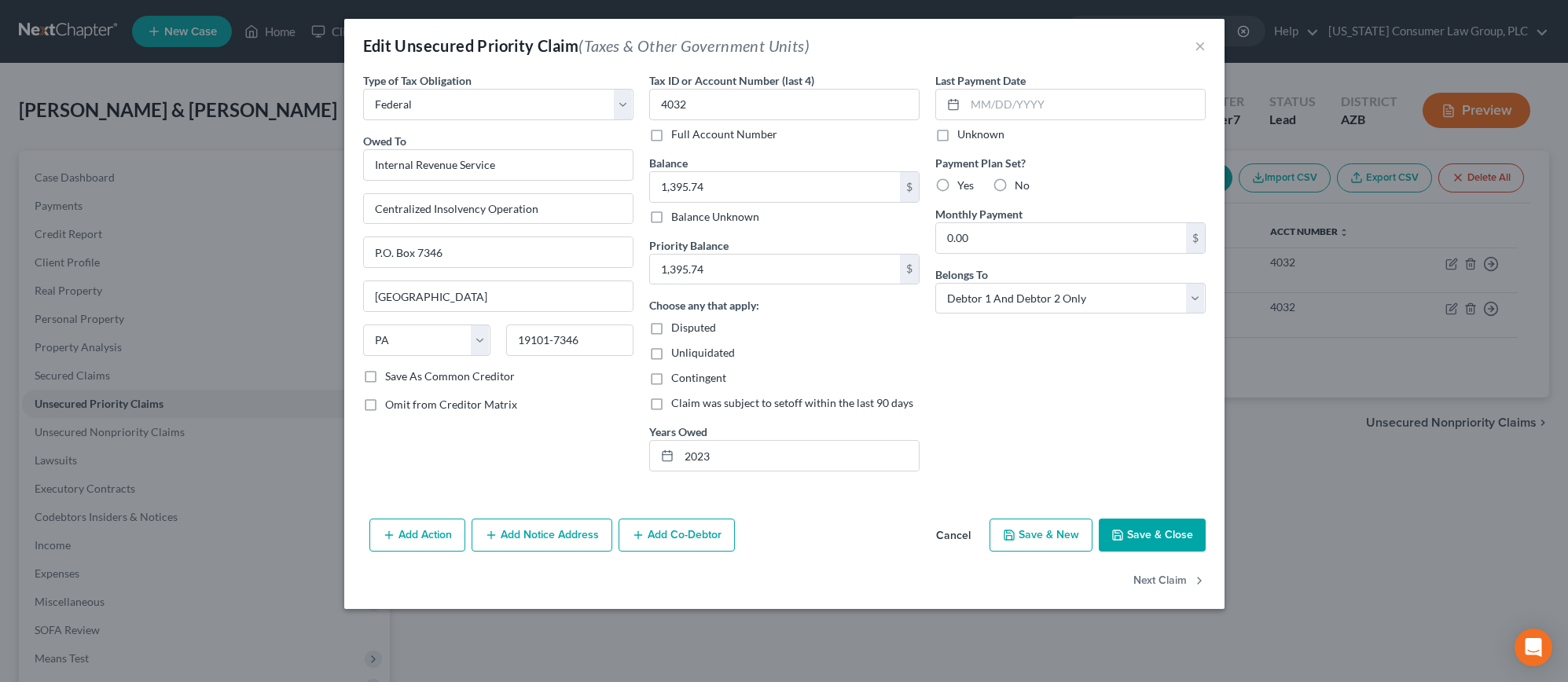
click at [964, 537] on button "Cancel" at bounding box center [953, 535] width 60 height 32
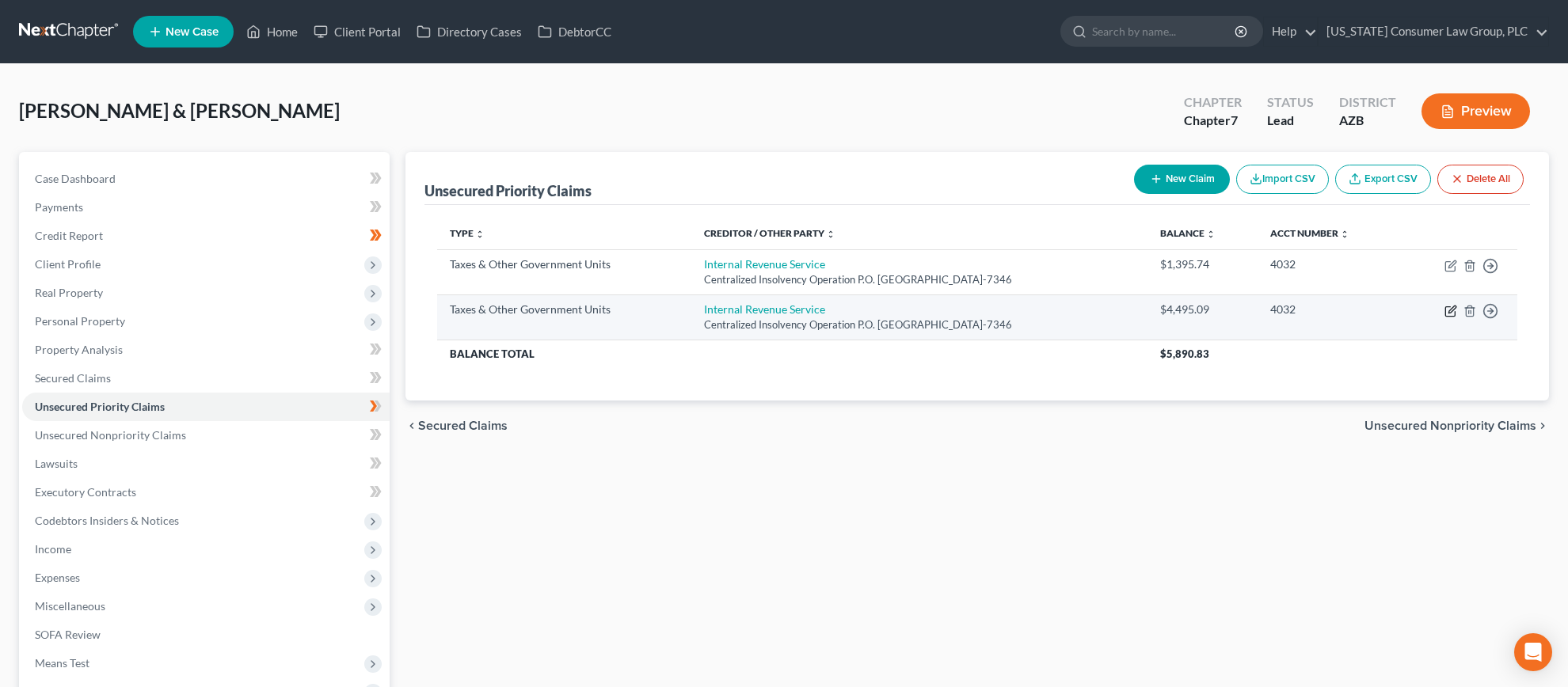
click at [1451, 311] on icon "button" at bounding box center [1452, 309] width 7 height 7
select select "0"
select select "39"
select select "2"
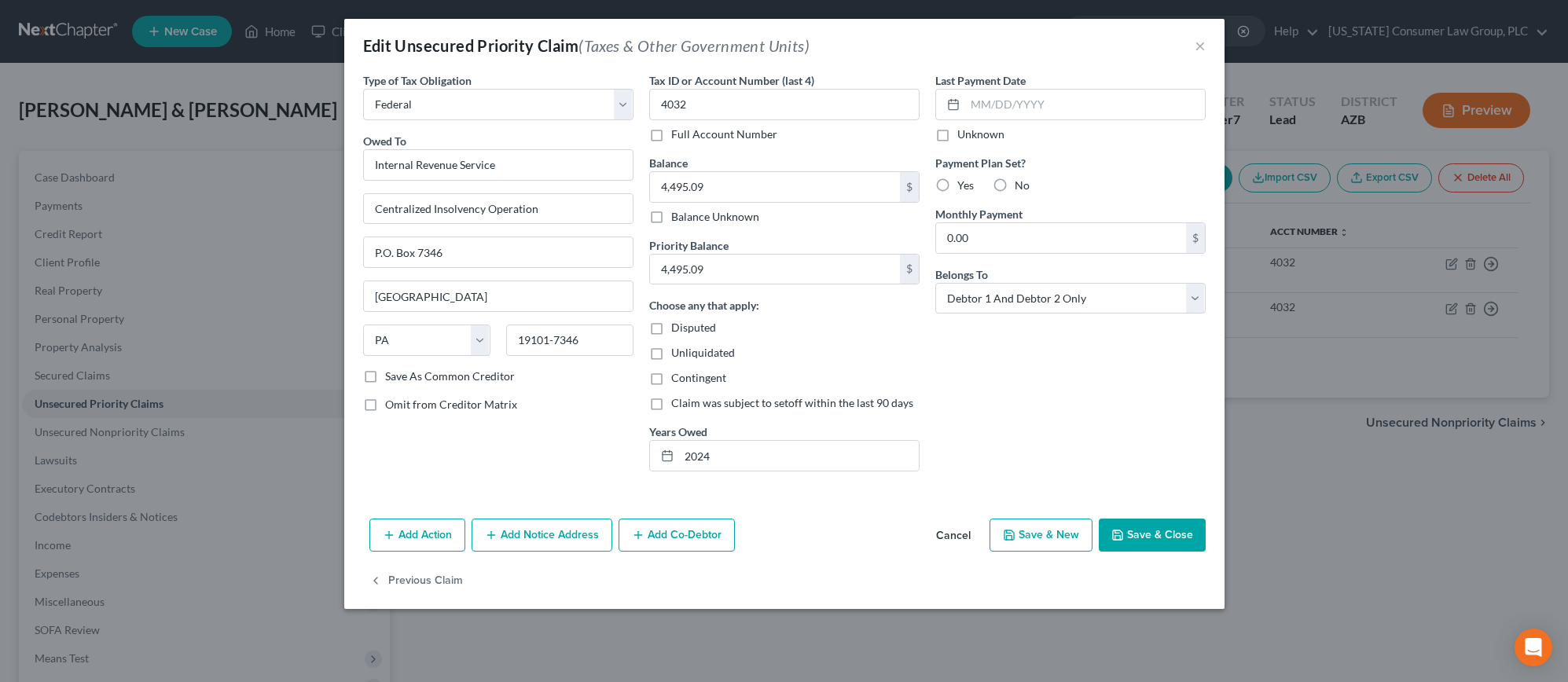
click at [957, 539] on button "Cancel" at bounding box center [953, 535] width 60 height 32
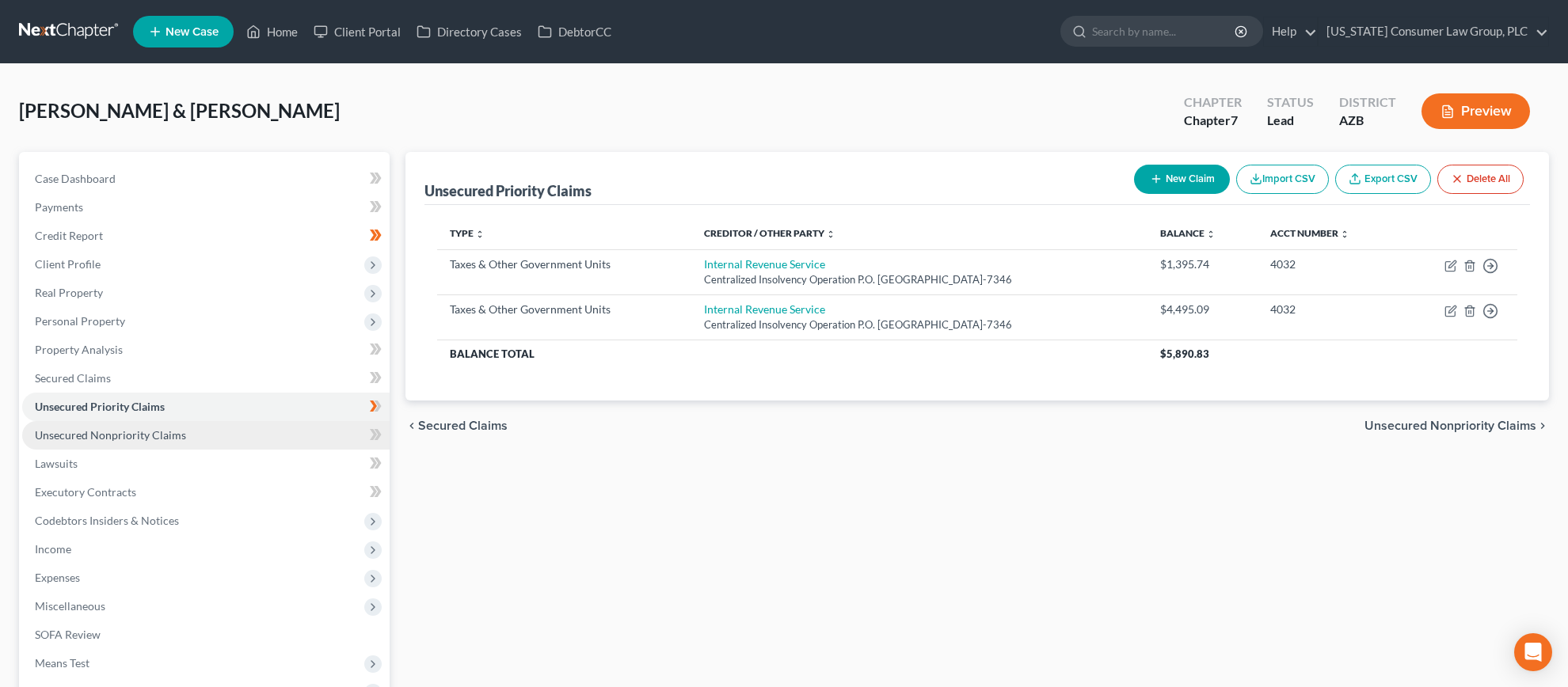
click at [101, 432] on span "Unsecured Nonpriority Claims" at bounding box center [110, 434] width 152 height 14
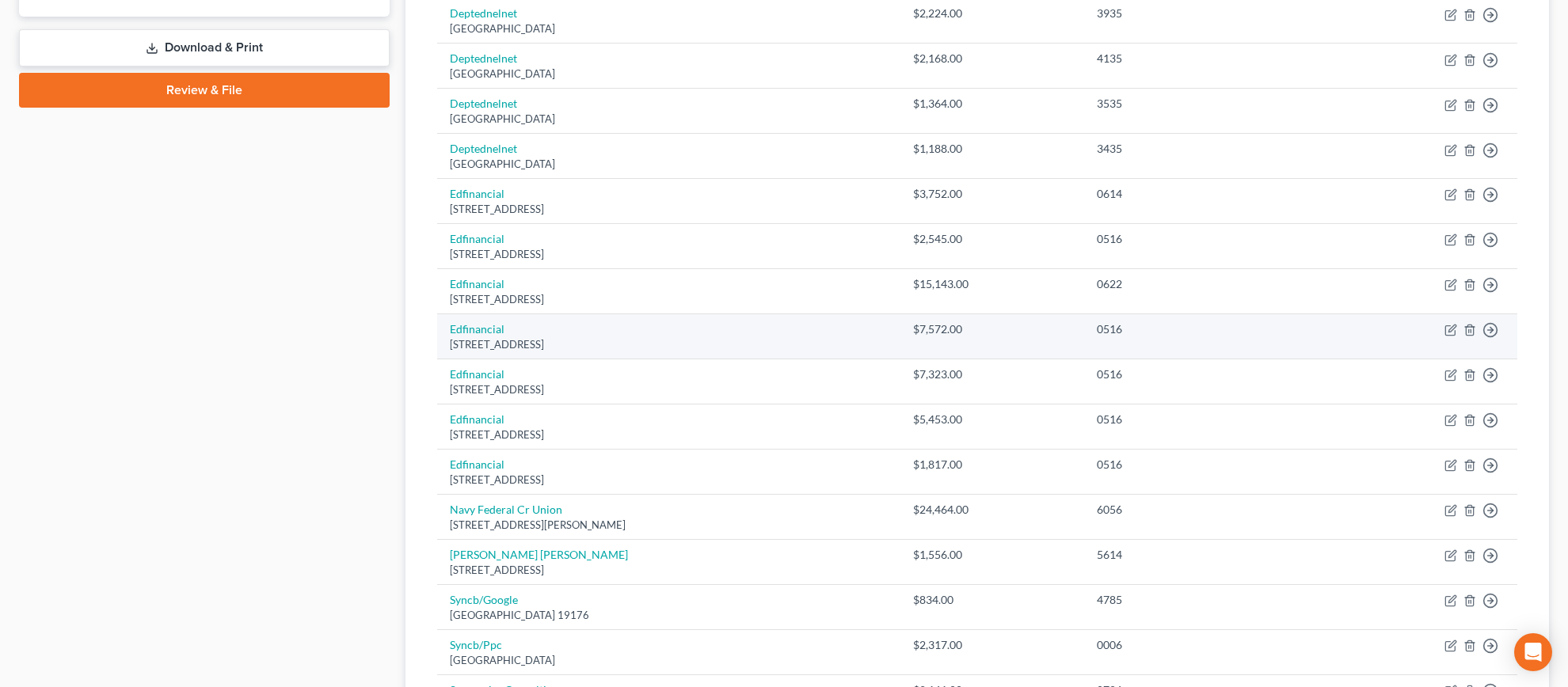
scroll to position [1140, 0]
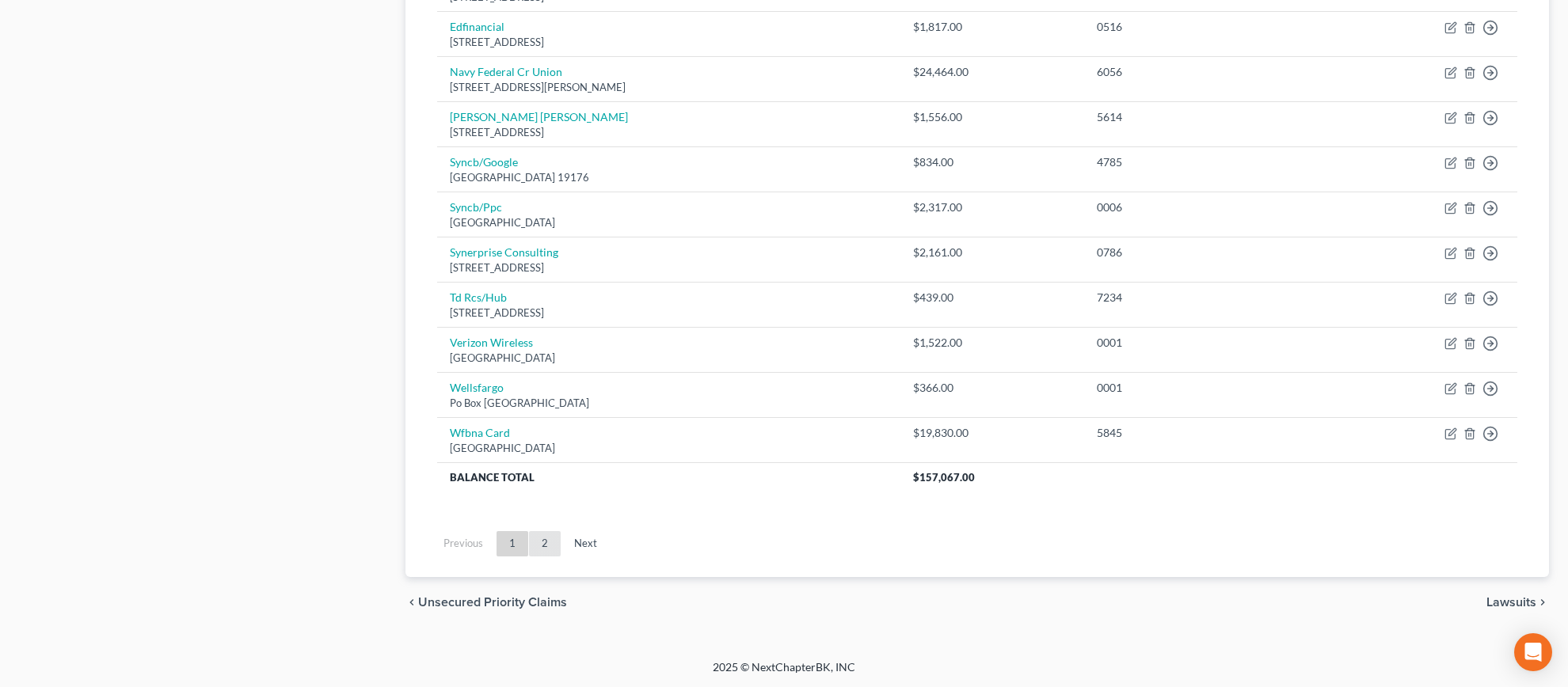
click at [538, 541] on link "2" at bounding box center [545, 544] width 32 height 26
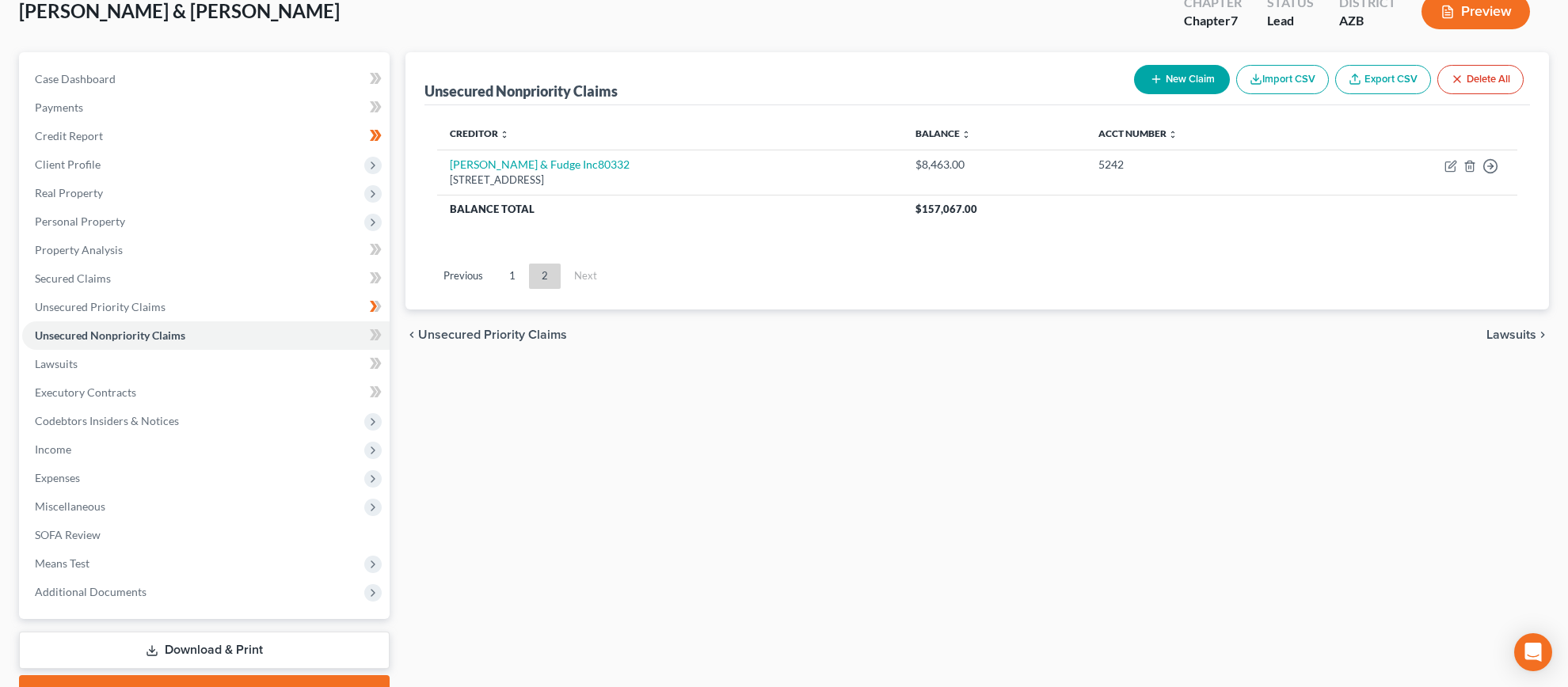
scroll to position [0, 0]
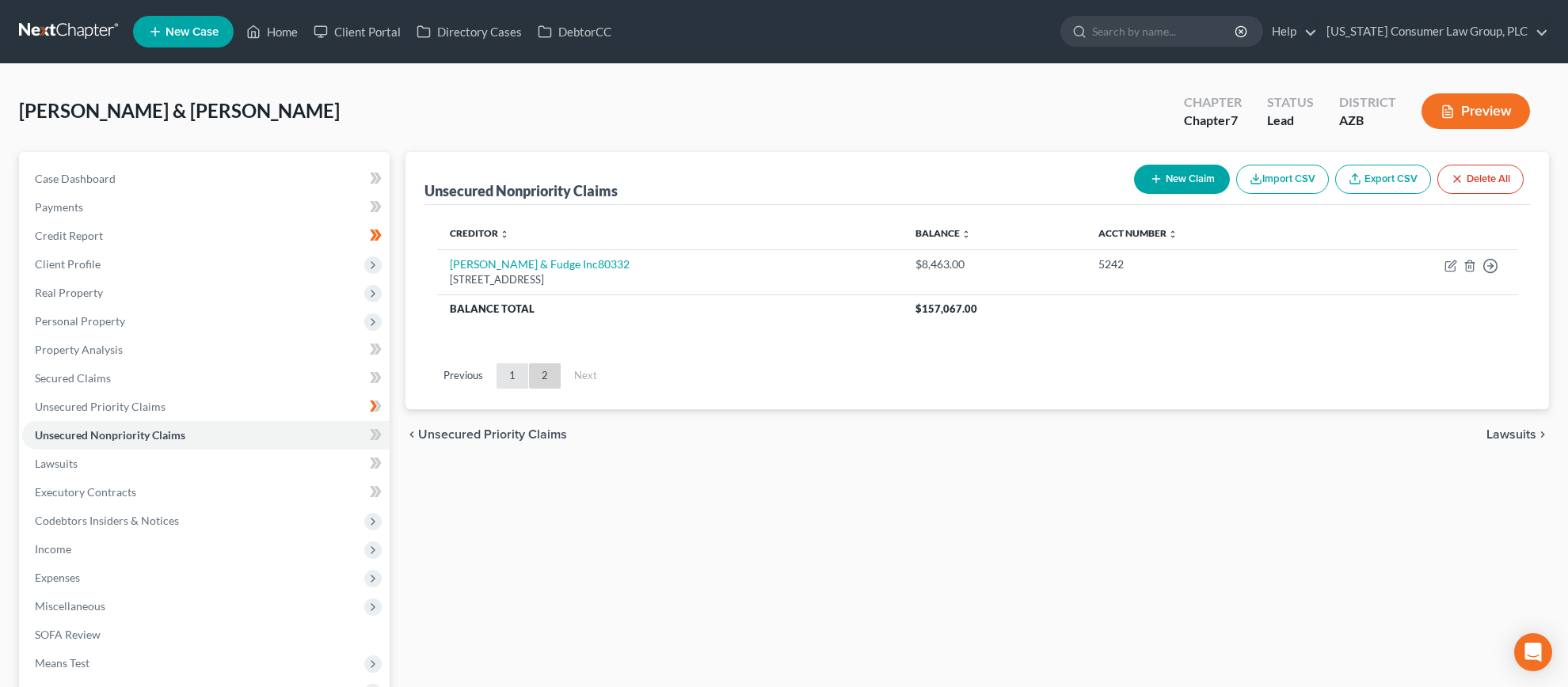
click at [510, 380] on link "1" at bounding box center [512, 376] width 32 height 26
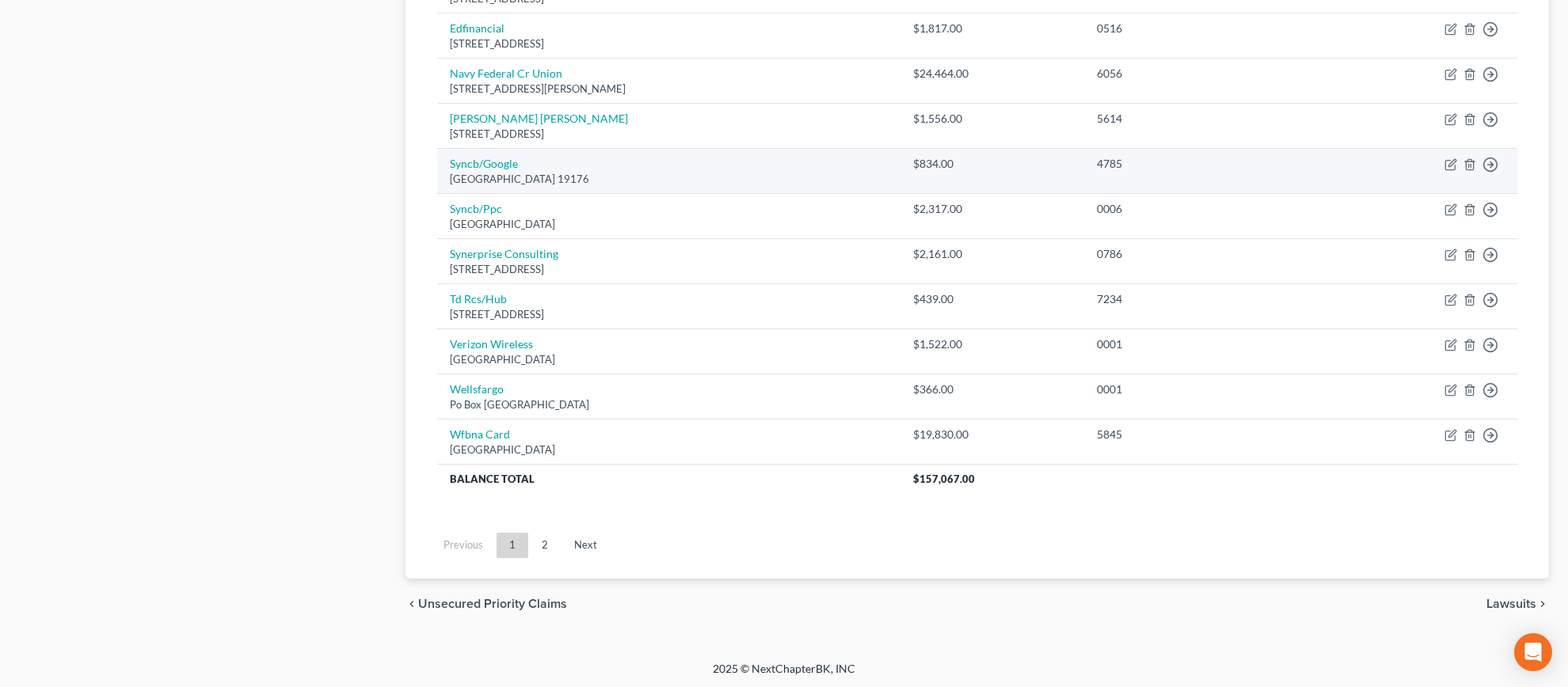
scroll to position [1140, 0]
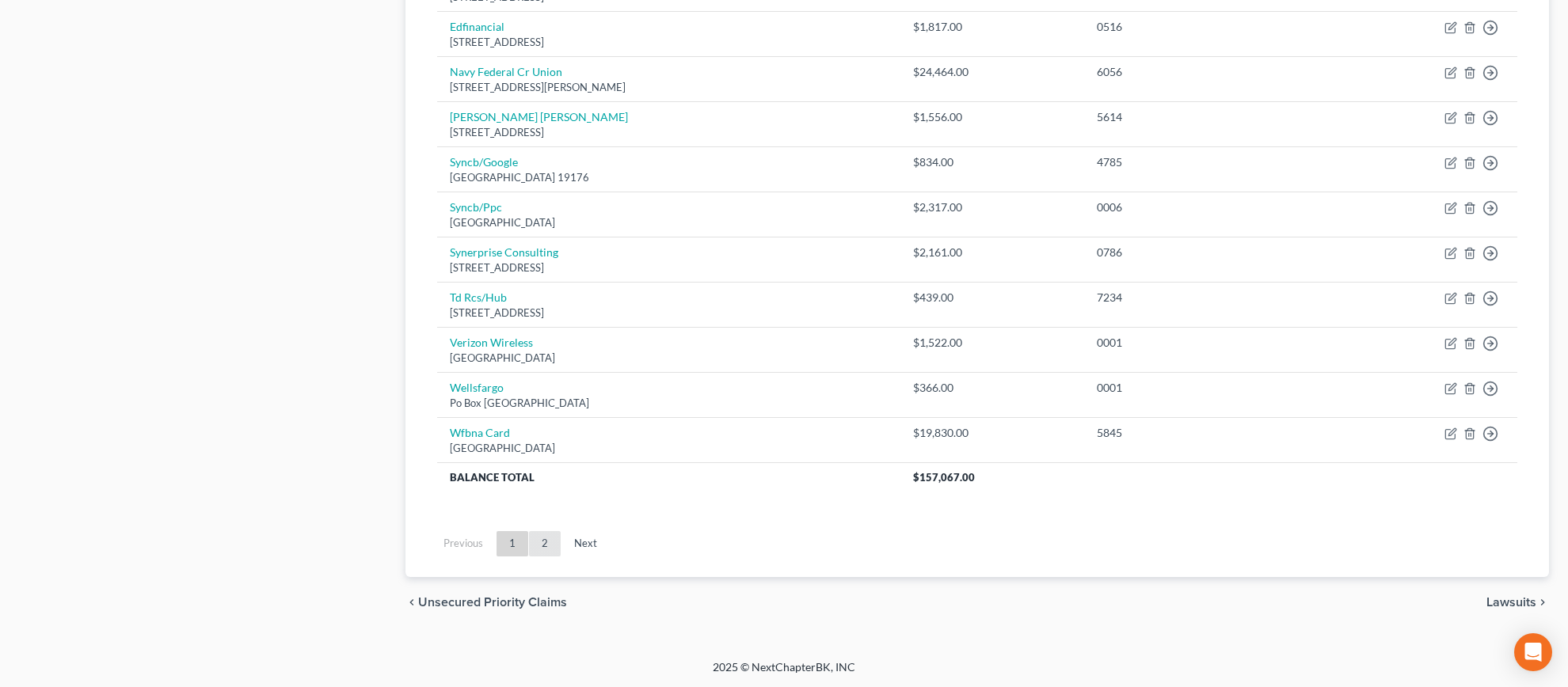
click at [548, 545] on link "2" at bounding box center [545, 544] width 32 height 26
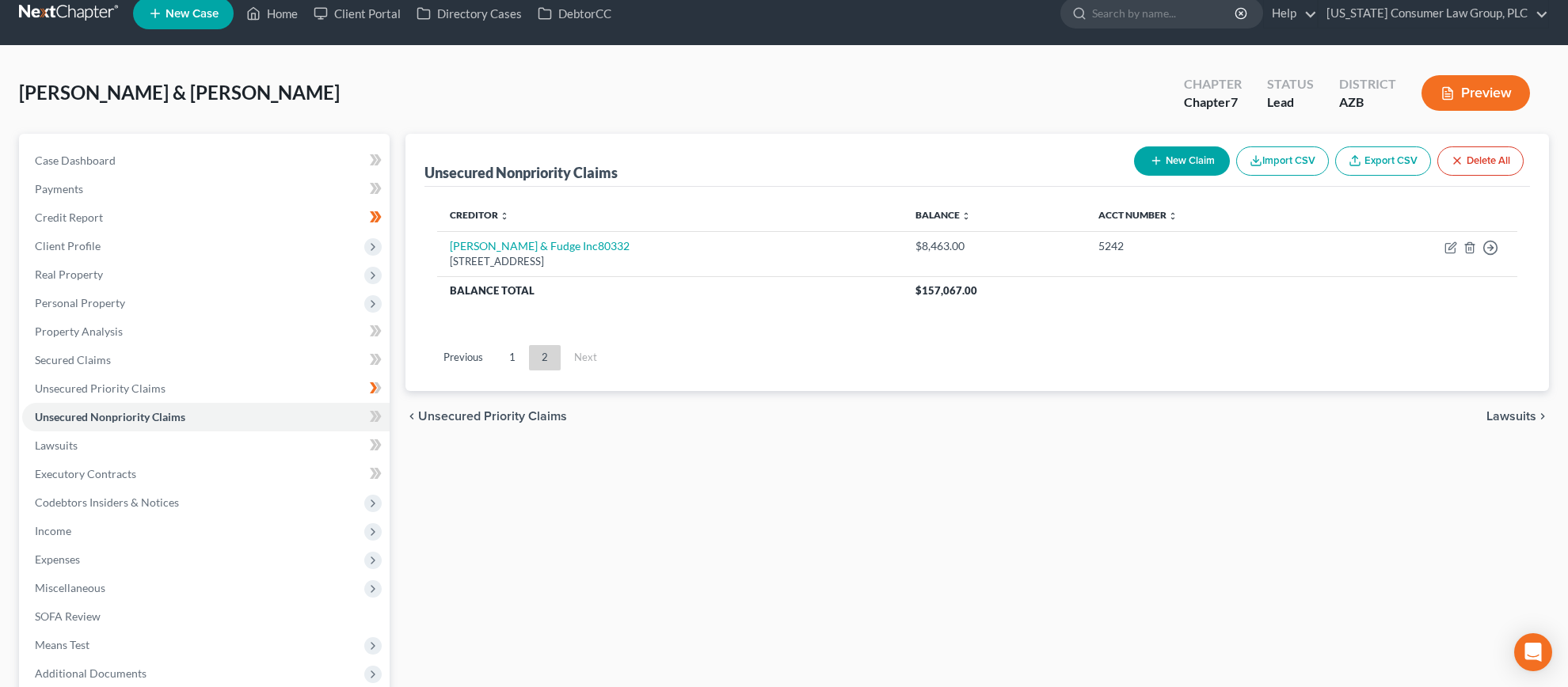
scroll to position [0, 0]
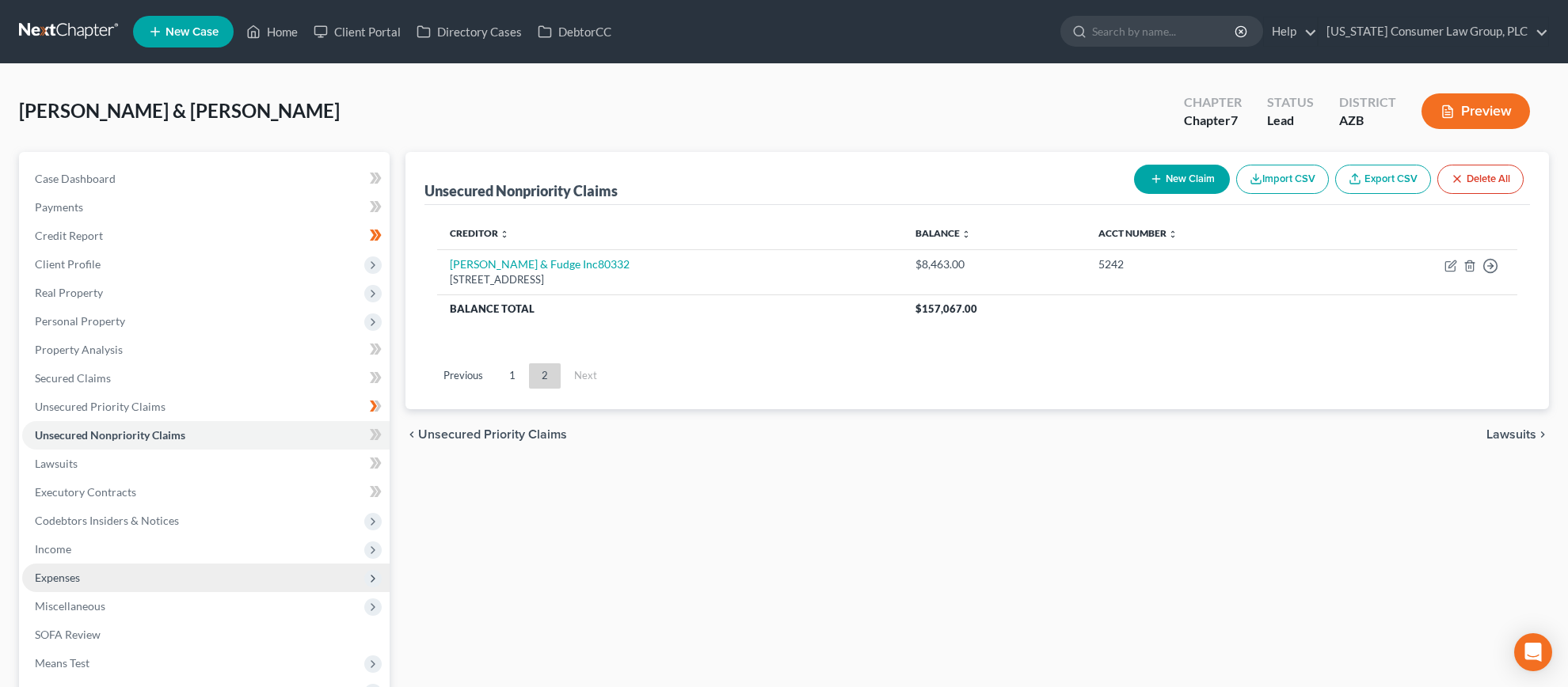
click at [75, 575] on span "Expenses" at bounding box center [57, 578] width 45 height 14
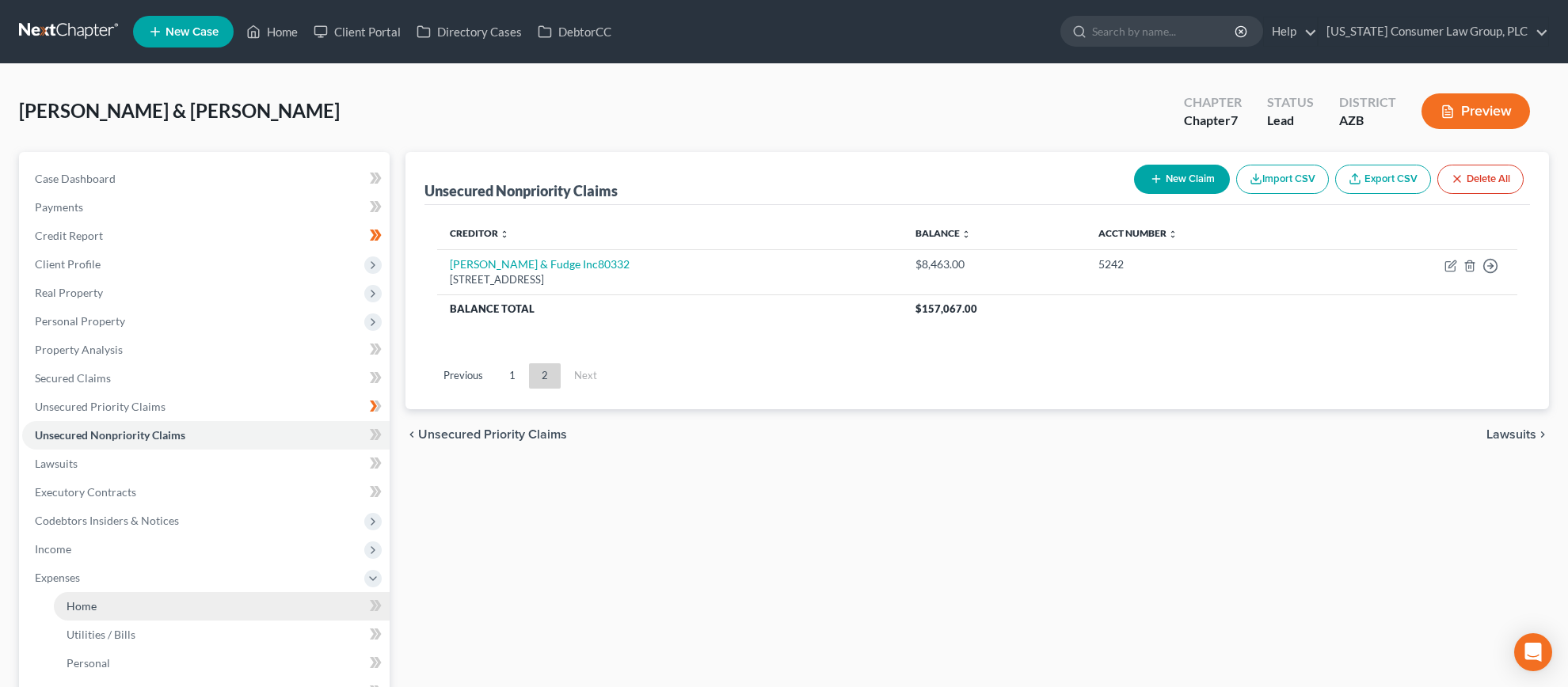
click at [86, 597] on link "Home" at bounding box center [222, 606] width 336 height 28
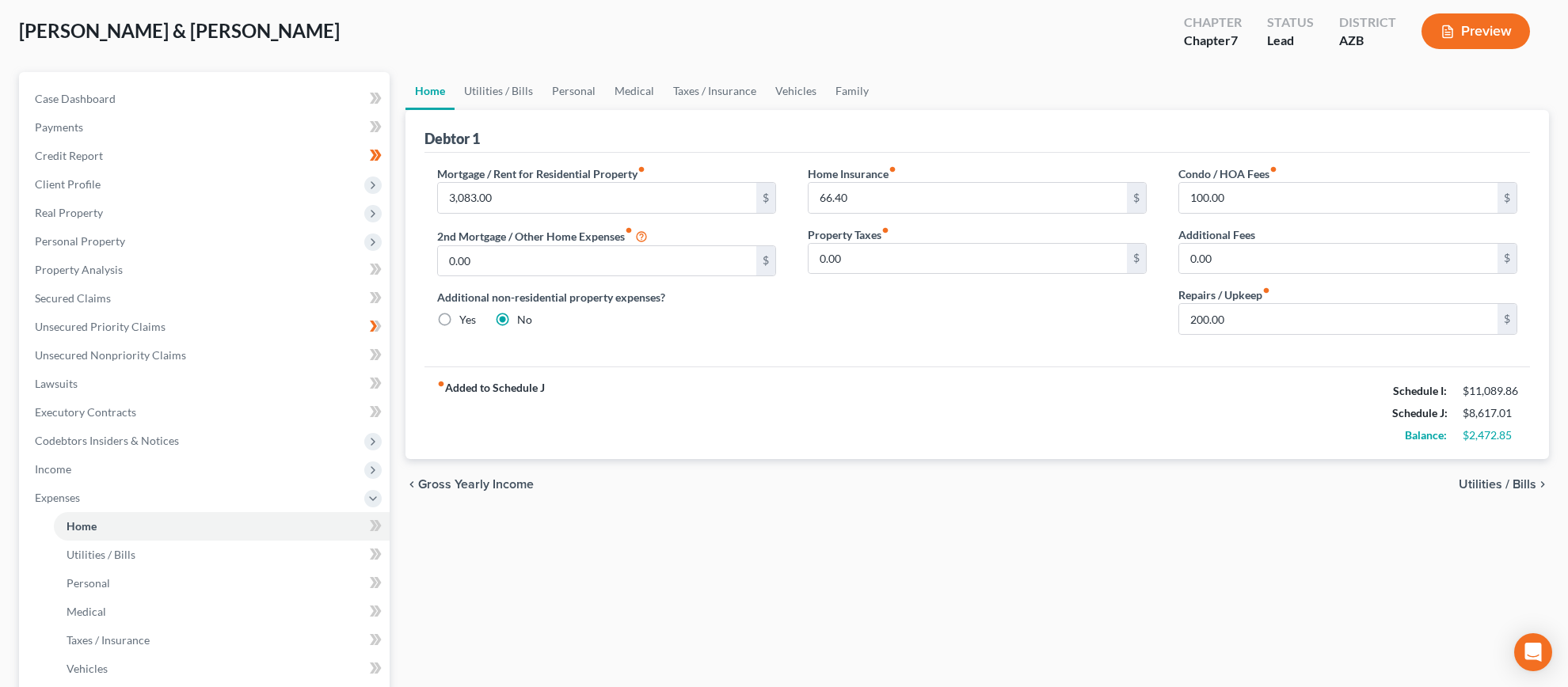
scroll to position [93, 0]
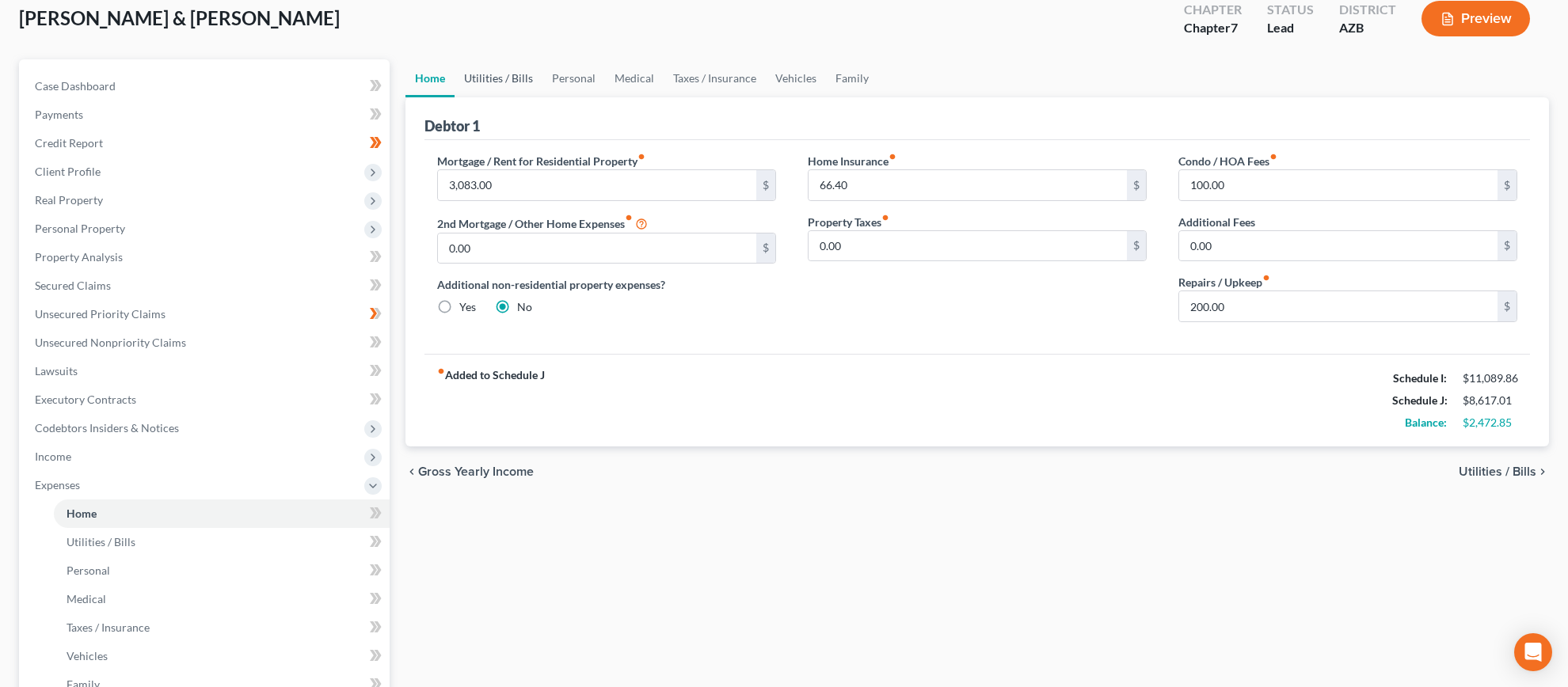
click at [502, 88] on link "Utilities / Bills" at bounding box center [498, 78] width 88 height 38
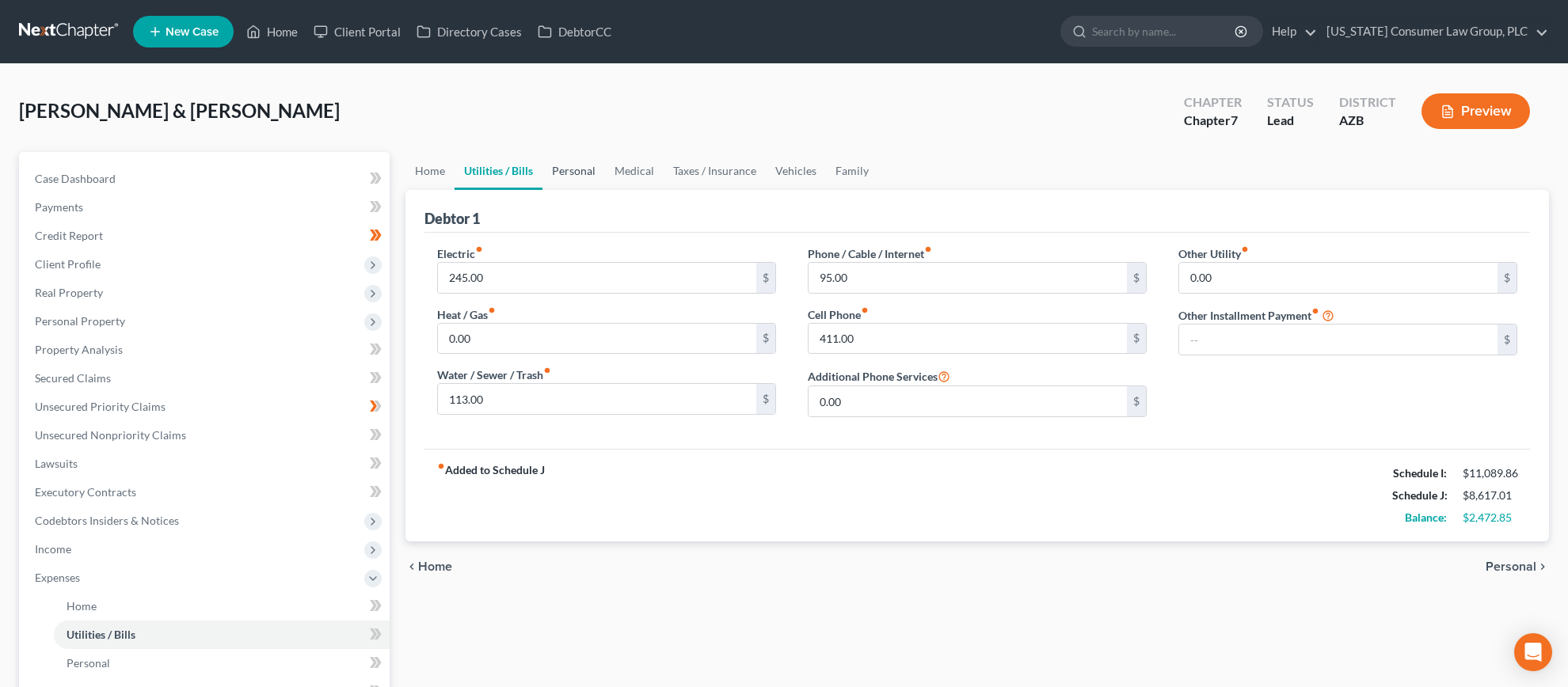
click at [585, 170] on link "Personal" at bounding box center [573, 172] width 63 height 38
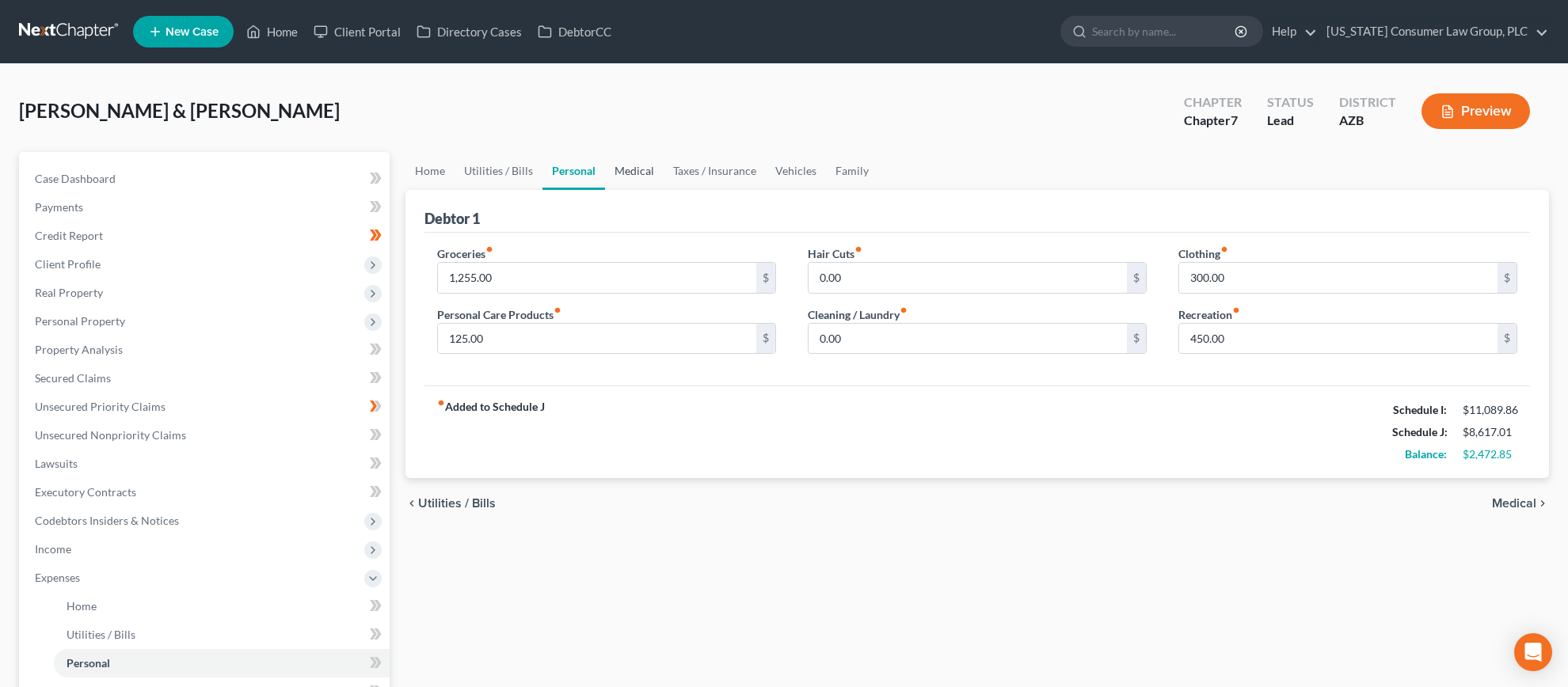
click at [635, 172] on link "Medical" at bounding box center [634, 172] width 58 height 38
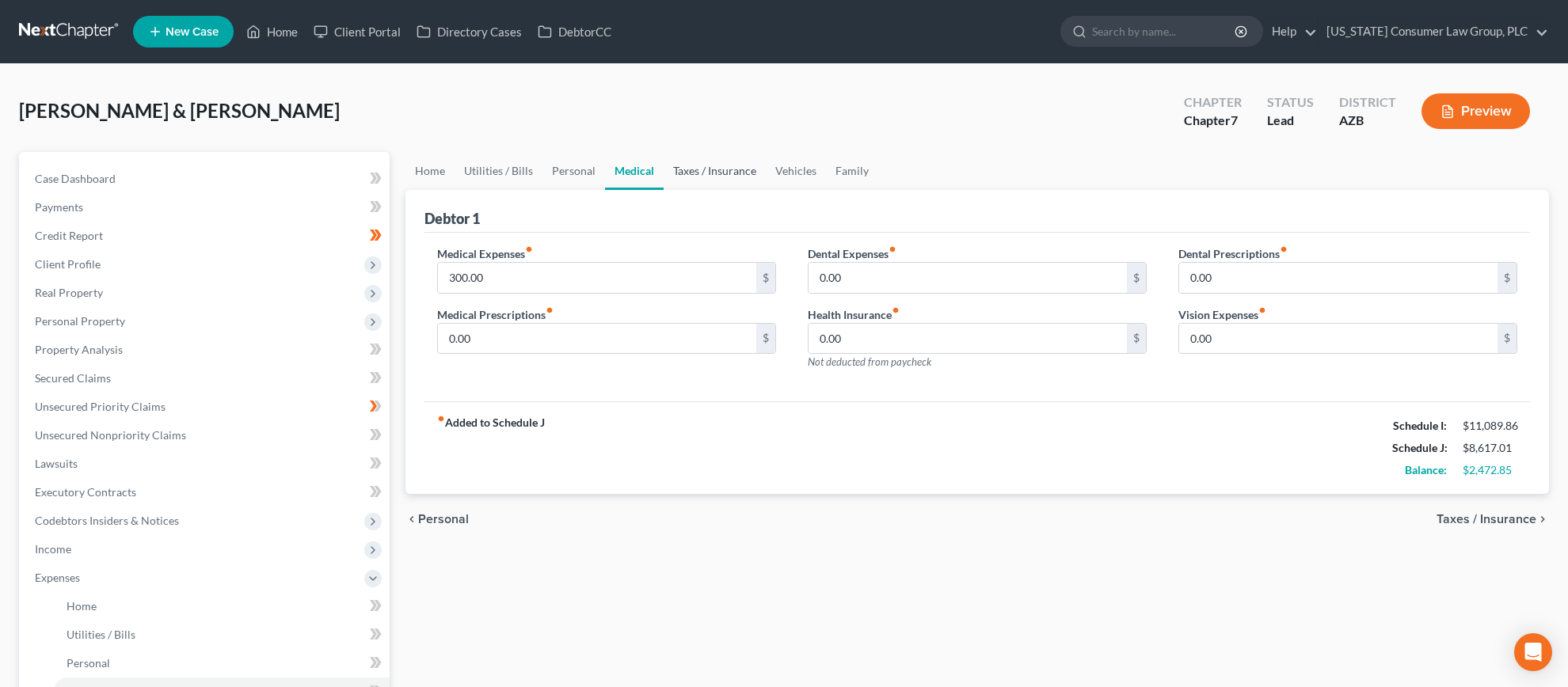
click at [687, 170] on link "Taxes / Insurance" at bounding box center [715, 172] width 102 height 38
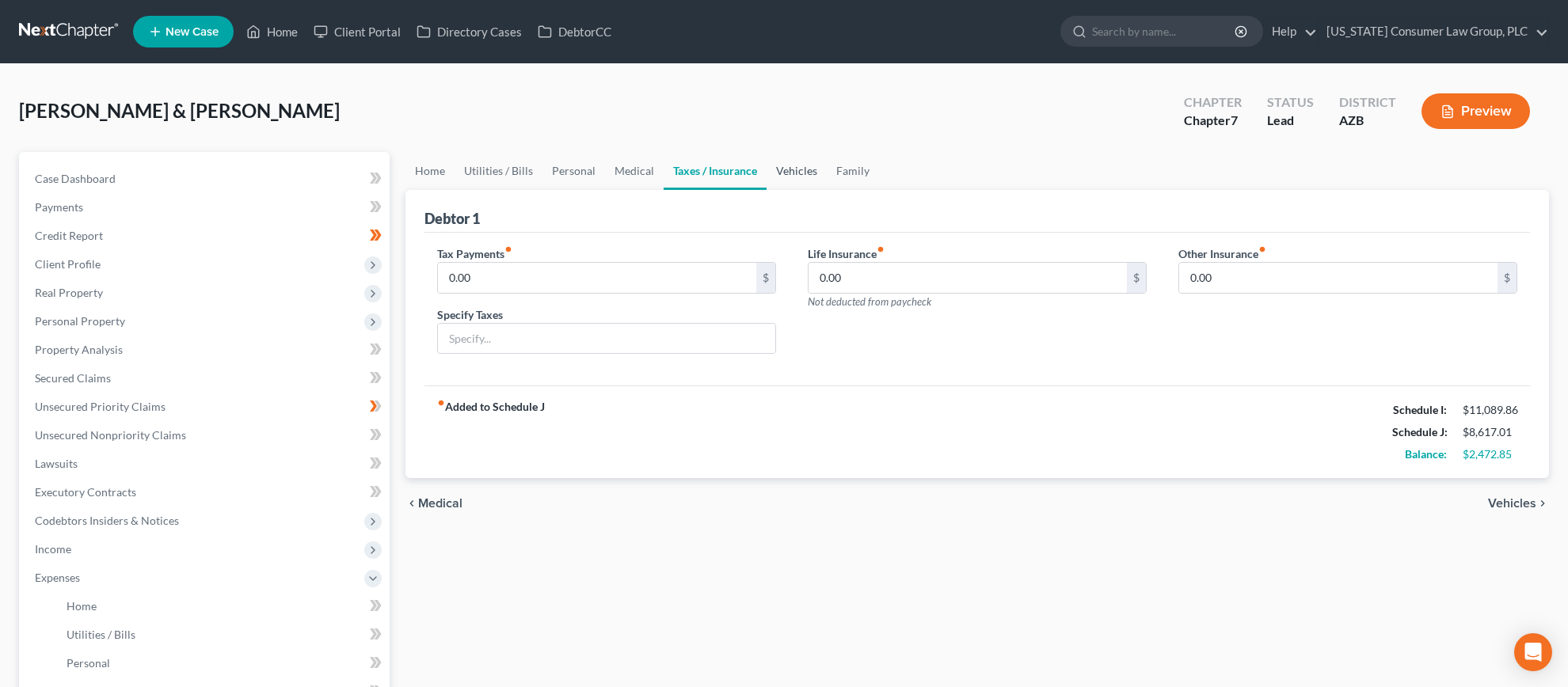
click at [777, 175] on link "Vehicles" at bounding box center [797, 172] width 60 height 38
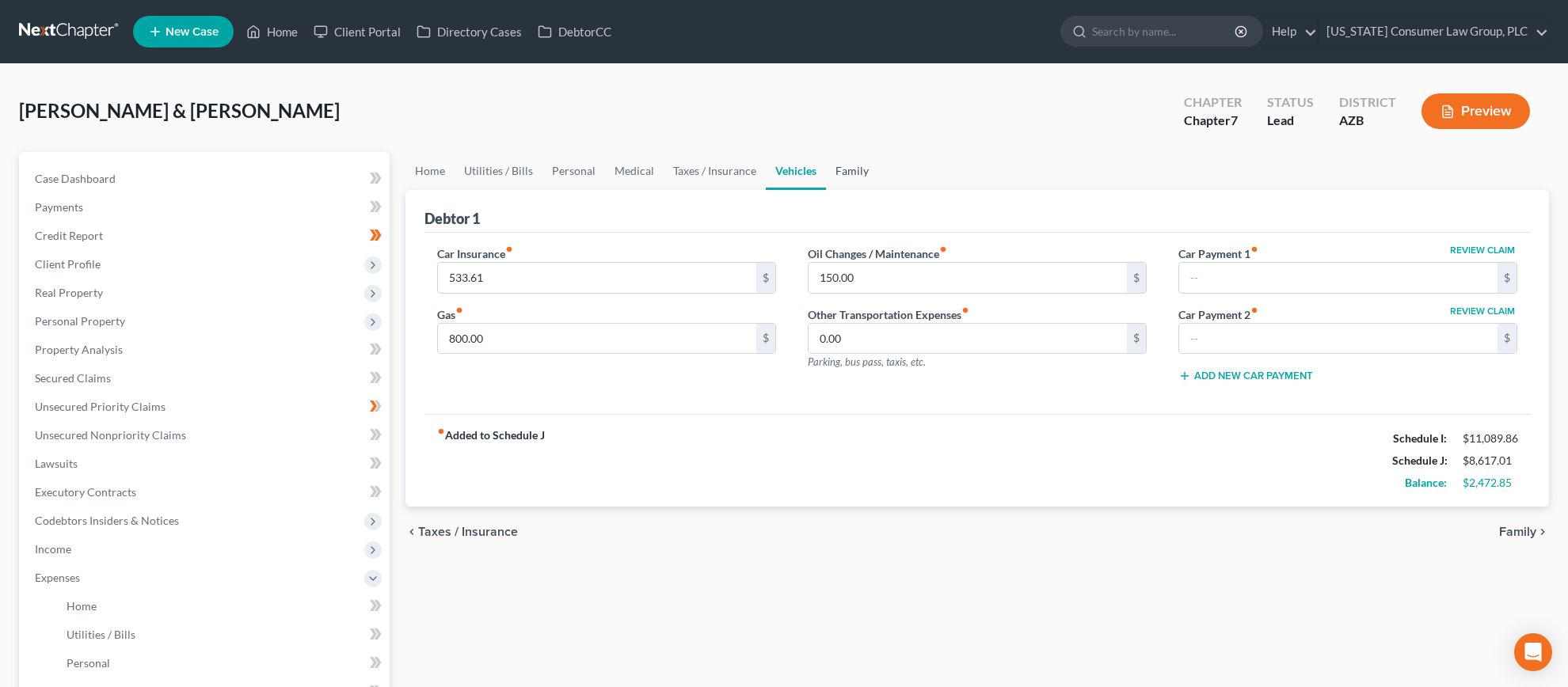
click at [838, 172] on link "Family" at bounding box center [852, 172] width 52 height 38
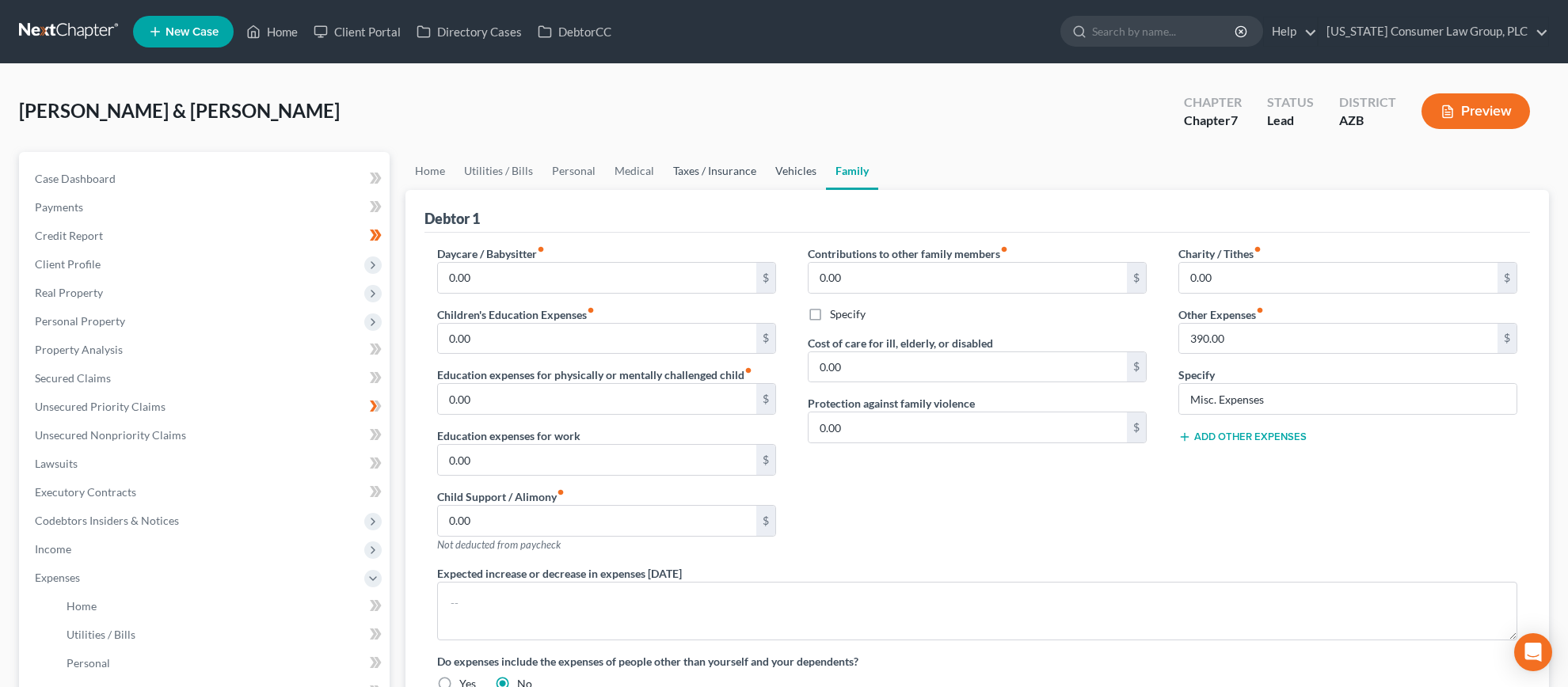
drag, startPoint x: 781, startPoint y: 174, endPoint x: 727, endPoint y: 180, distance: 54.3
click at [781, 174] on link "Vehicles" at bounding box center [796, 172] width 60 height 38
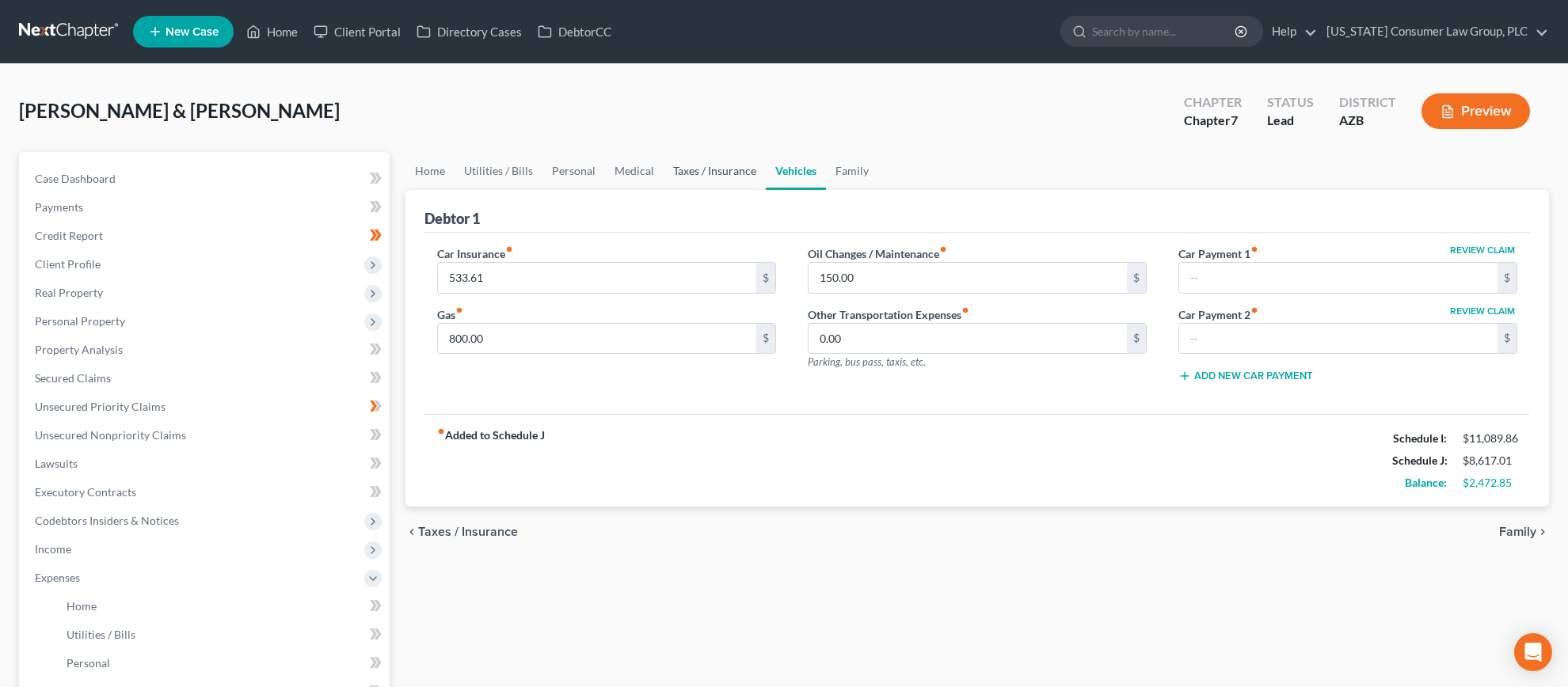
click at [725, 178] on link "Taxes / Insurance" at bounding box center [715, 172] width 102 height 38
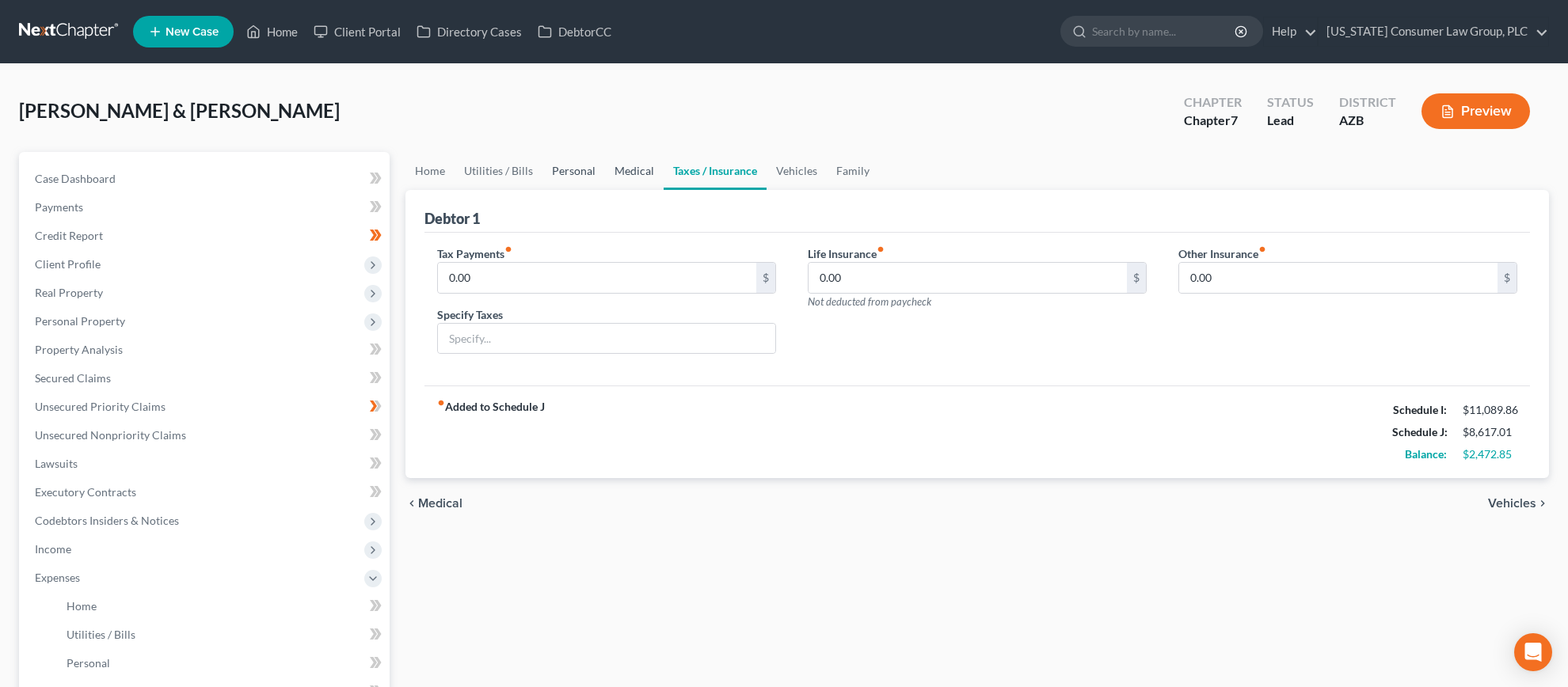
drag, startPoint x: 615, startPoint y: 175, endPoint x: 546, endPoint y: 175, distance: 69.0
click at [615, 175] on link "Medical" at bounding box center [634, 172] width 58 height 38
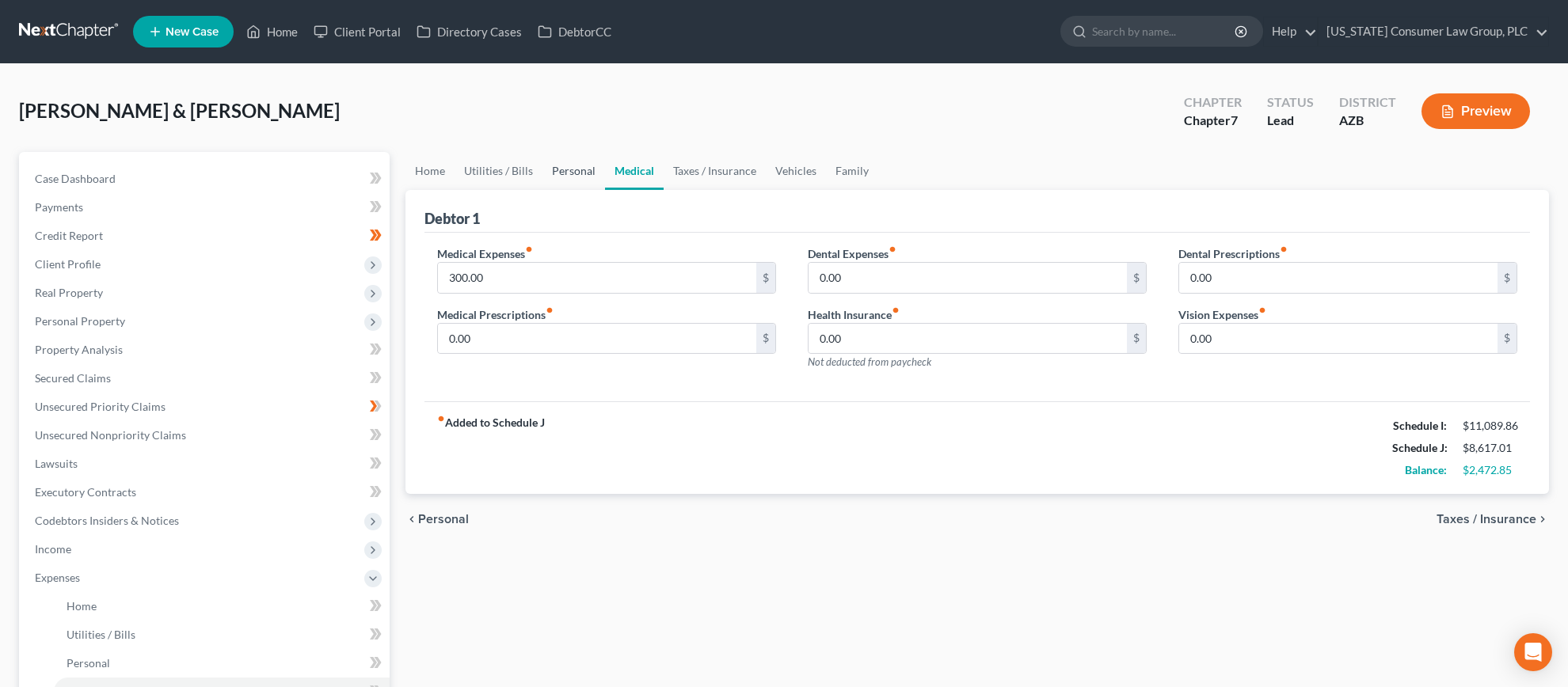
click at [547, 175] on link "Personal" at bounding box center [573, 172] width 63 height 38
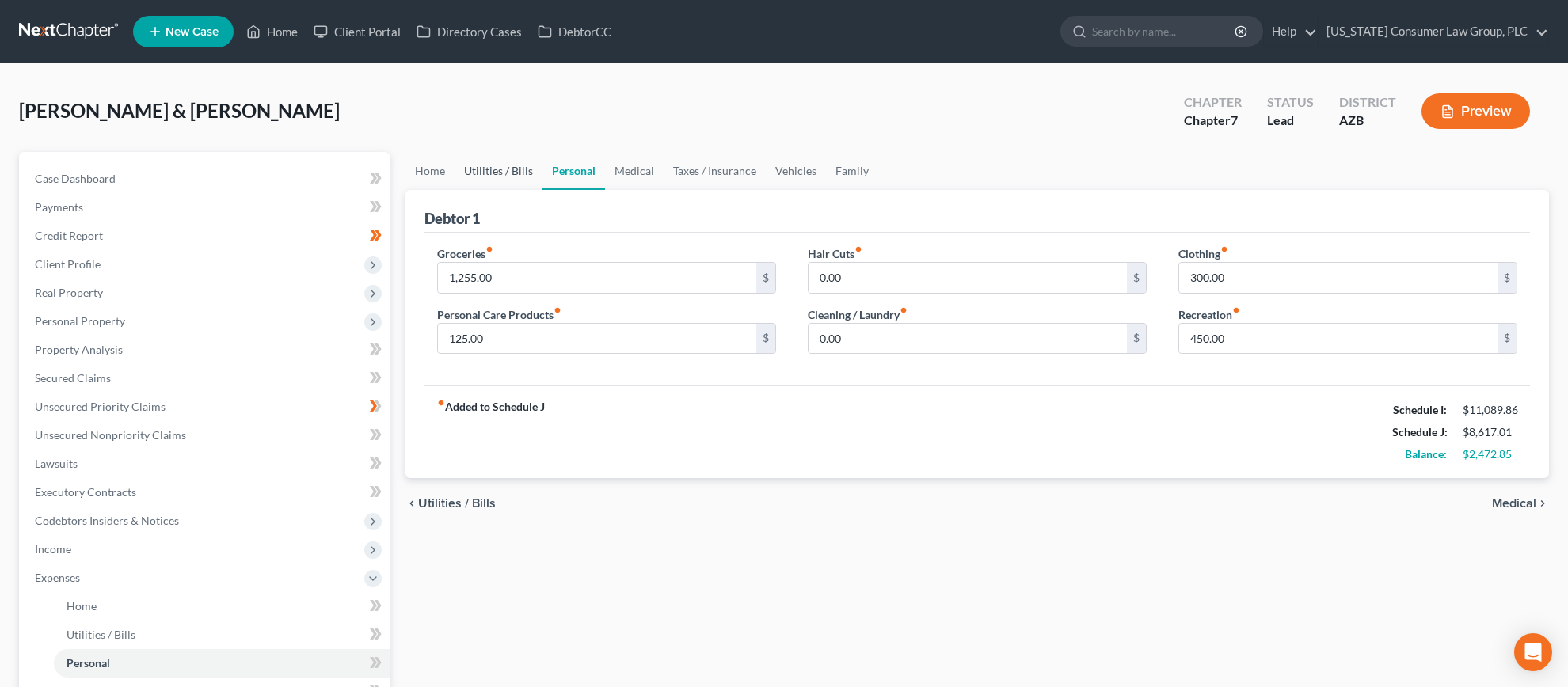
click at [477, 180] on link "Utilities / Bills" at bounding box center [498, 172] width 88 height 38
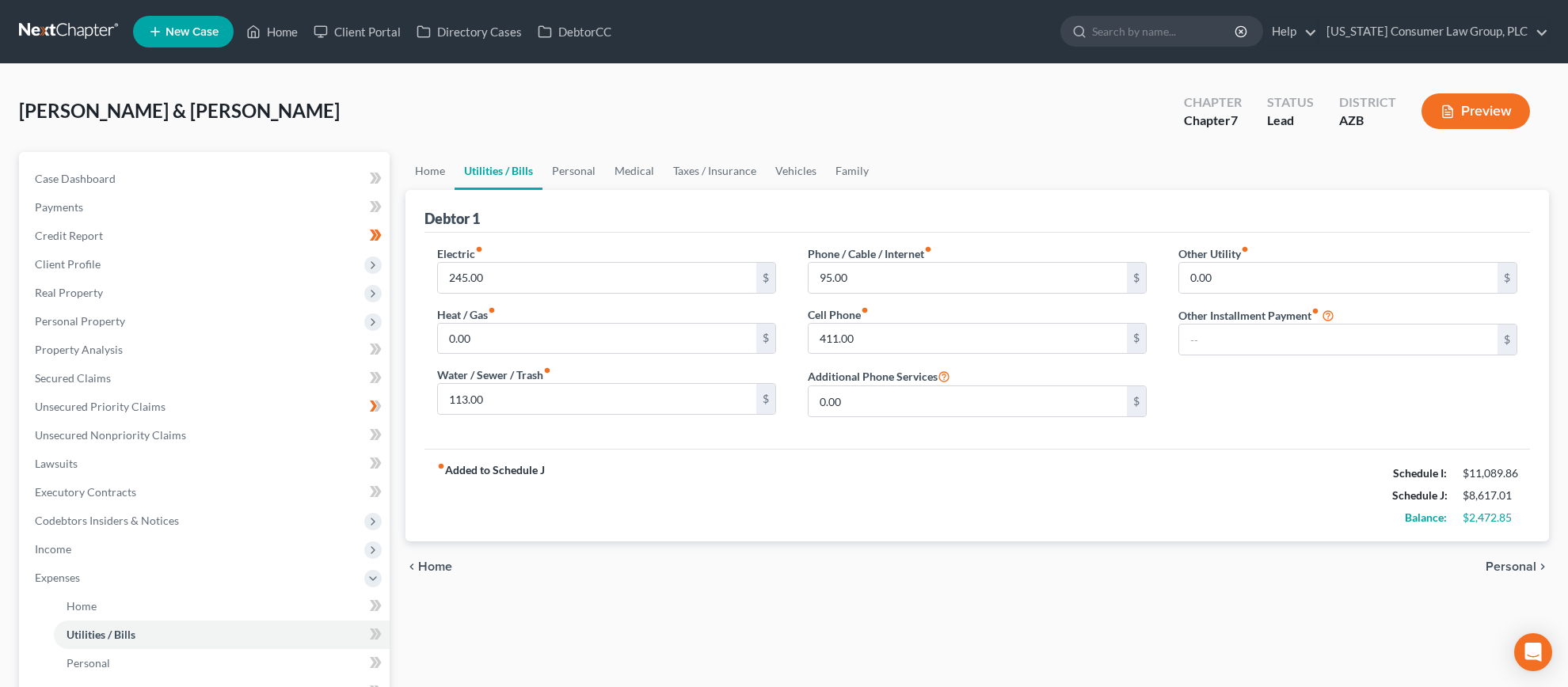
click at [504, 176] on link "Utilities / Bills" at bounding box center [498, 172] width 88 height 38
click at [438, 175] on link "Home" at bounding box center [430, 172] width 49 height 38
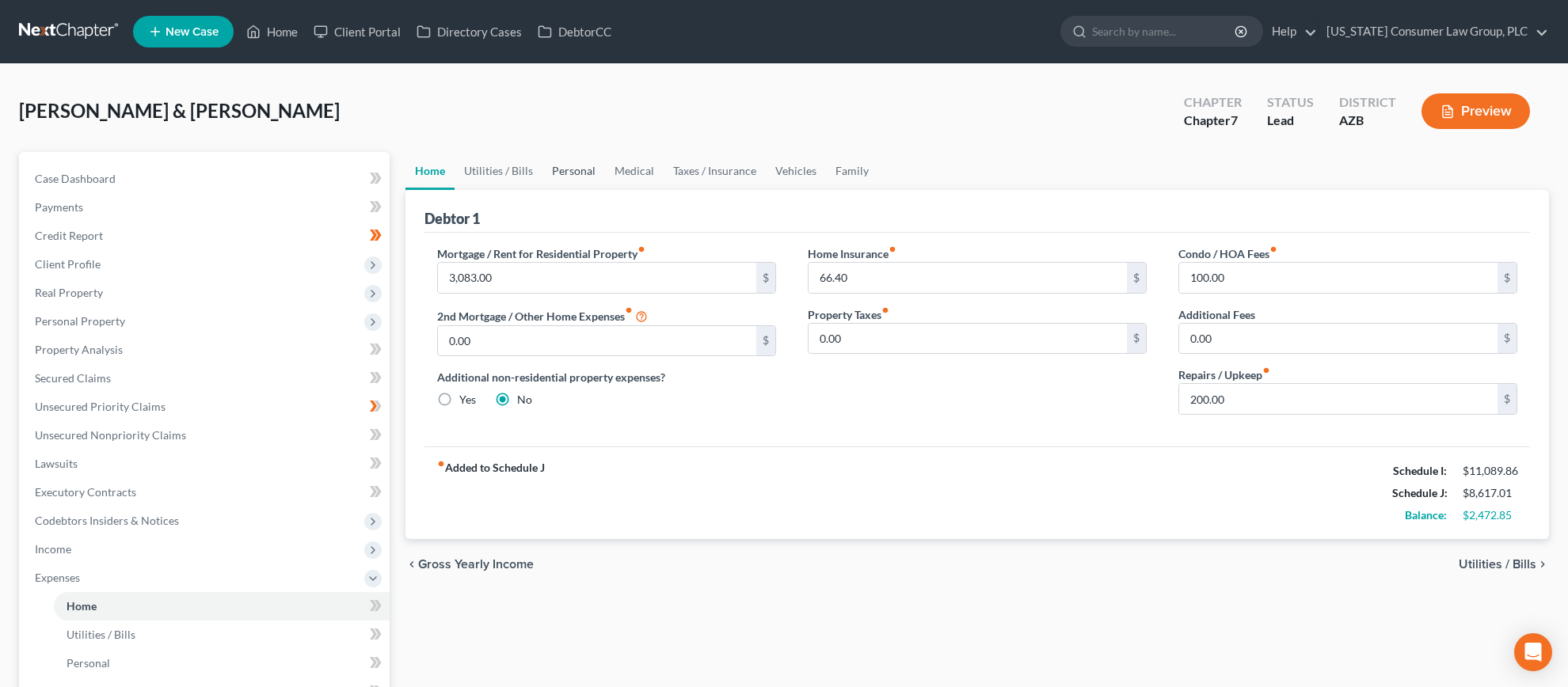
click at [585, 168] on link "Personal" at bounding box center [573, 172] width 63 height 38
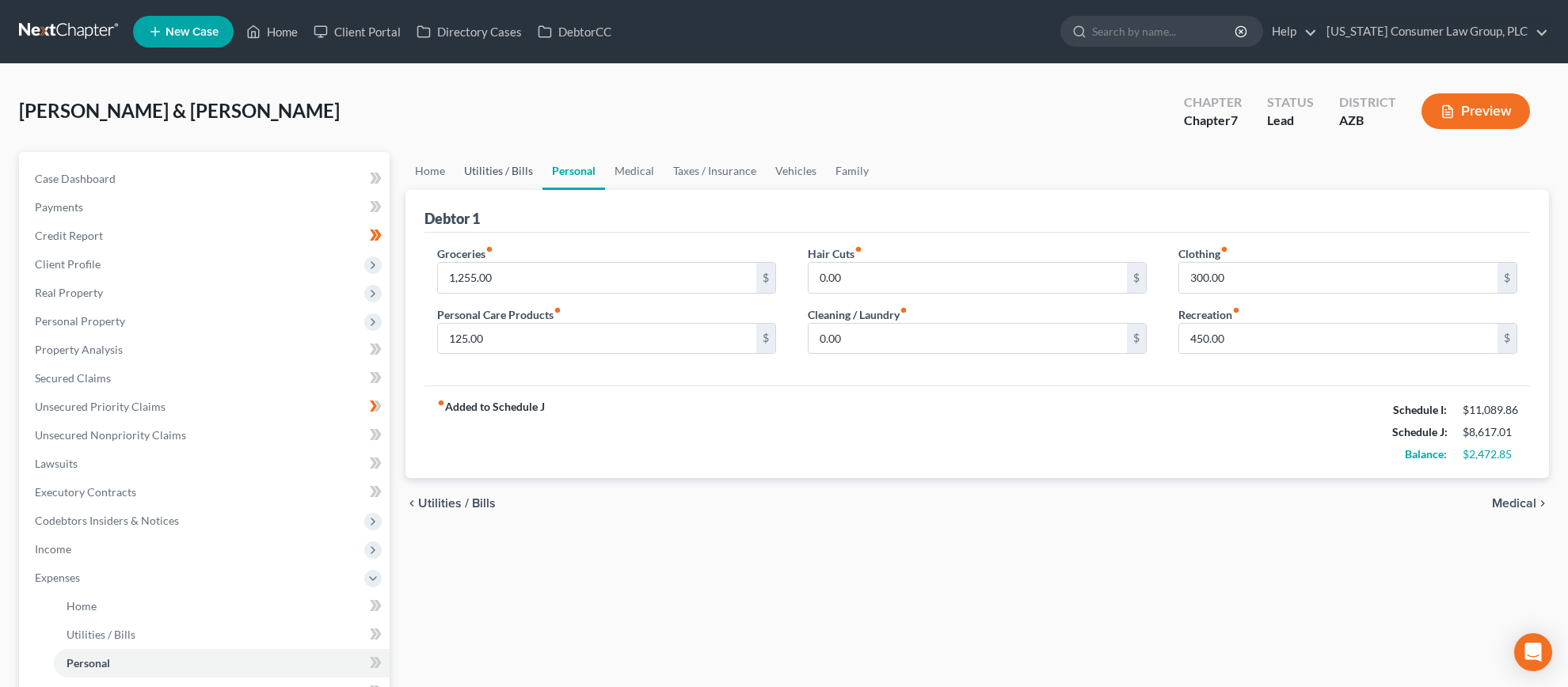
click at [502, 176] on link "Utilities / Bills" at bounding box center [498, 172] width 88 height 38
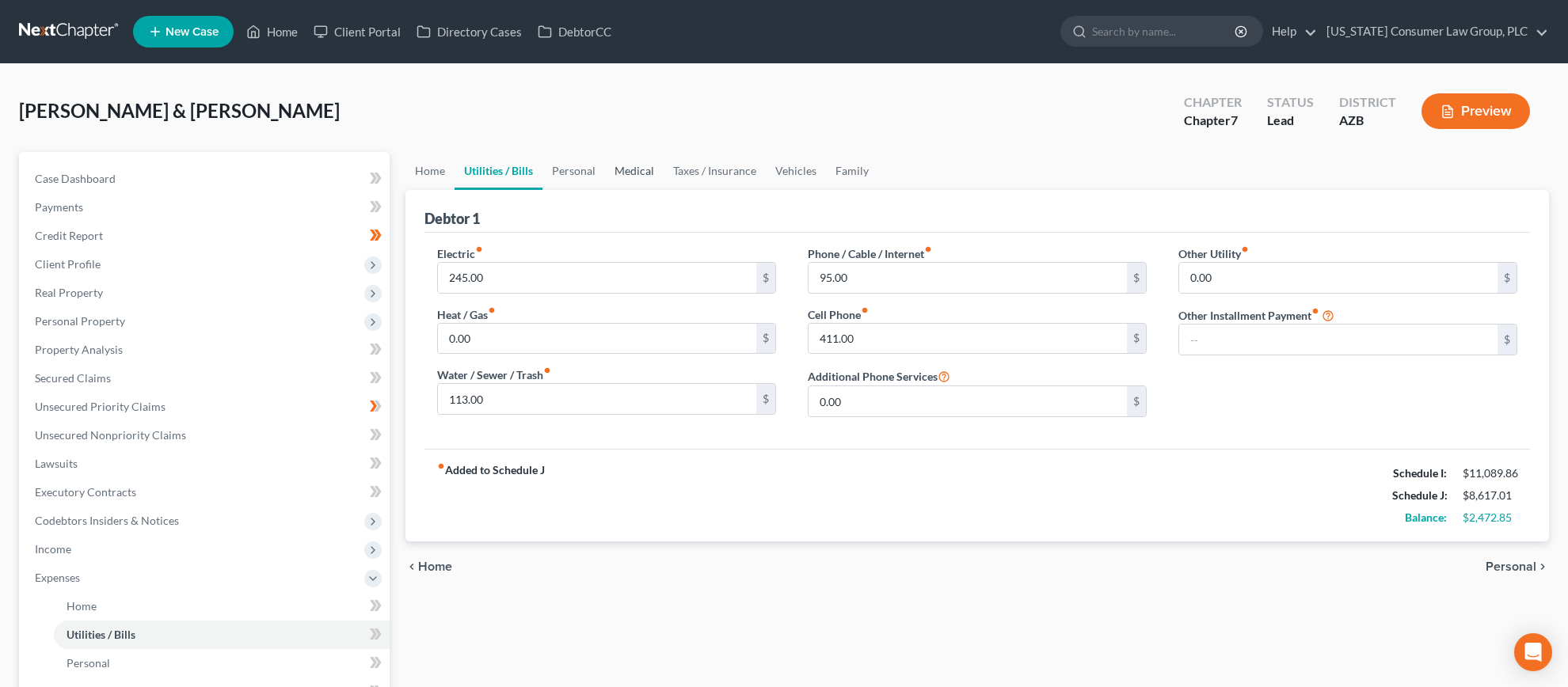
click at [631, 178] on link "Medical" at bounding box center [634, 172] width 58 height 38
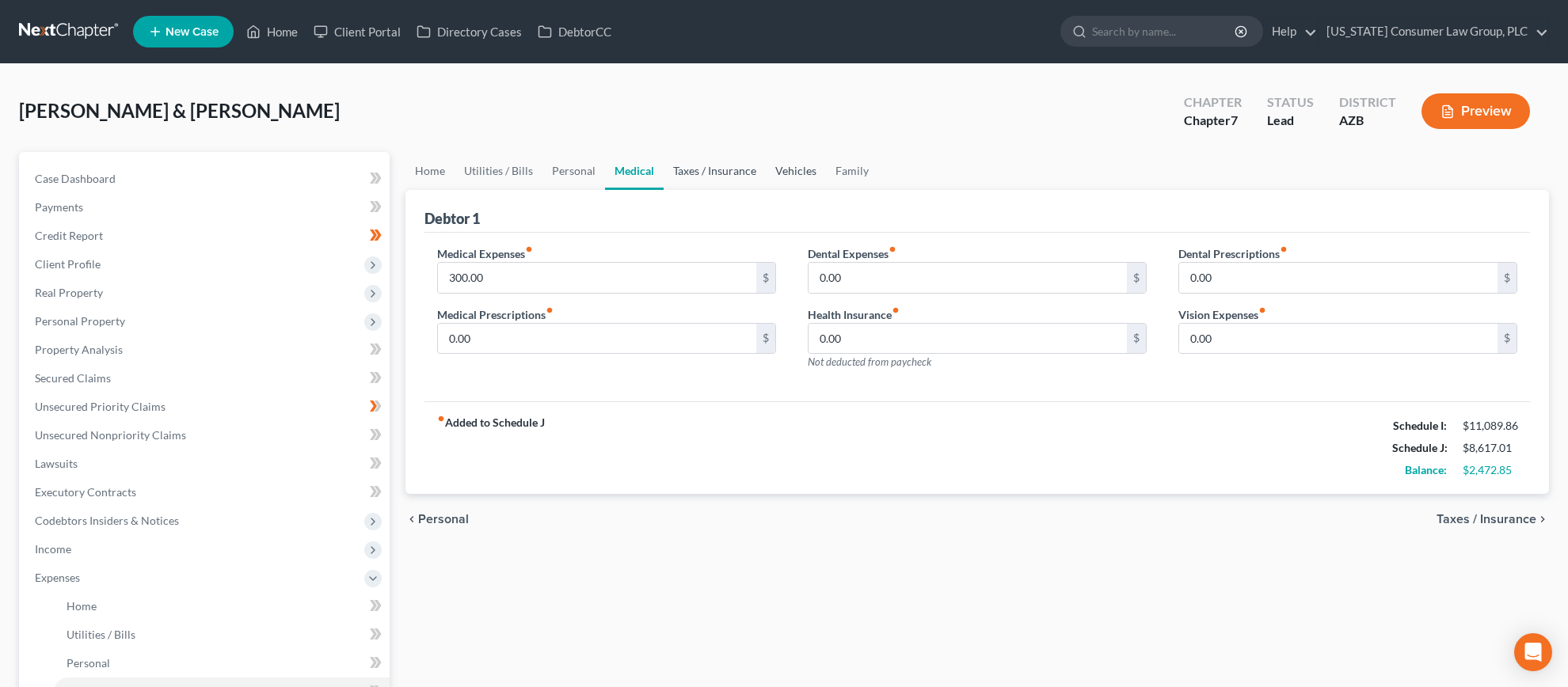
drag, startPoint x: 733, startPoint y: 179, endPoint x: 764, endPoint y: 182, distance: 31.1
click at [733, 179] on link "Taxes / Insurance" at bounding box center [715, 172] width 102 height 38
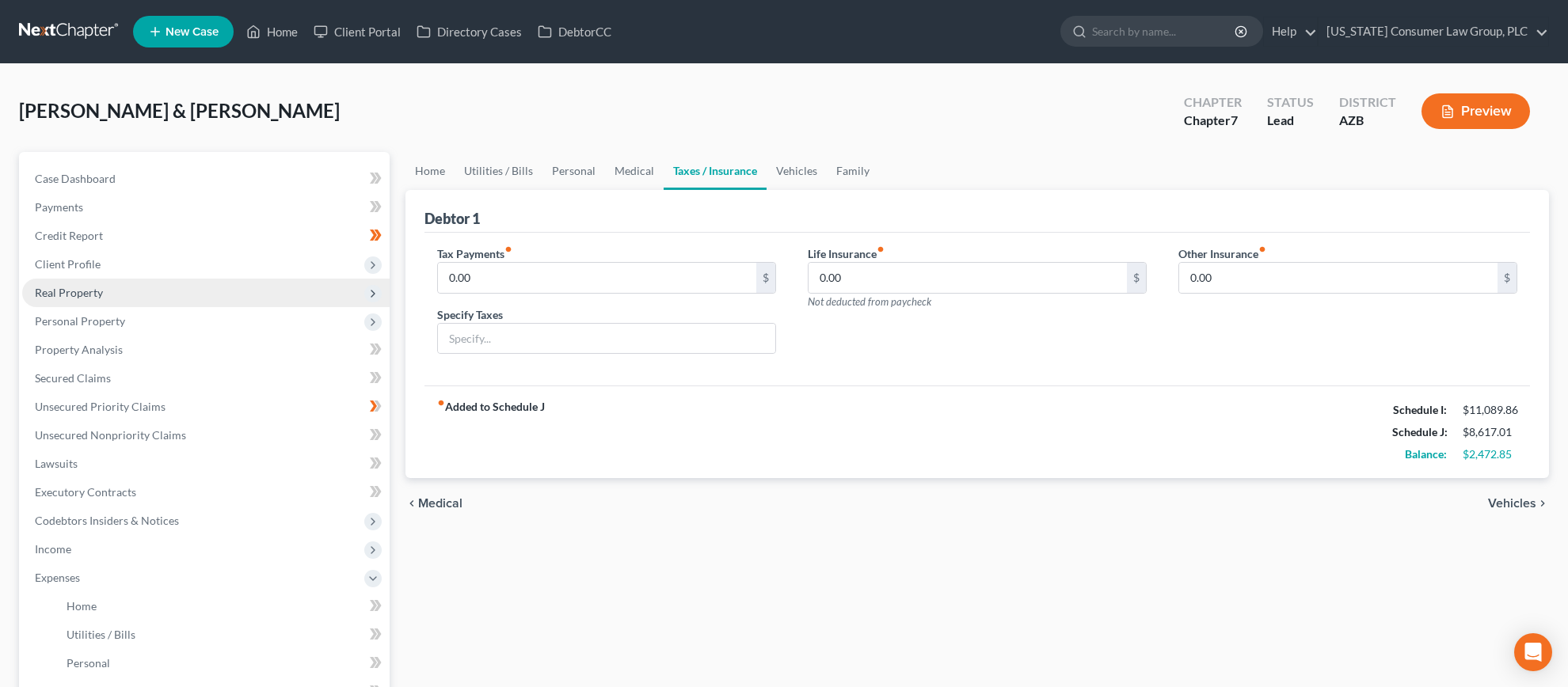
click at [89, 296] on span "Real Property" at bounding box center [68, 292] width 68 height 14
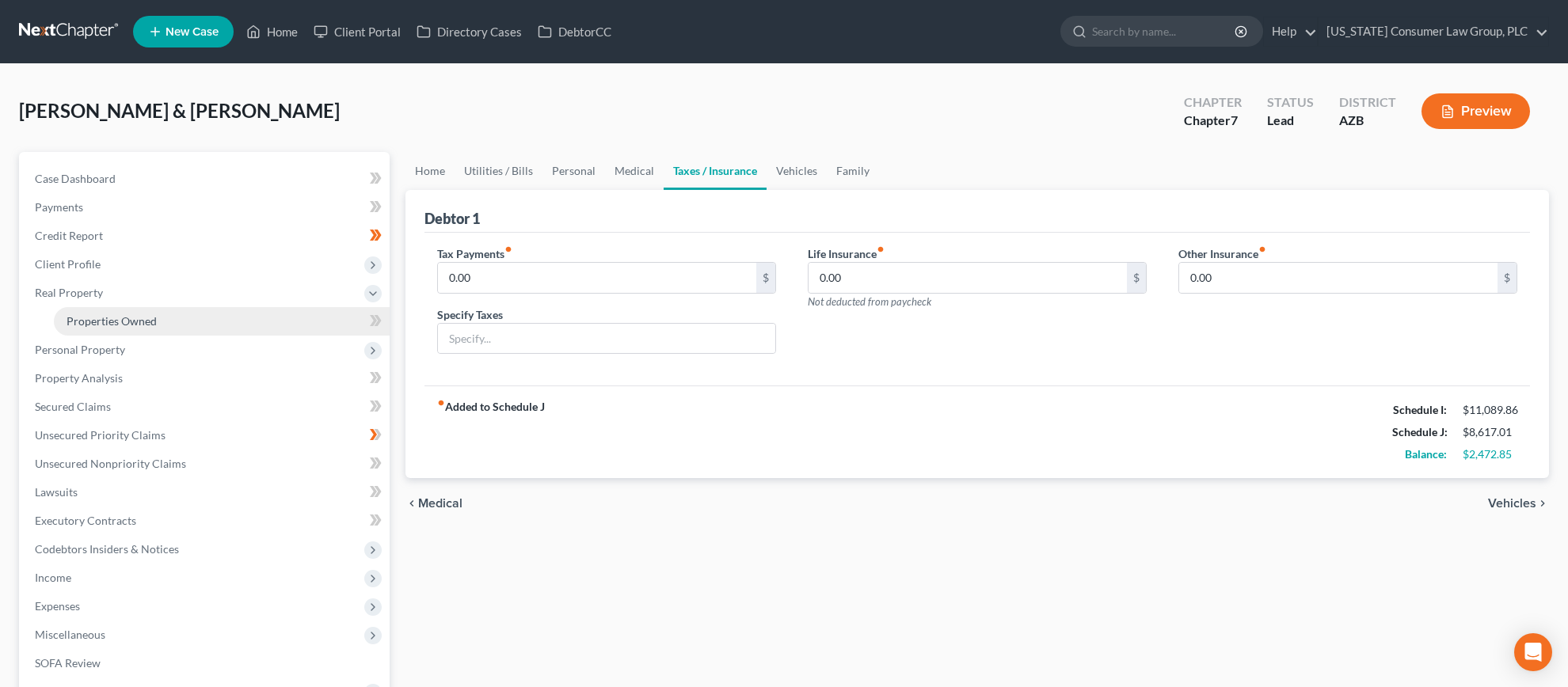
click at [110, 314] on span "Properties Owned" at bounding box center [111, 320] width 90 height 14
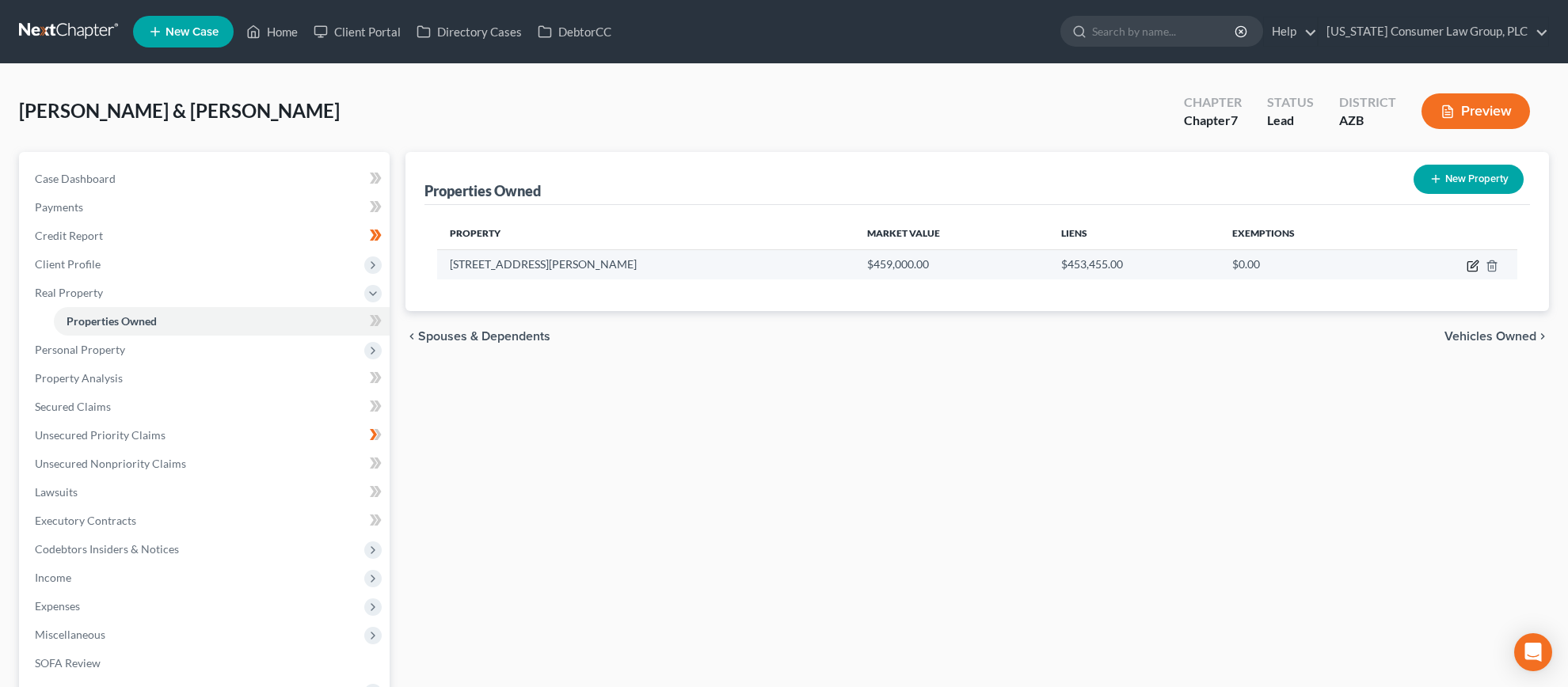
click at [1471, 266] on icon "button" at bounding box center [1474, 264] width 7 height 7
select select "3"
select select "2"
select select "0"
select select "6"
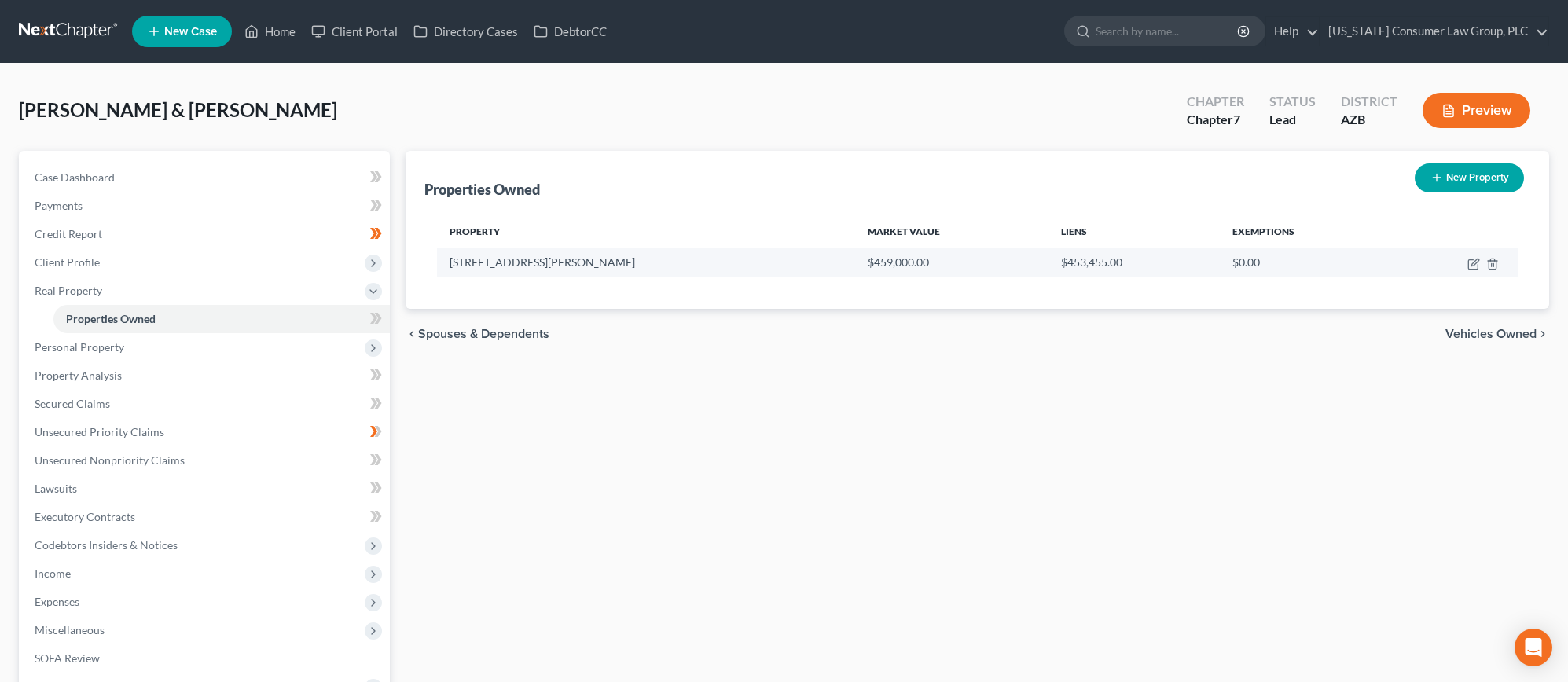
select select "2"
select select "0"
select select "2"
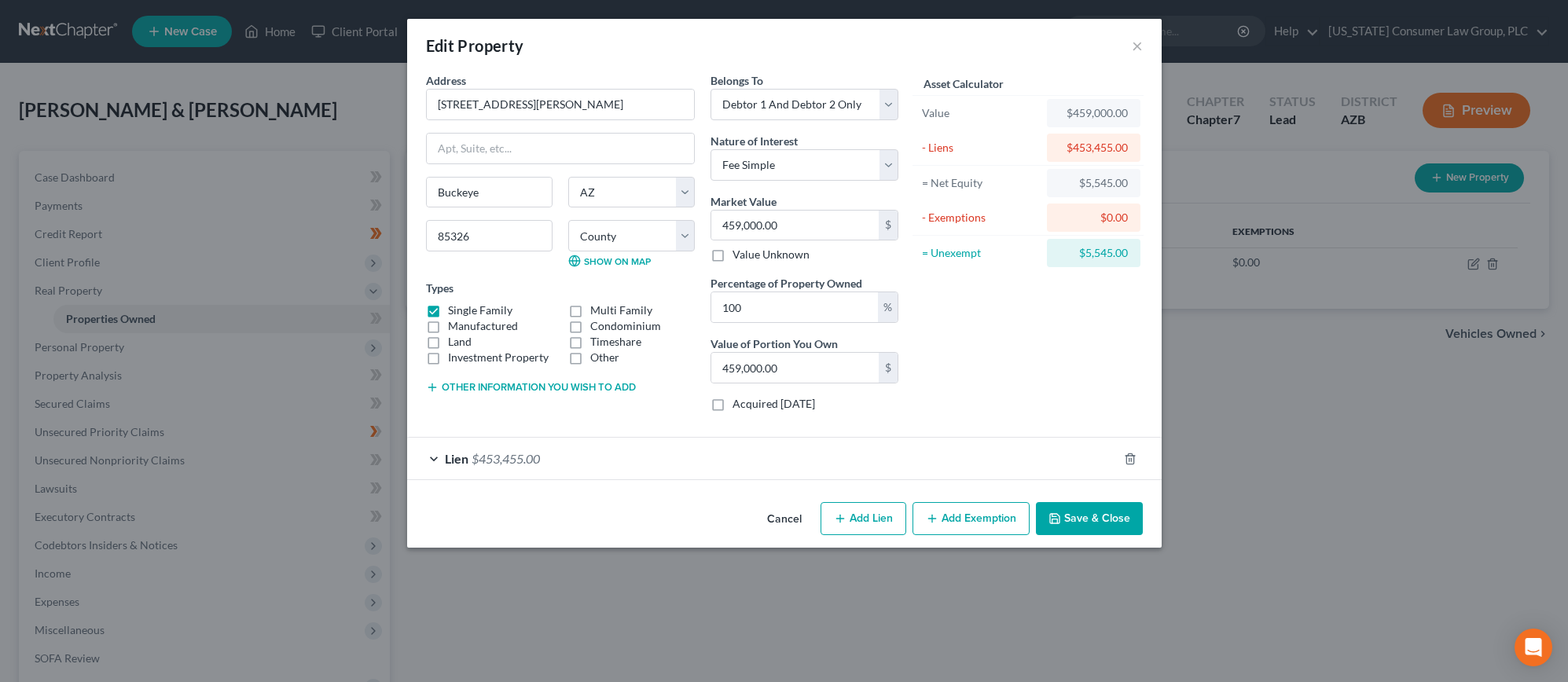
click at [449, 456] on span "Lien" at bounding box center [457, 458] width 24 height 14
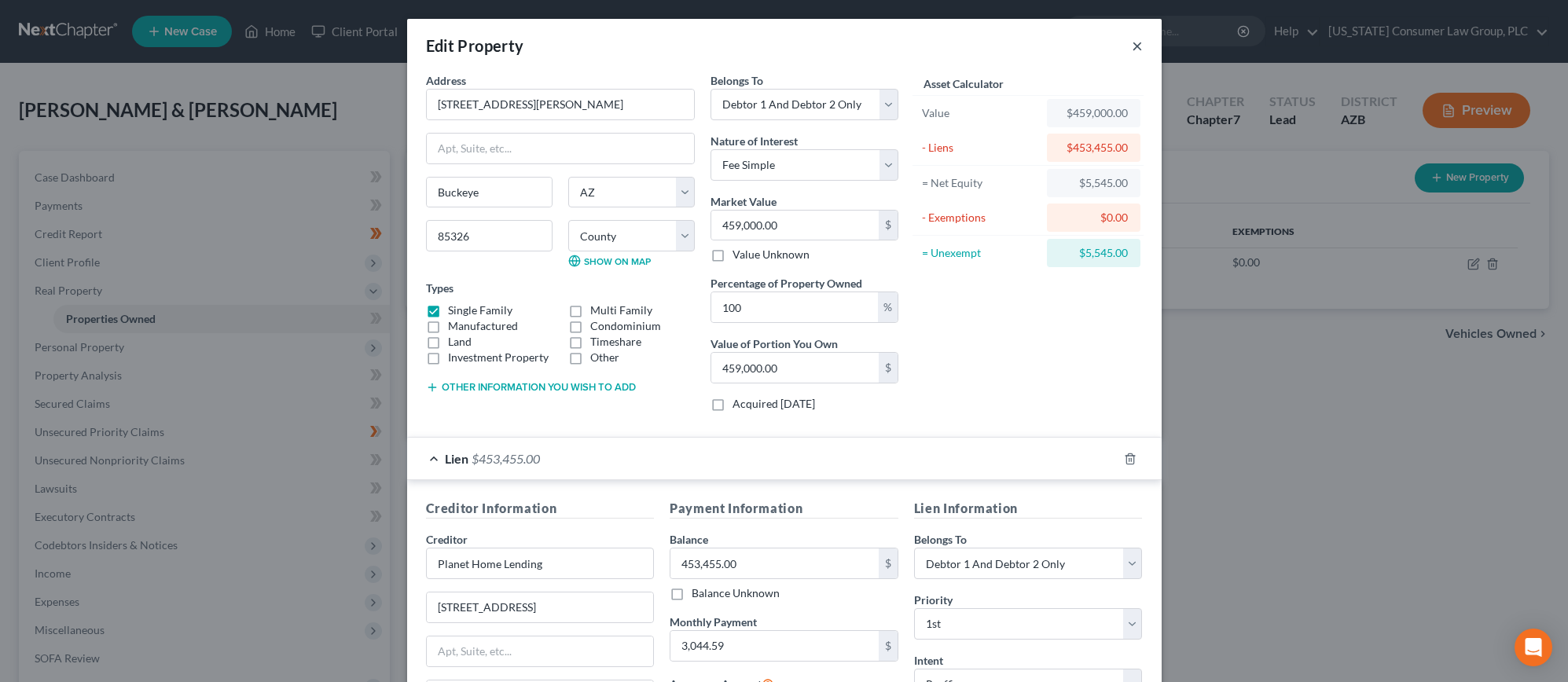
click at [1131, 43] on button "×" at bounding box center [1137, 45] width 11 height 19
